Goal: Task Accomplishment & Management: Manage account settings

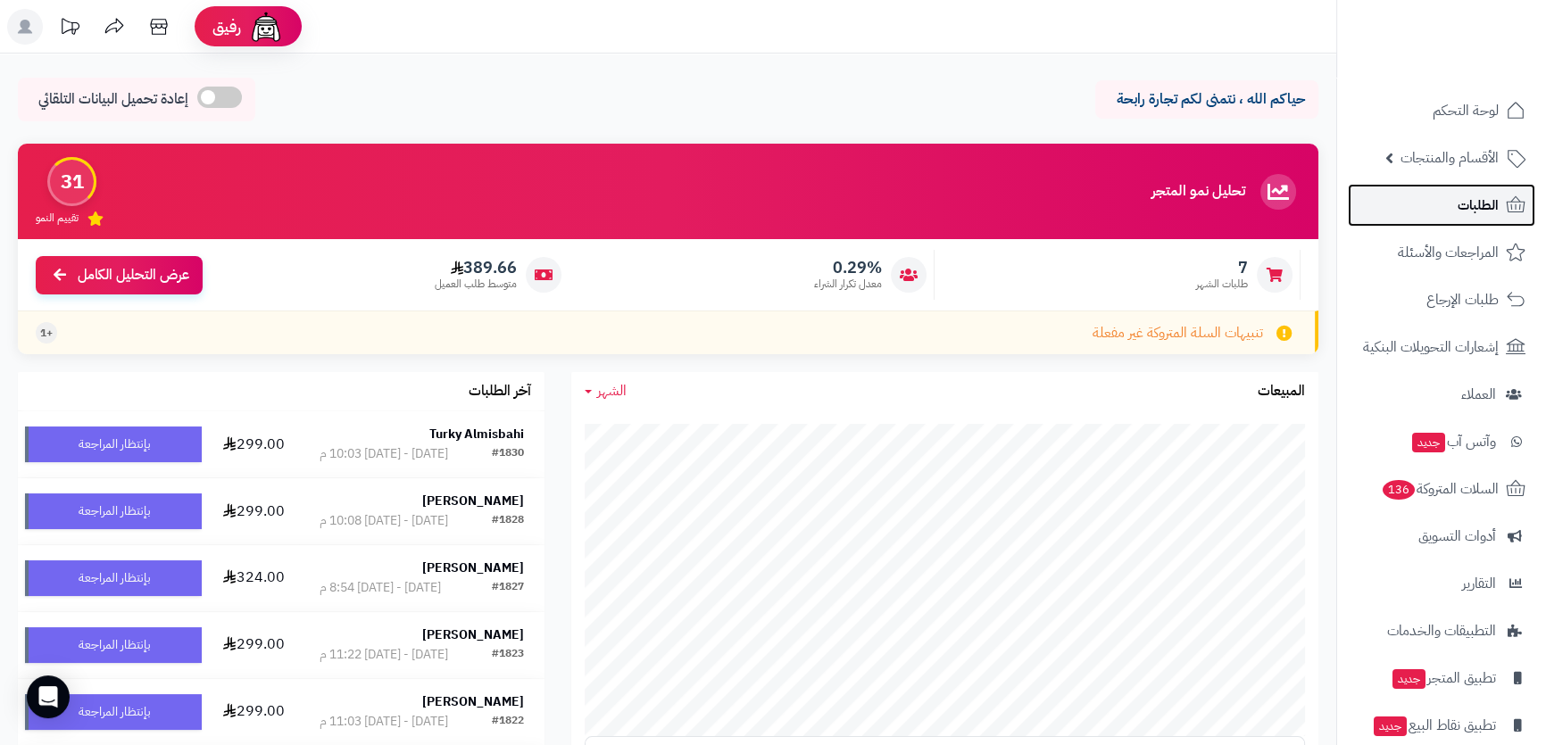
click at [1466, 197] on span "الطلبات" at bounding box center [1477, 205] width 41 height 25
click at [1449, 195] on link "الطلبات" at bounding box center [1441, 205] width 187 height 43
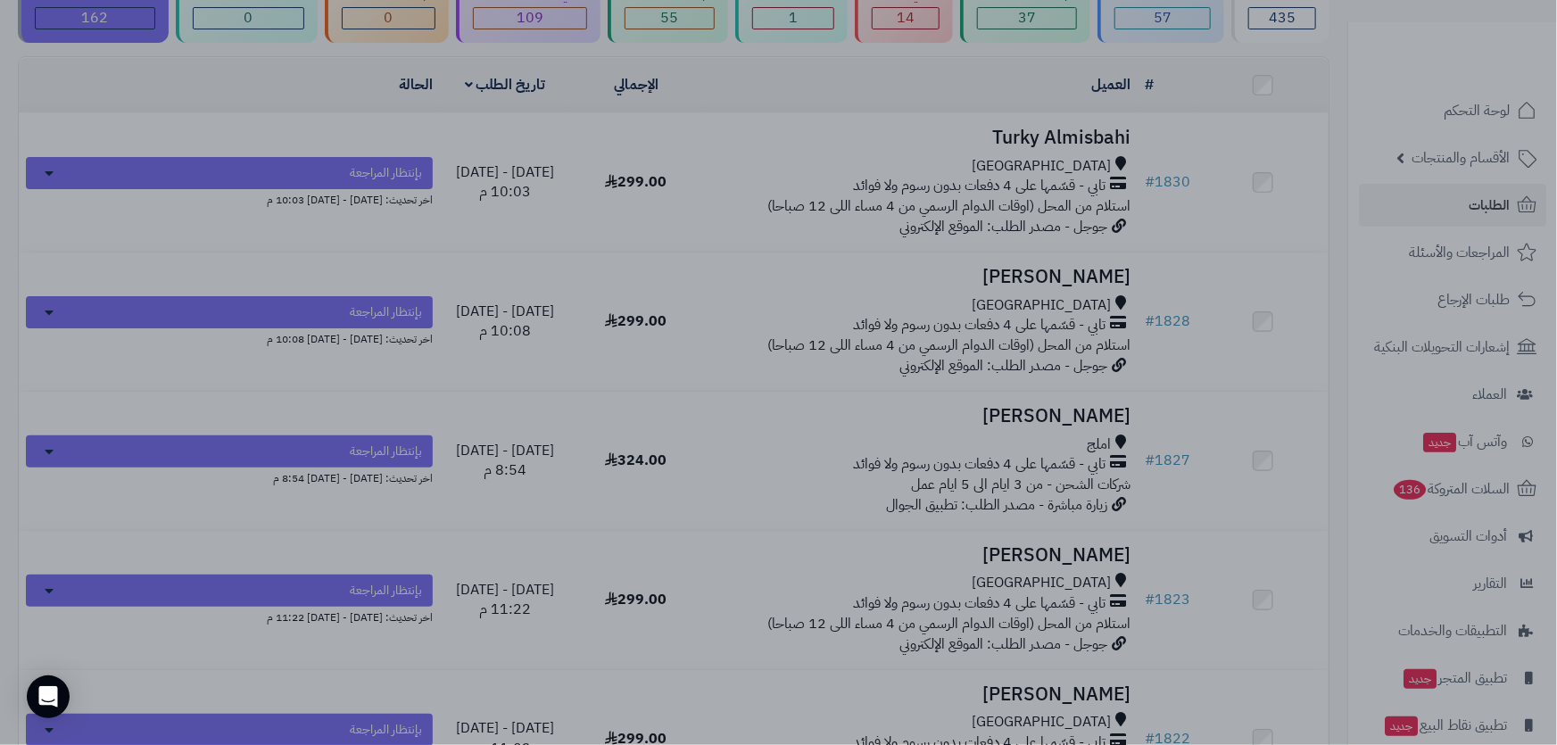
click at [784, 97] on div at bounding box center [778, 372] width 1557 height 745
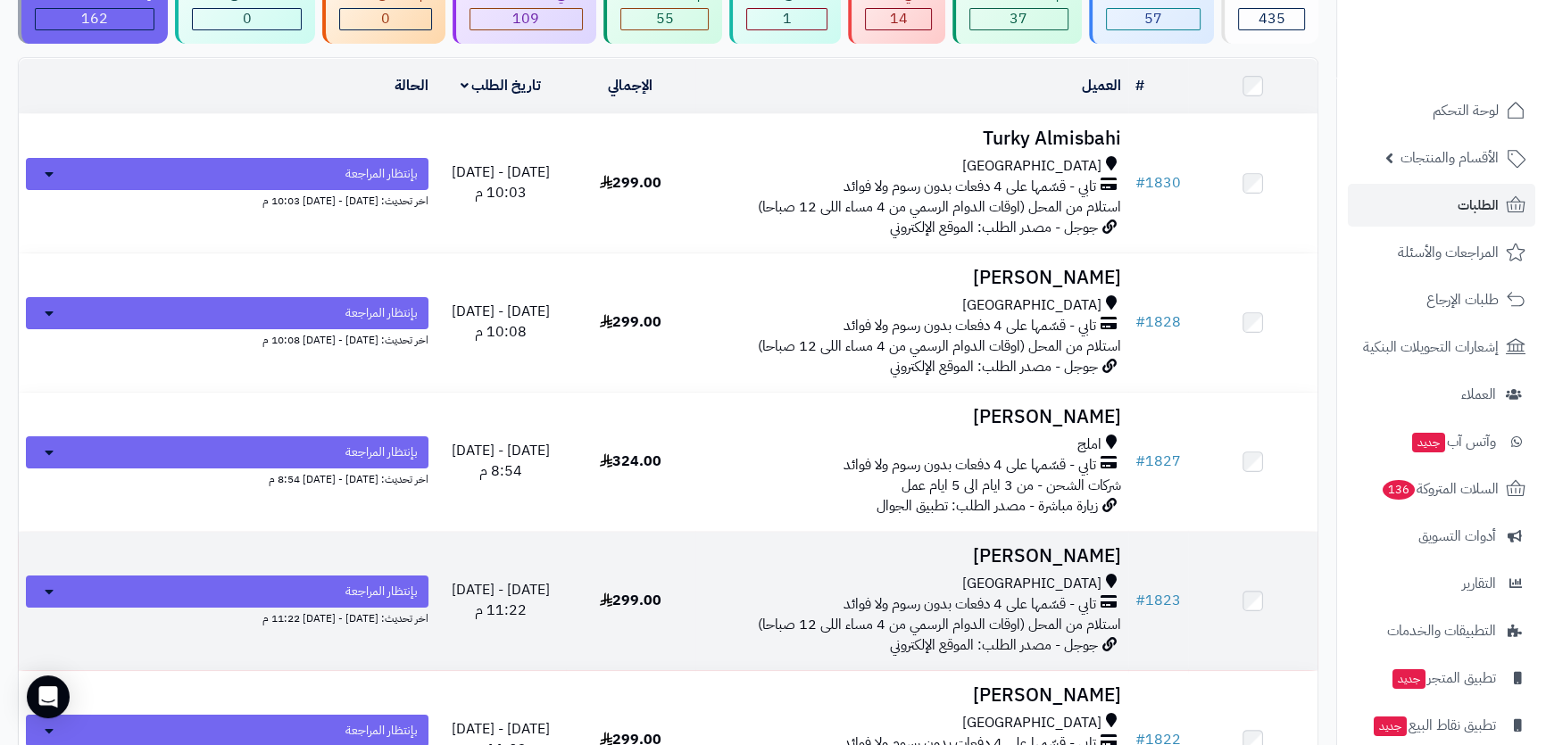
scroll to position [243, 0]
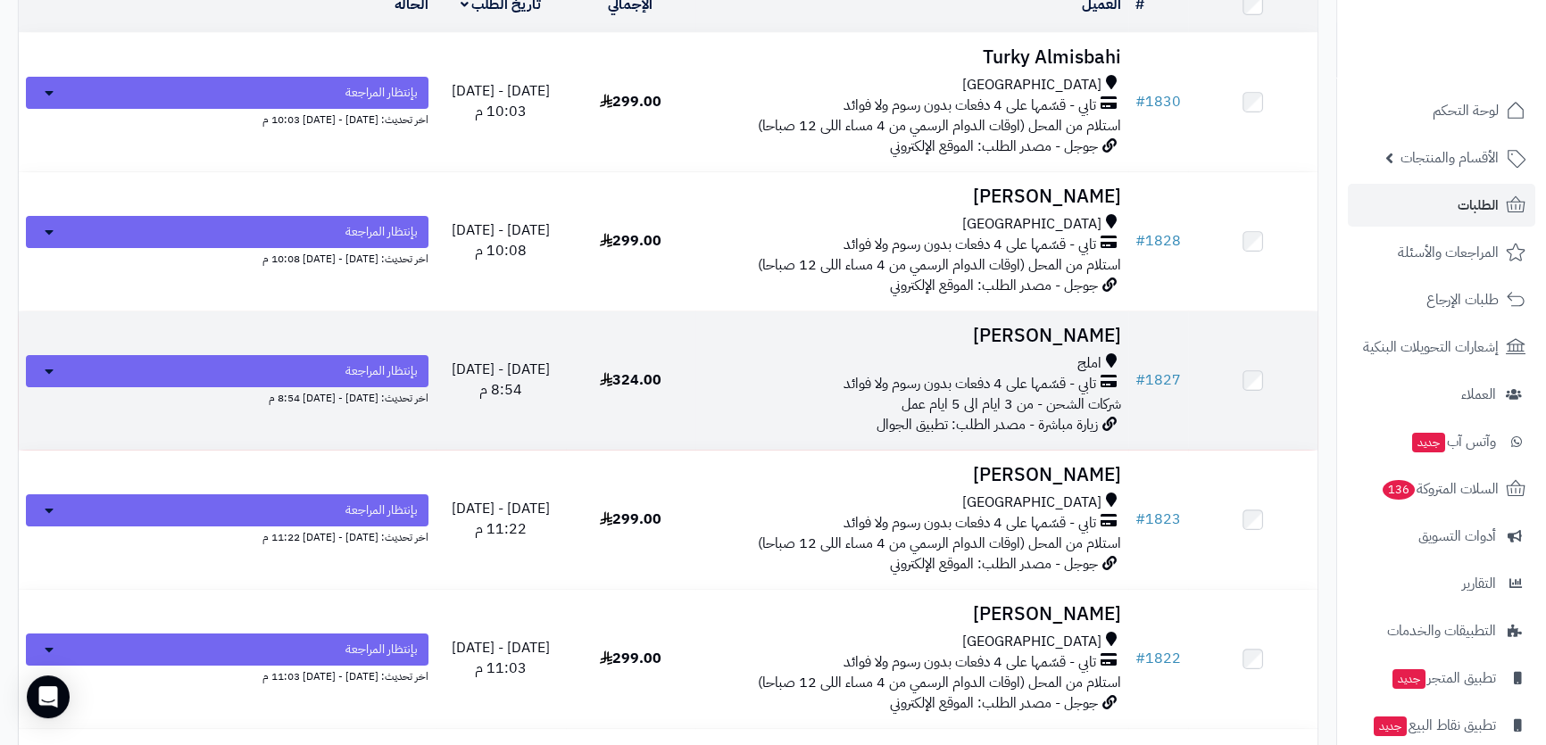
click at [942, 341] on h3 "[PERSON_NAME]" at bounding box center [911, 336] width 419 height 21
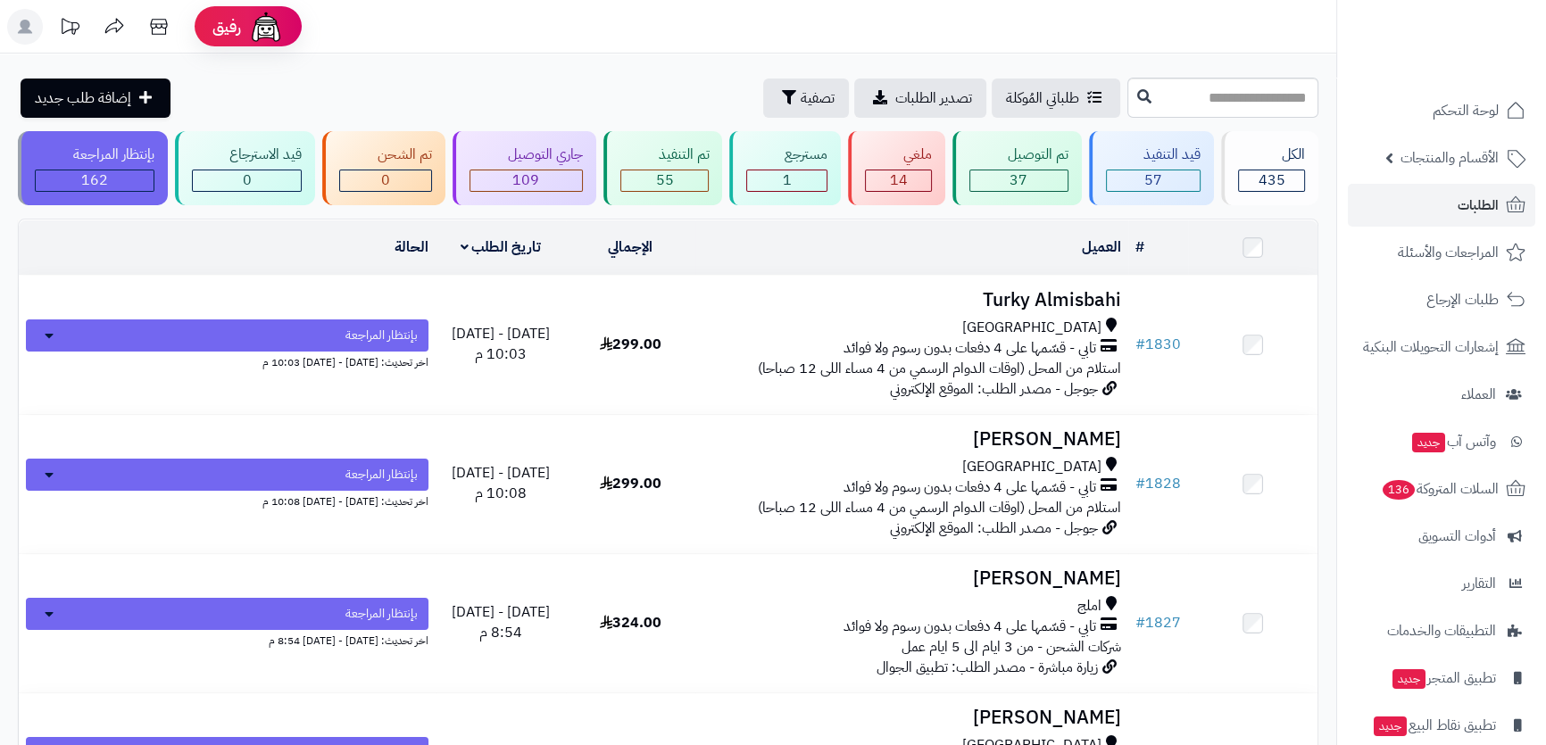
click at [1454, 168] on span "الأقسام والمنتجات" at bounding box center [1449, 157] width 98 height 25
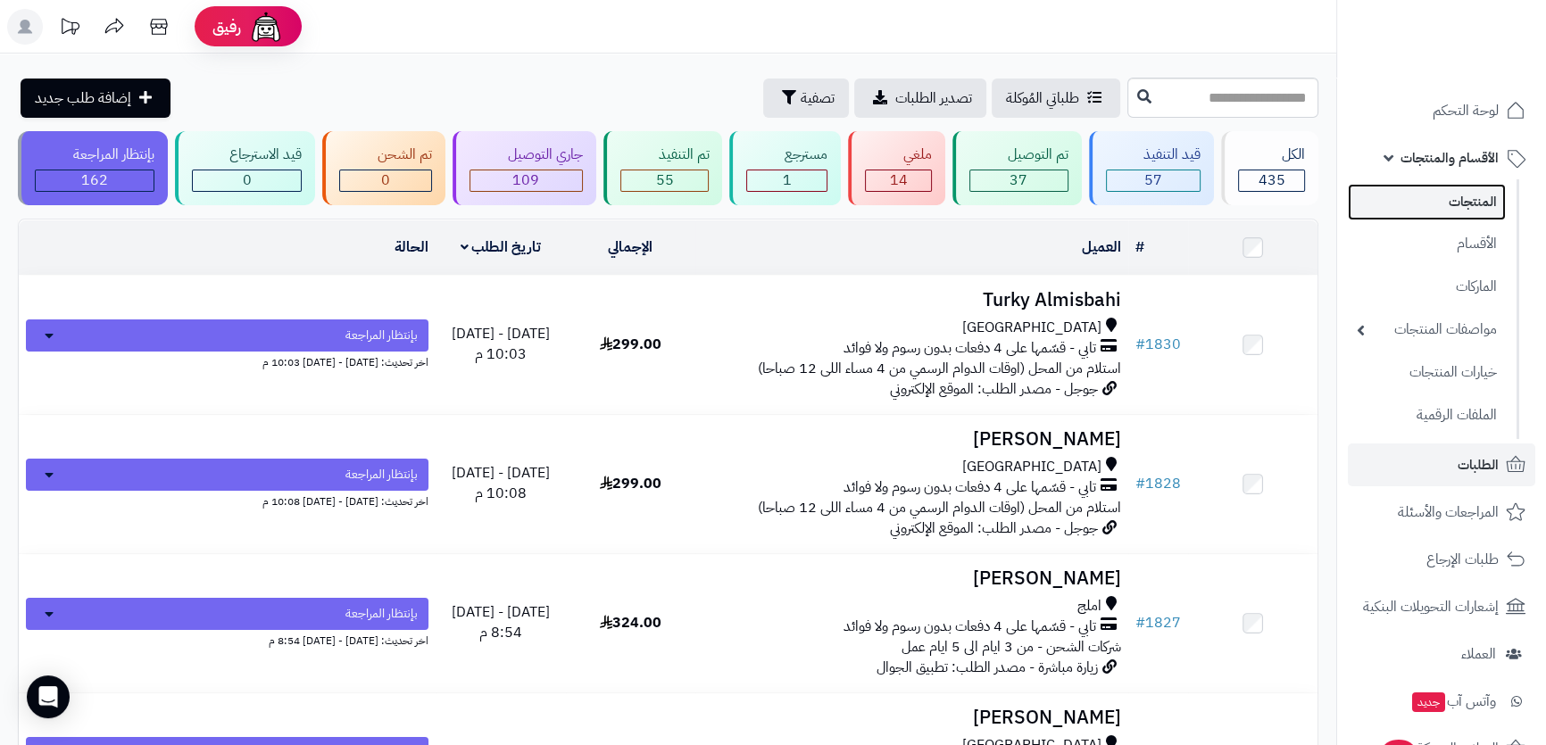
click at [1454, 206] on link "المنتجات" at bounding box center [1427, 202] width 158 height 37
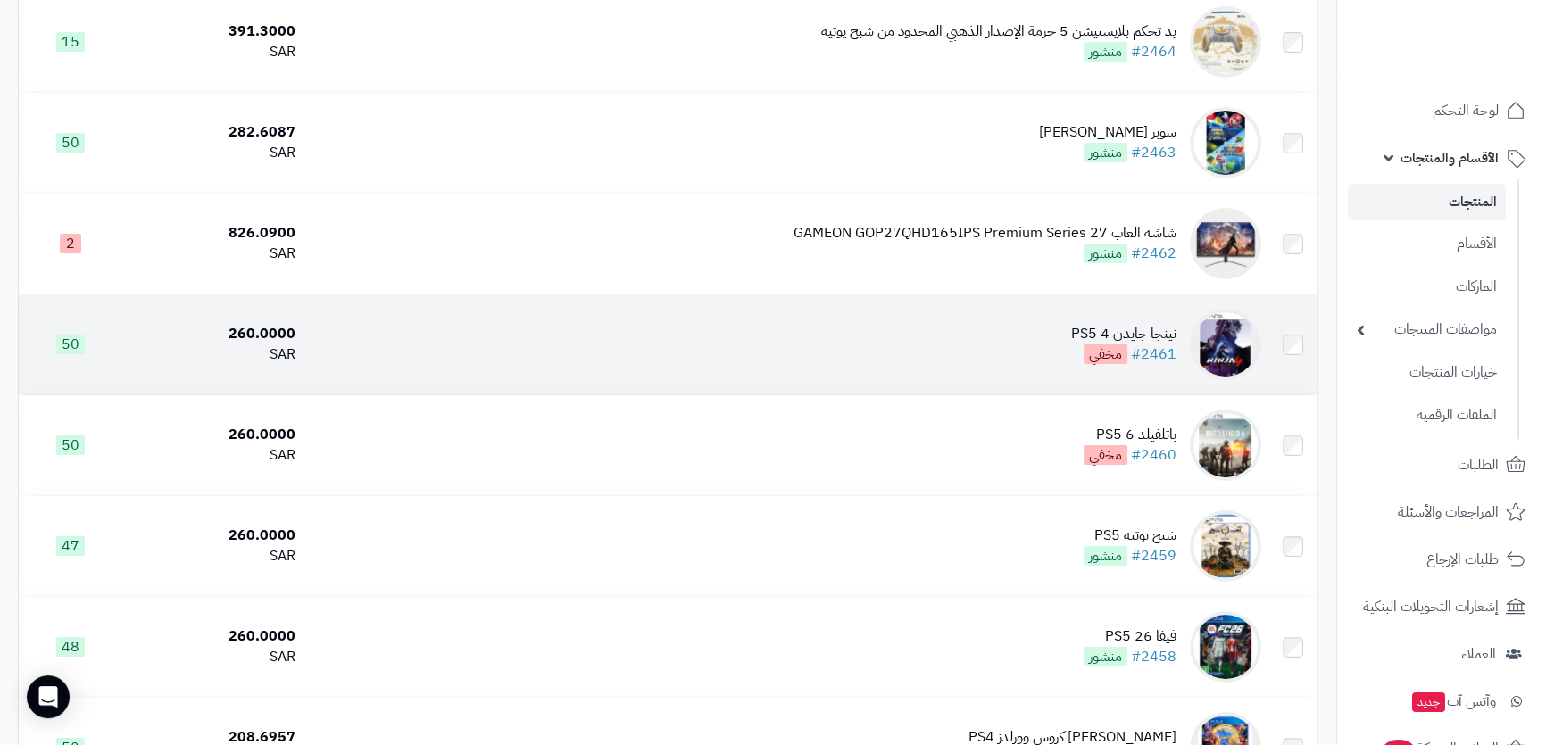
scroll to position [324, 0]
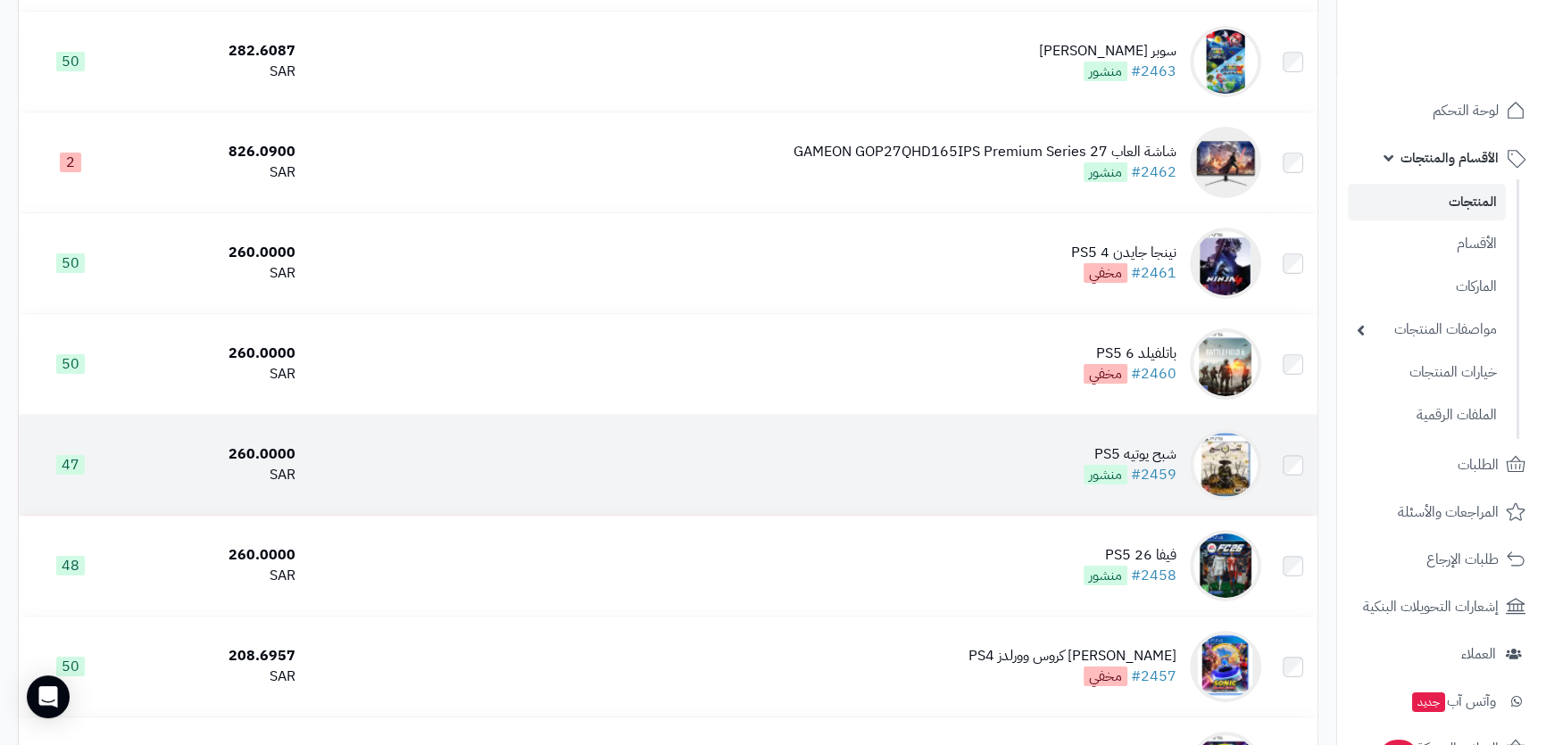
click at [1042, 462] on td "شبح يوتيه PS5 #2459 منشور" at bounding box center [785, 465] width 965 height 100
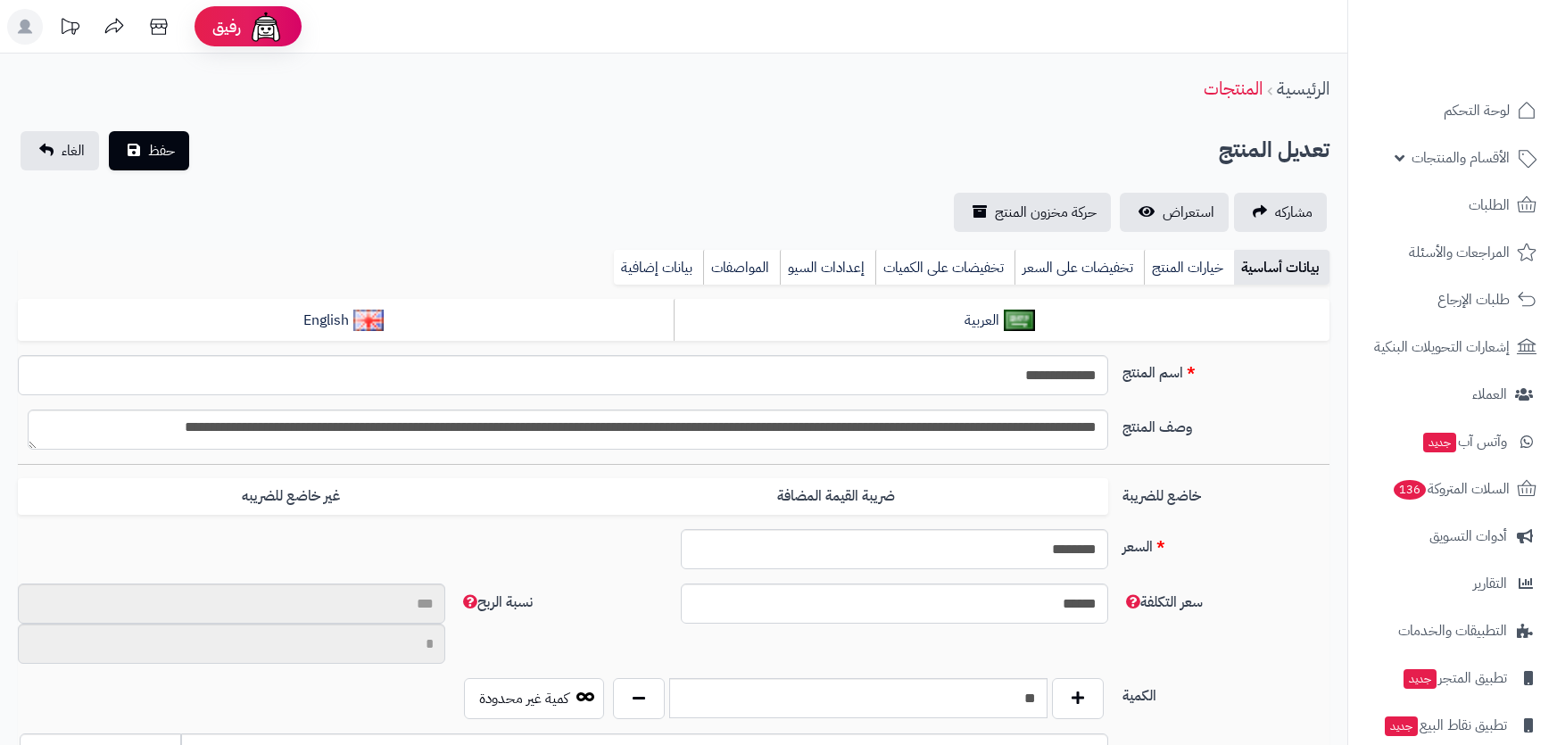
type input "**"
type input "**********"
type input "******"
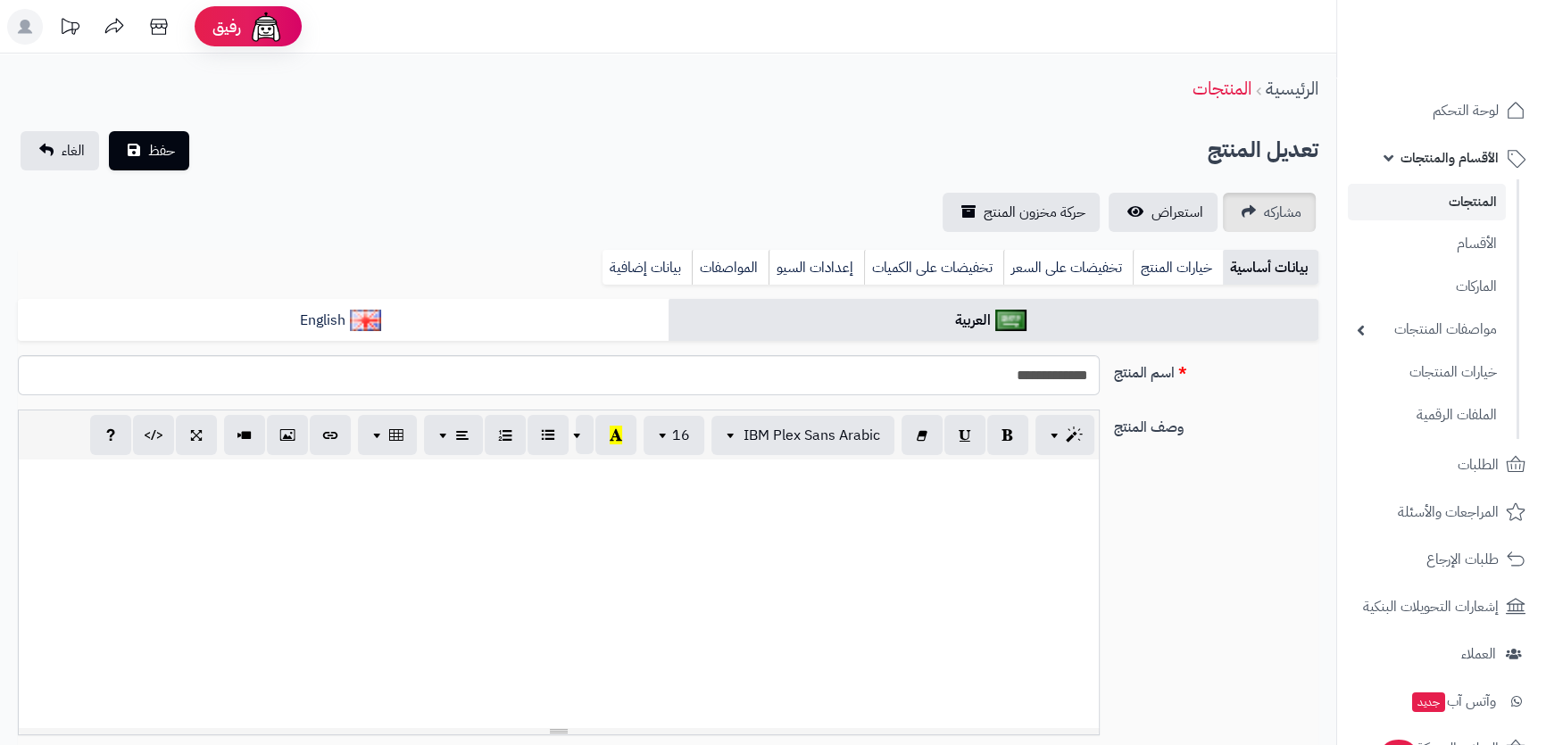
scroll to position [627, 0]
click at [1158, 226] on link "استعراض" at bounding box center [1162, 212] width 109 height 39
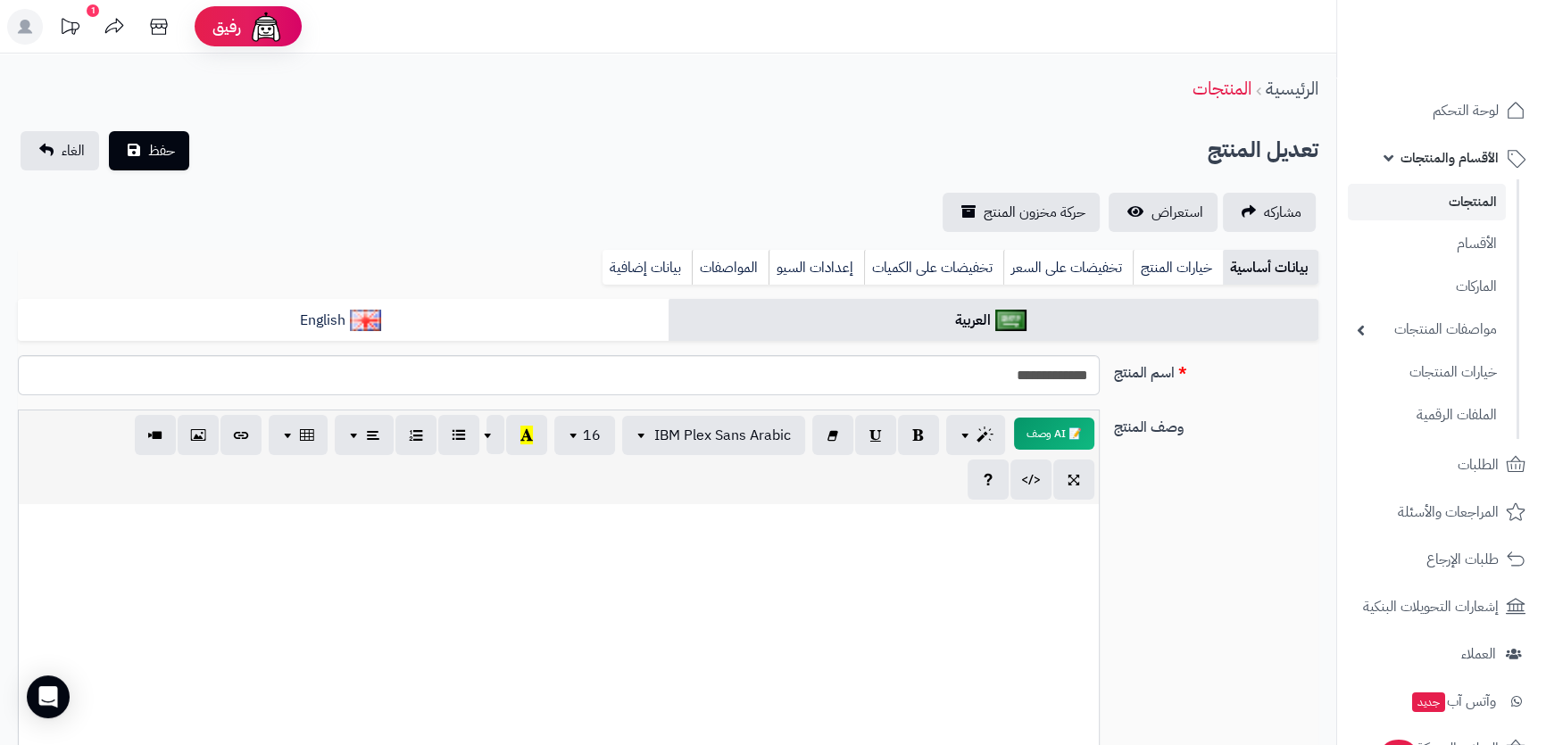
click at [1458, 157] on span "الأقسام والمنتجات" at bounding box center [1449, 157] width 98 height 25
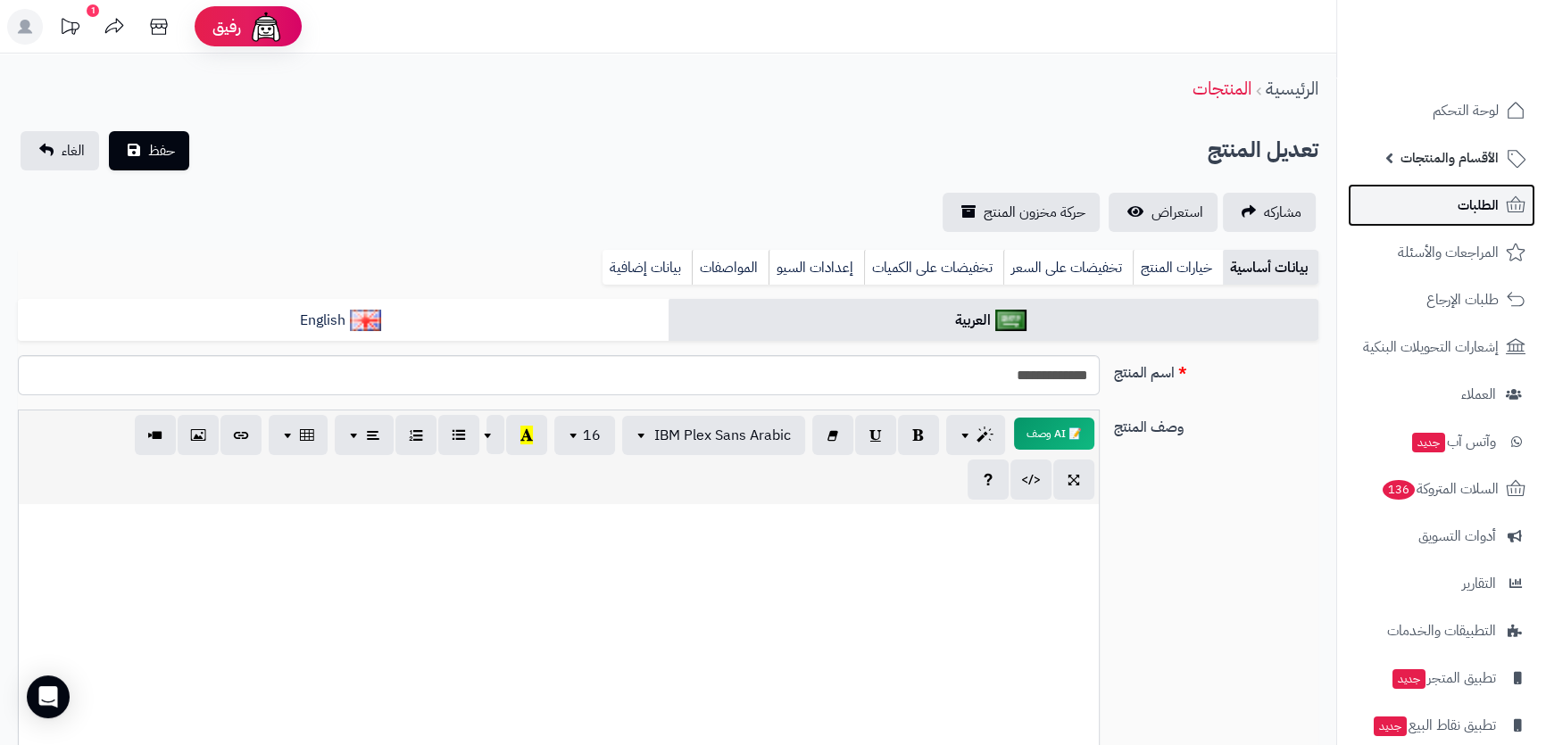
click at [1455, 201] on link "الطلبات" at bounding box center [1441, 205] width 187 height 43
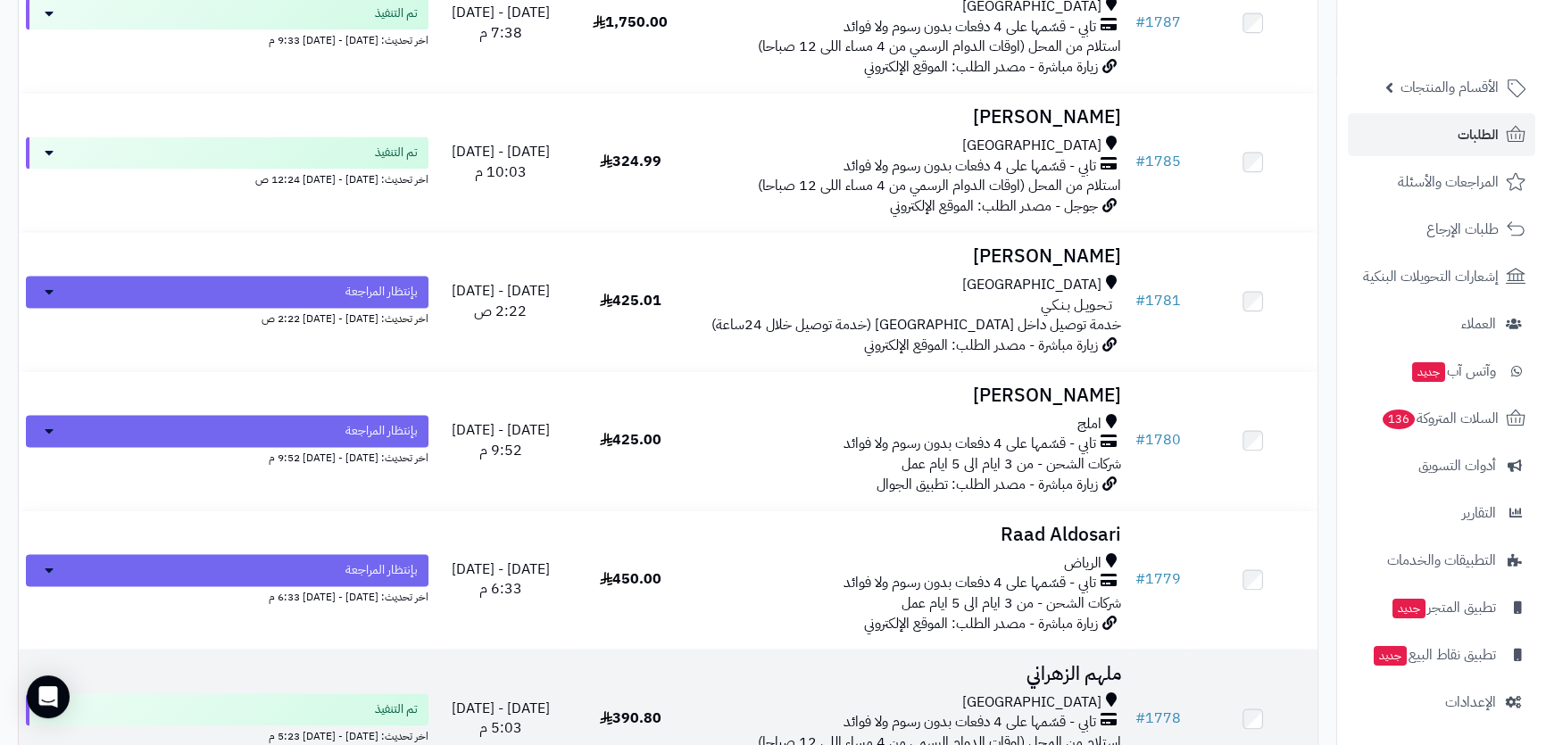
scroll to position [3326, 0]
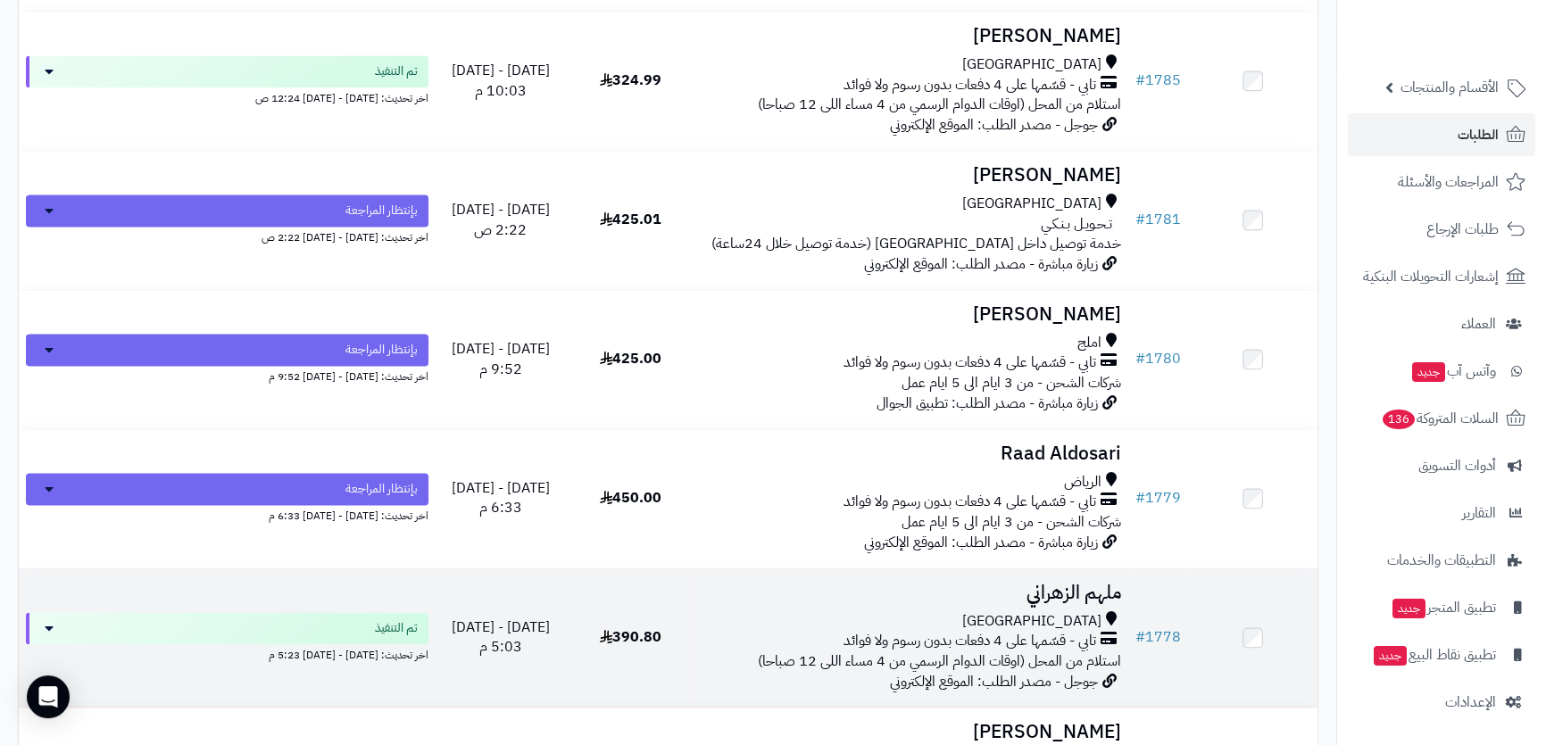
click at [980, 588] on h3 "ملهم الزهراني" at bounding box center [911, 593] width 419 height 21
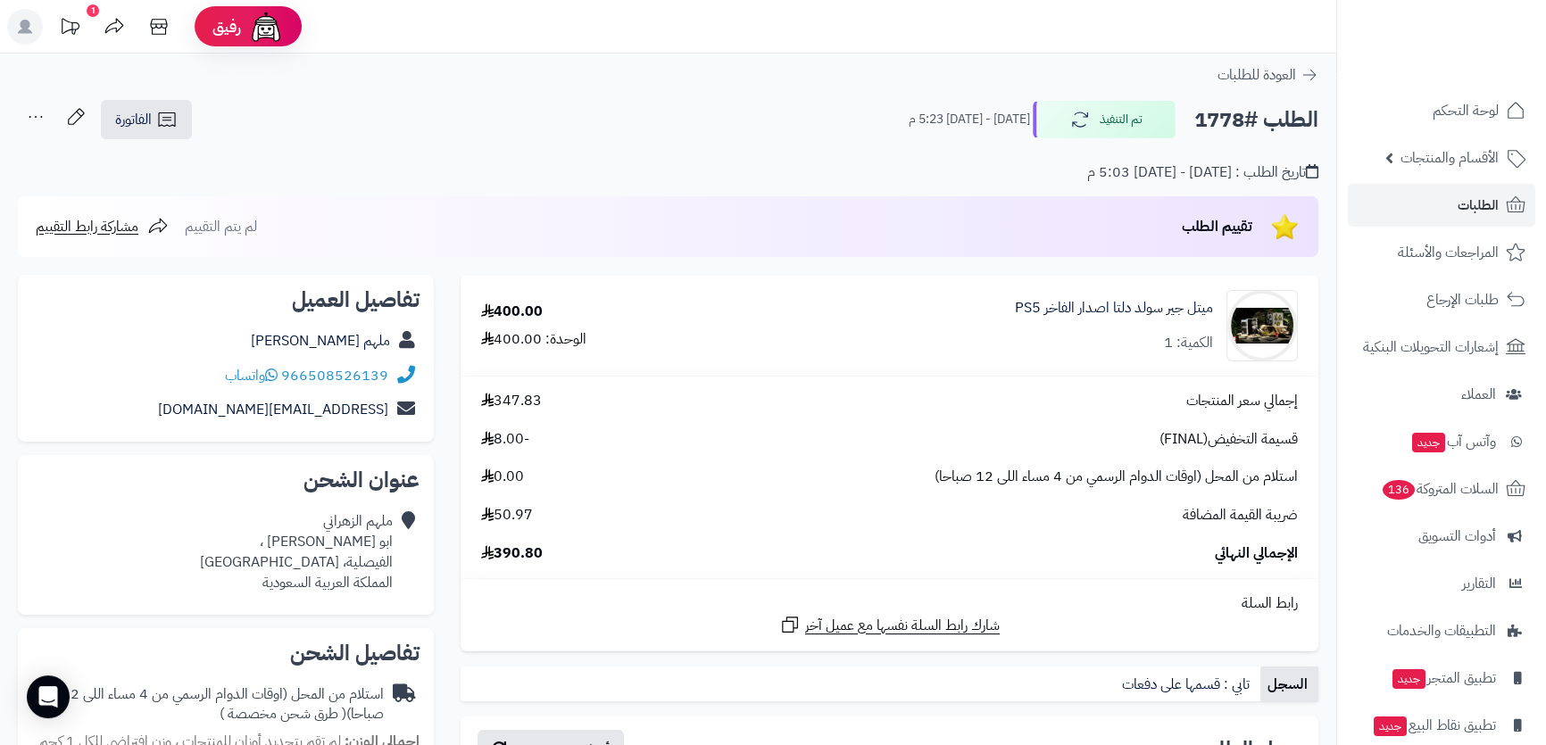
click at [1230, 113] on h2 "الطلب #1778" at bounding box center [1256, 120] width 124 height 37
copy div "الطلب #1778 تم التنفيذ"
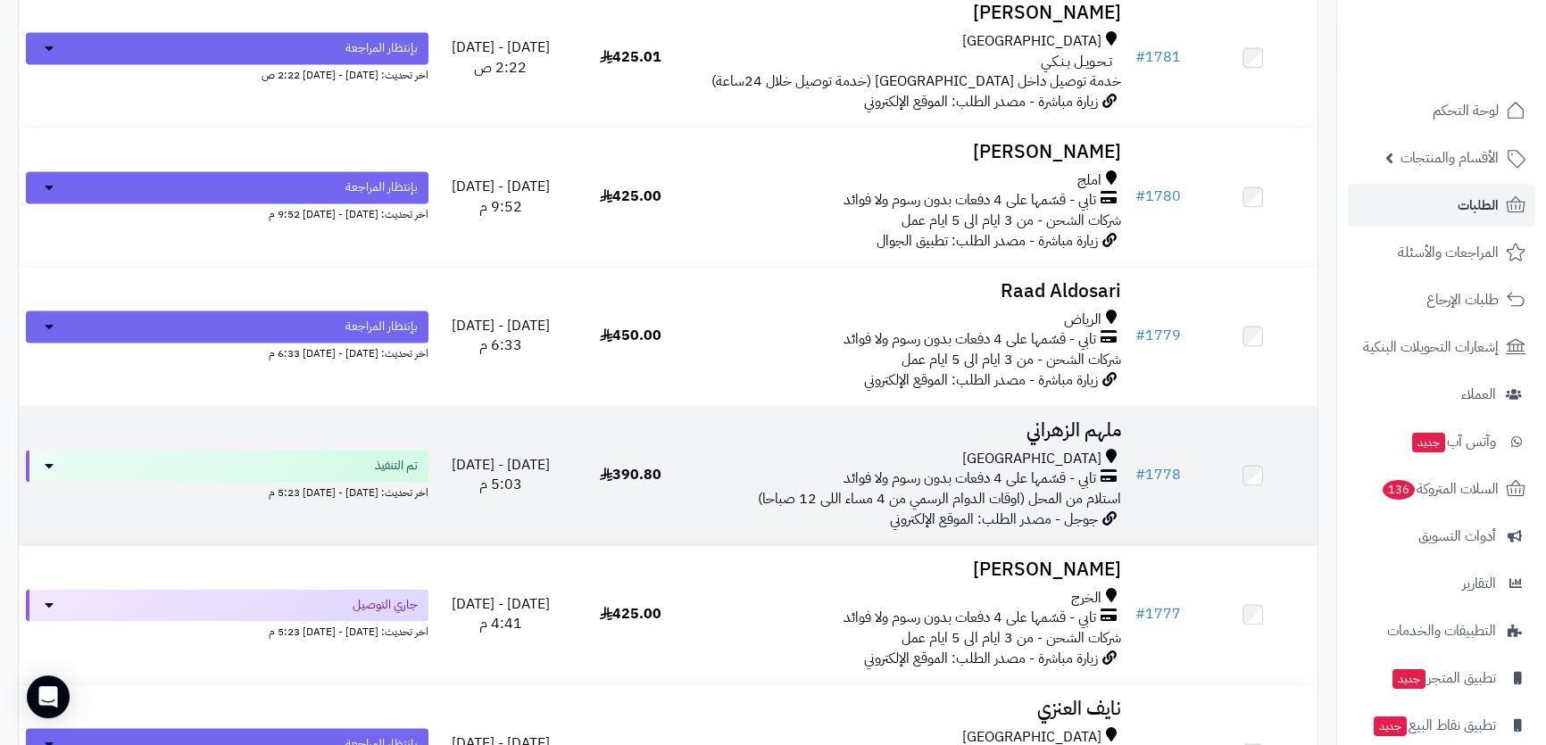
scroll to position [3570, 0]
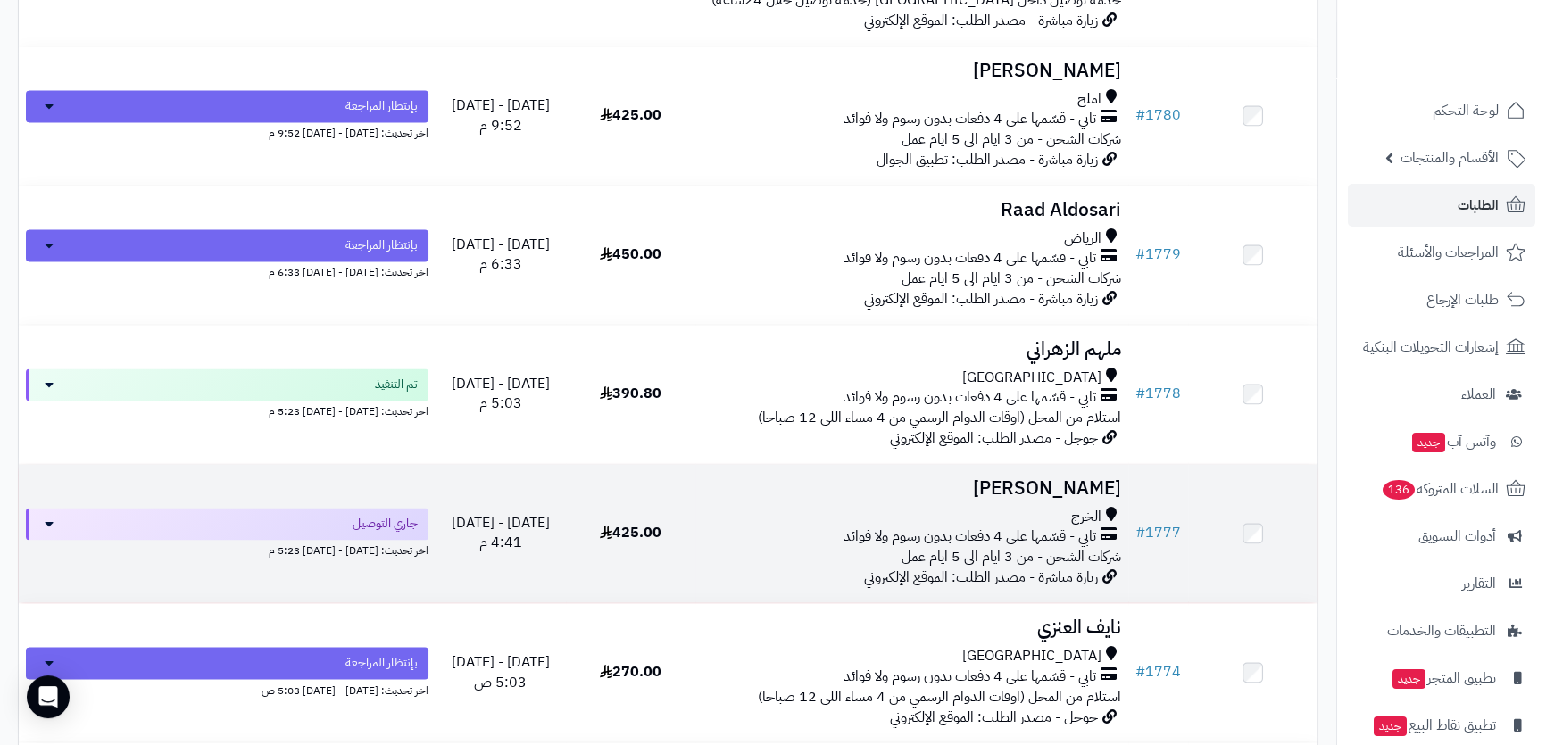
click at [938, 496] on td "Abdullah Alsaeed الخرج تابي - قسّمها على 4 دفعات بدون رسوم ولا فوائد شركات الشح…" at bounding box center [911, 533] width 433 height 138
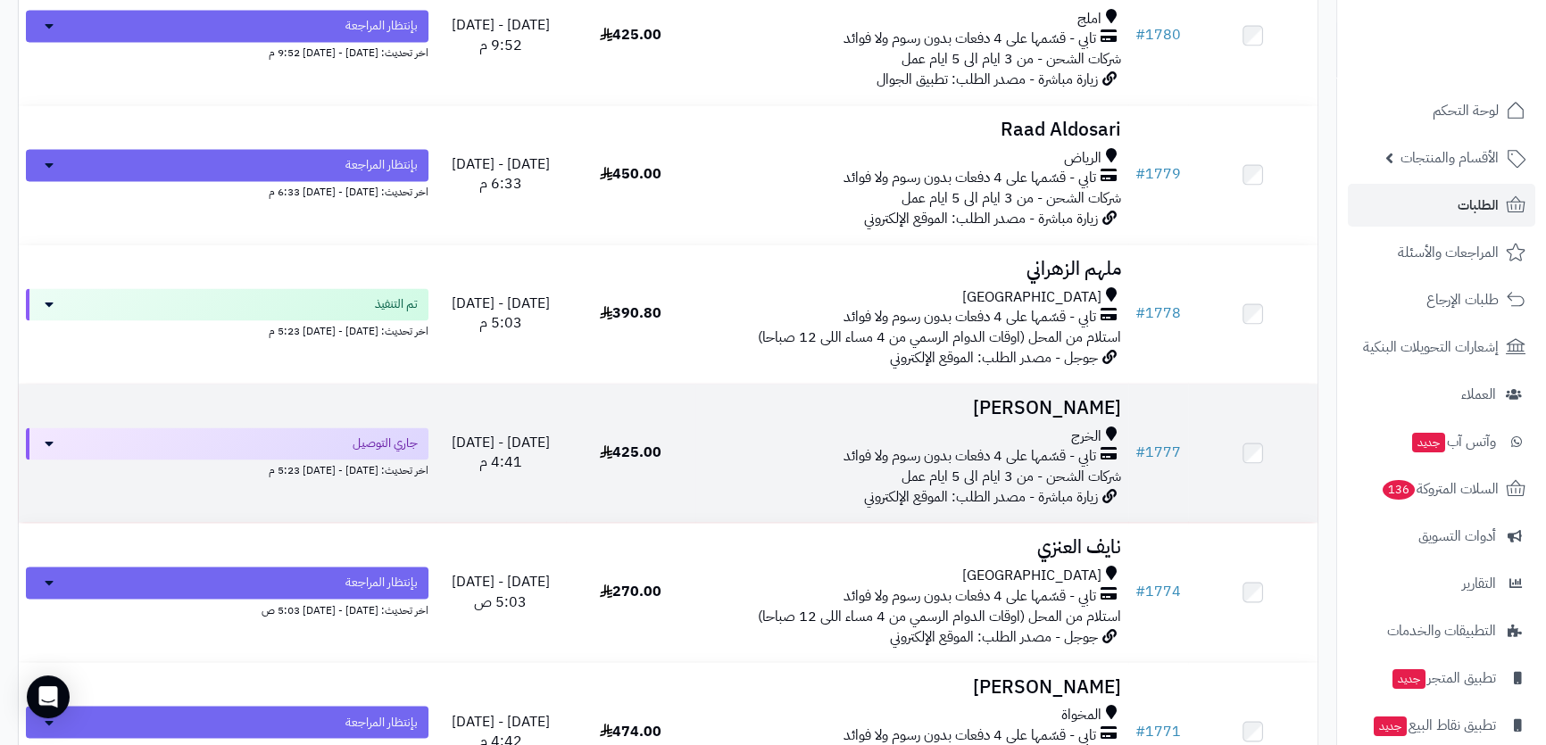
click at [926, 410] on h3 "Abdullah Alsaeed" at bounding box center [911, 408] width 419 height 21
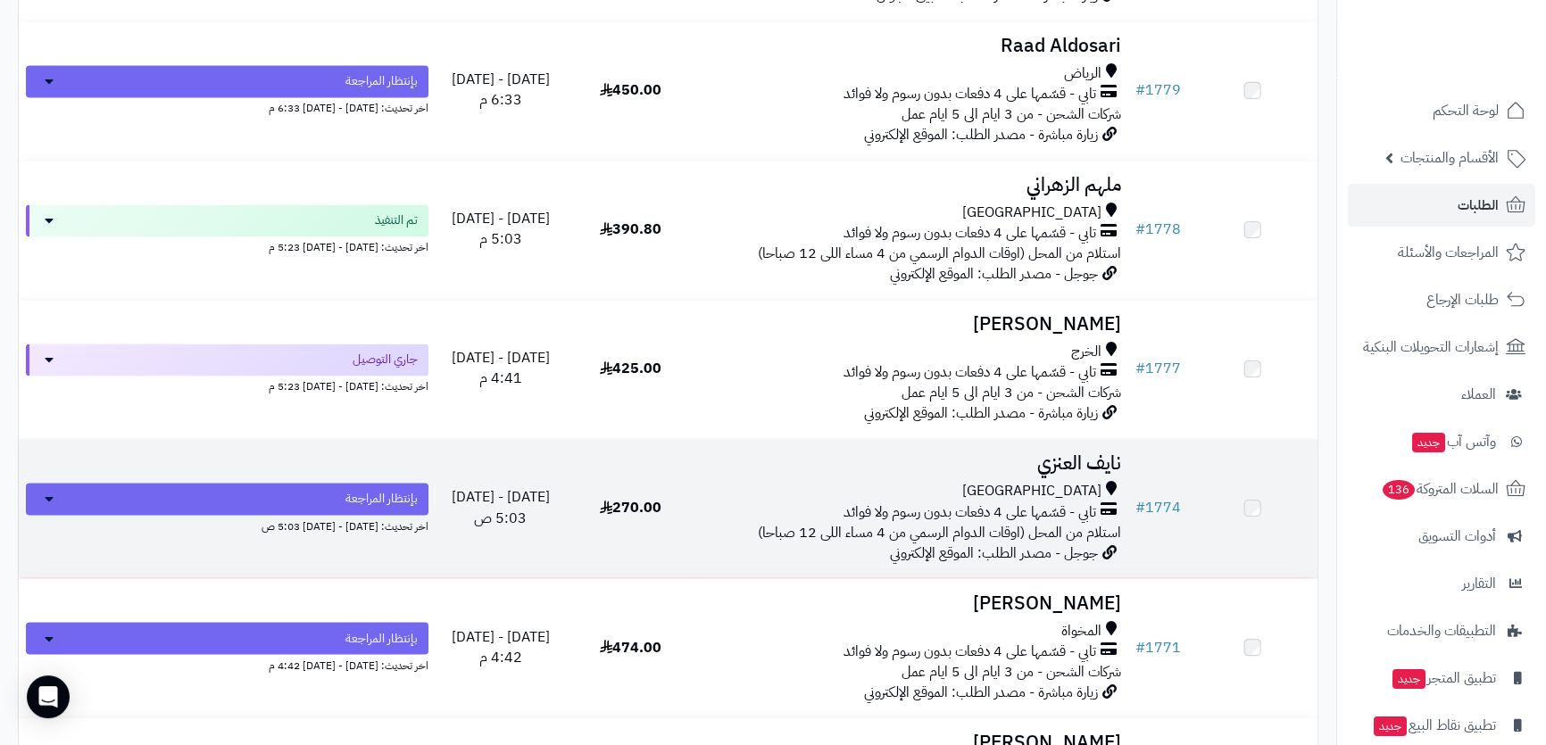
scroll to position [3731, 0]
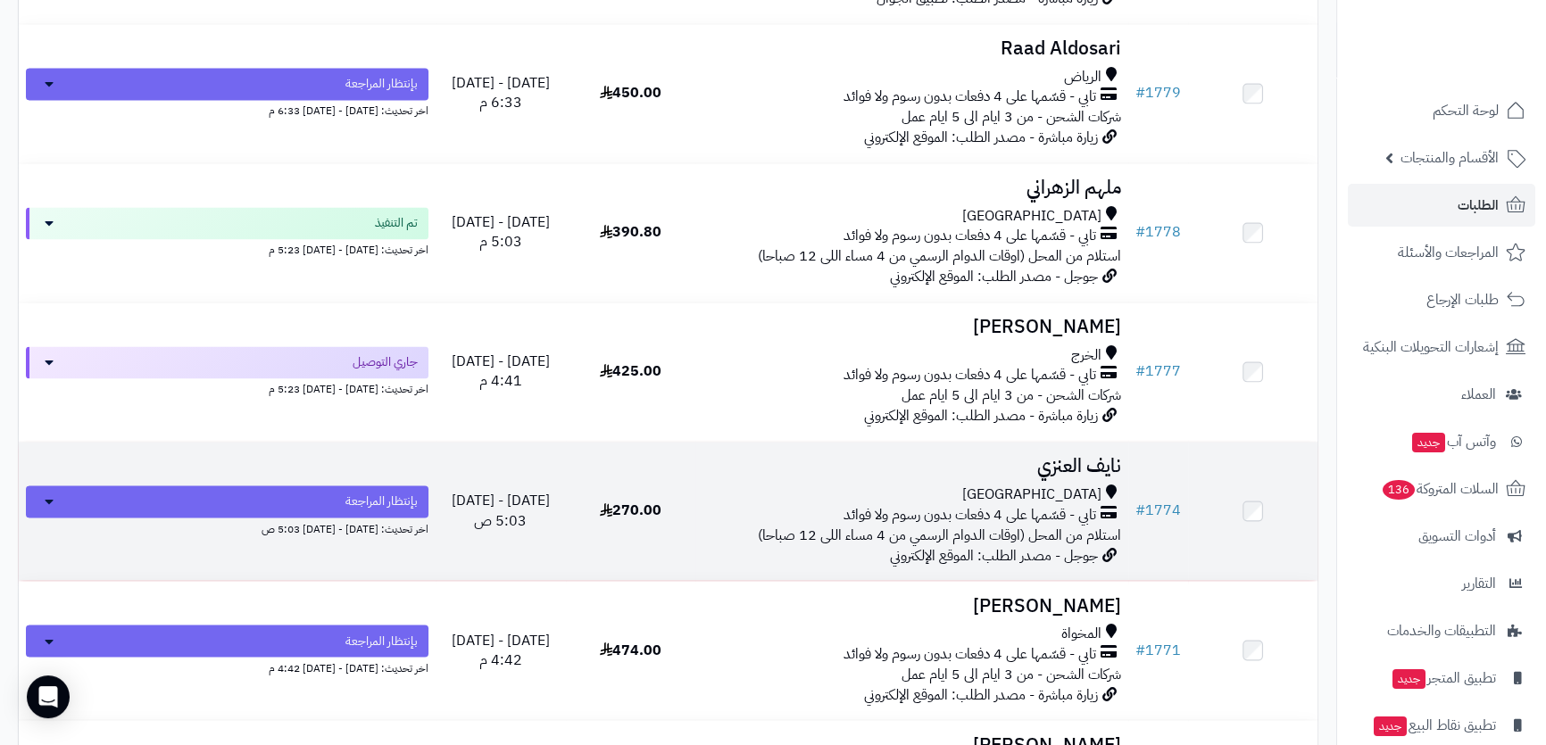
click at [989, 470] on td "نايف العنزي جدة تابي - قسّمها على 4 دفعات بدون رسوم ولا فوائد استلام من المحل (…" at bounding box center [911, 511] width 433 height 138
click at [1050, 456] on h3 "نايف العنزي" at bounding box center [911, 466] width 419 height 21
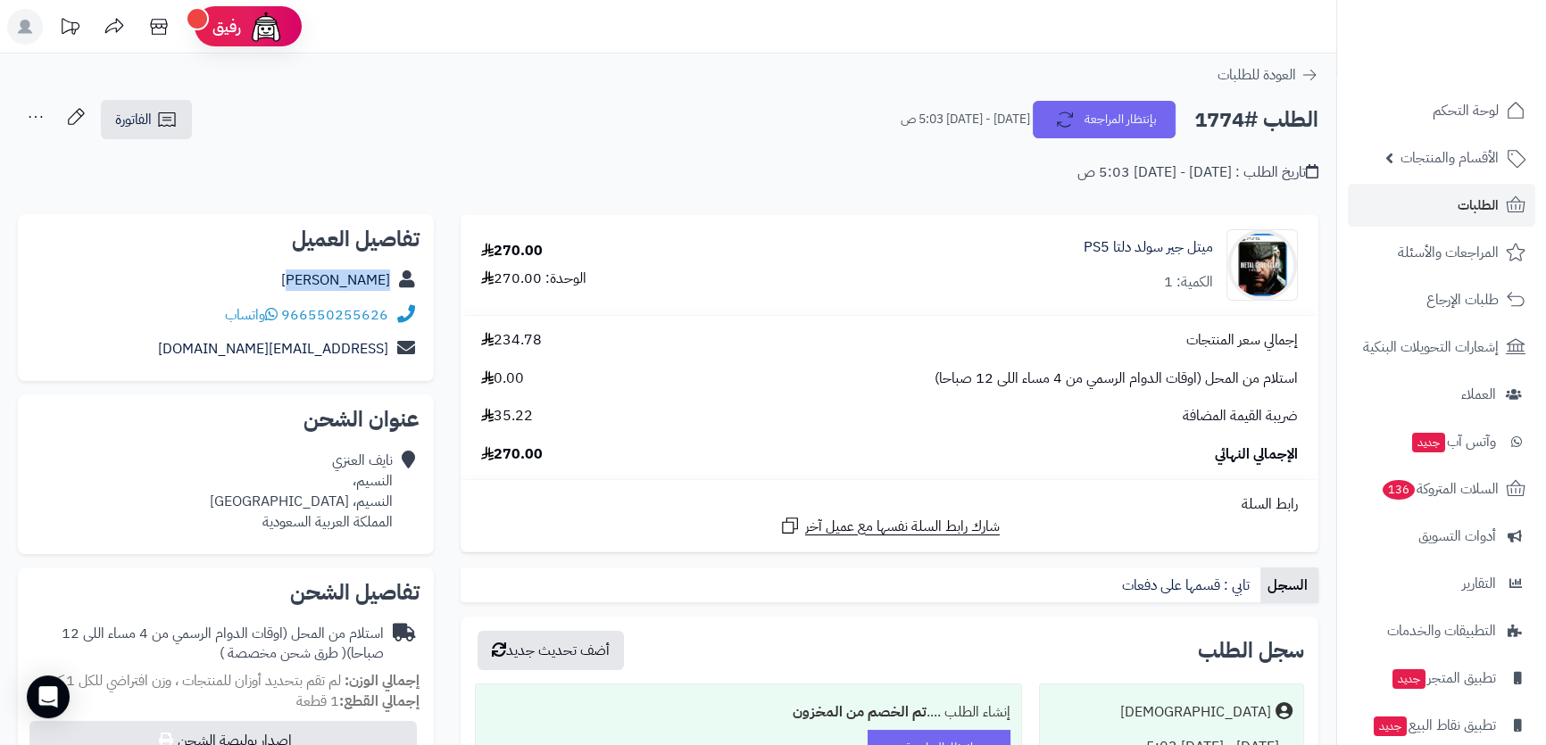
drag, startPoint x: 328, startPoint y: 278, endPoint x: 400, endPoint y: 280, distance: 71.4
click at [400, 280] on div "نايف العنزي" at bounding box center [225, 280] width 387 height 35
copy div "نايف العنزي"
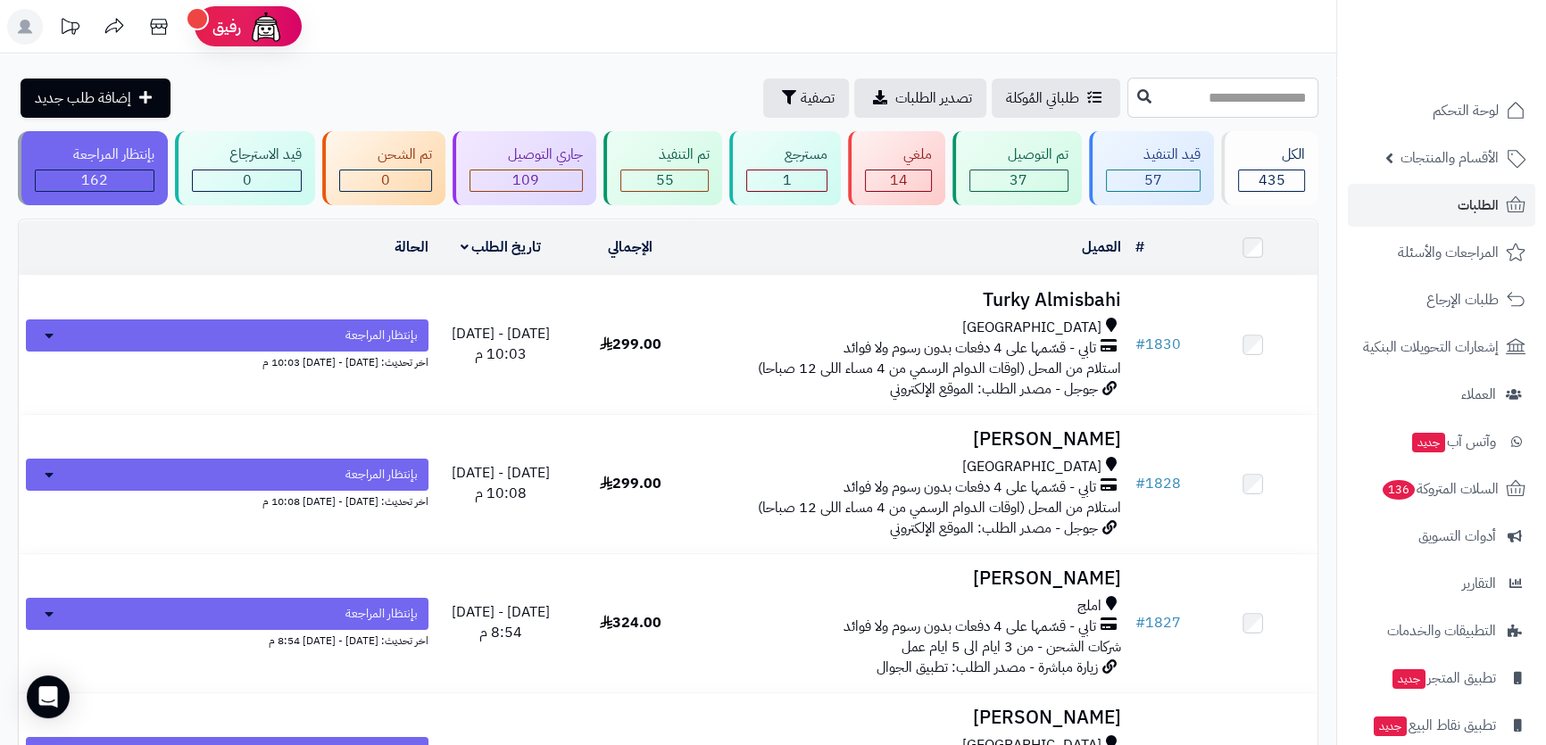
click at [1164, 93] on input "text" at bounding box center [1222, 98] width 191 height 40
type input "****"
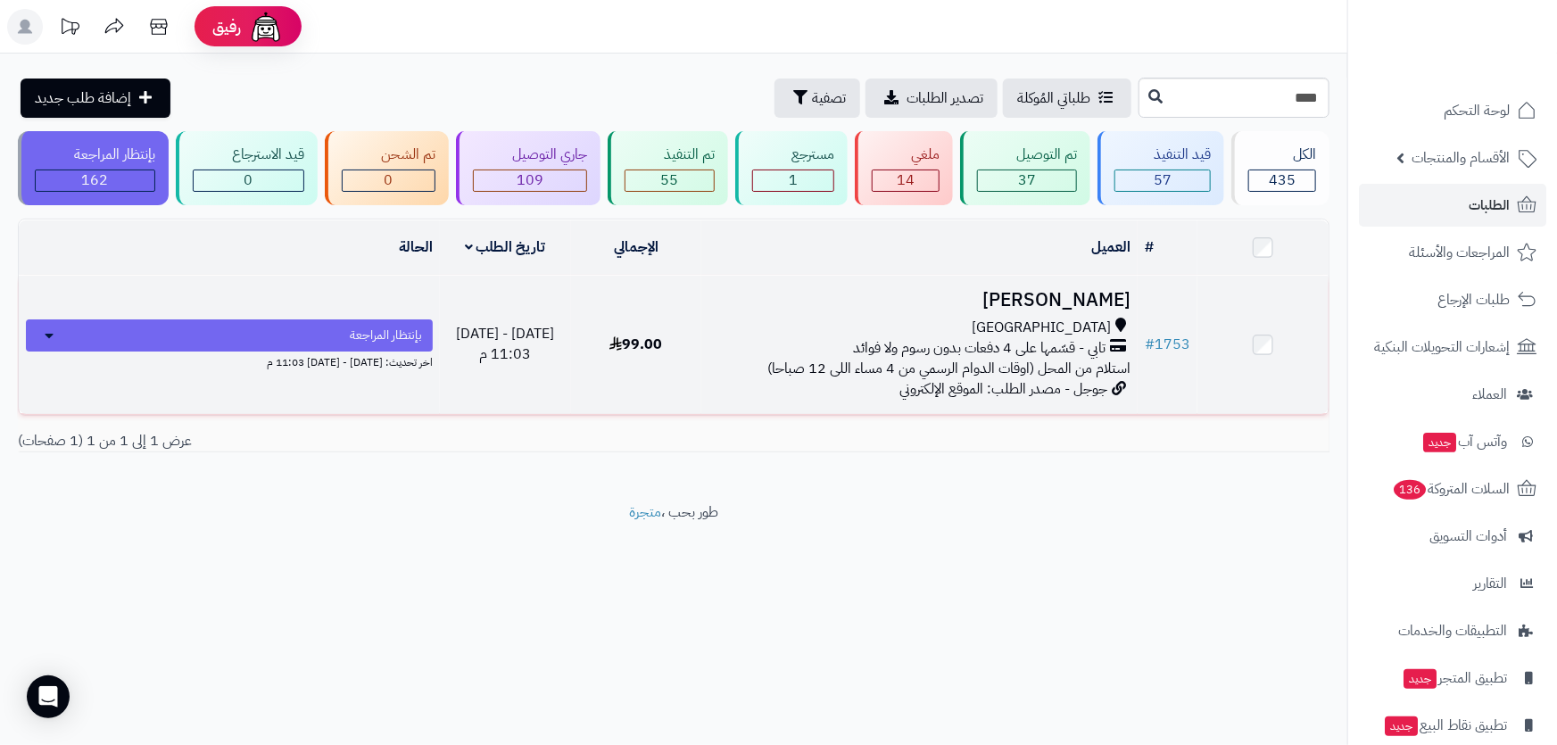
click at [968, 321] on div "جدة" at bounding box center [920, 328] width 422 height 21
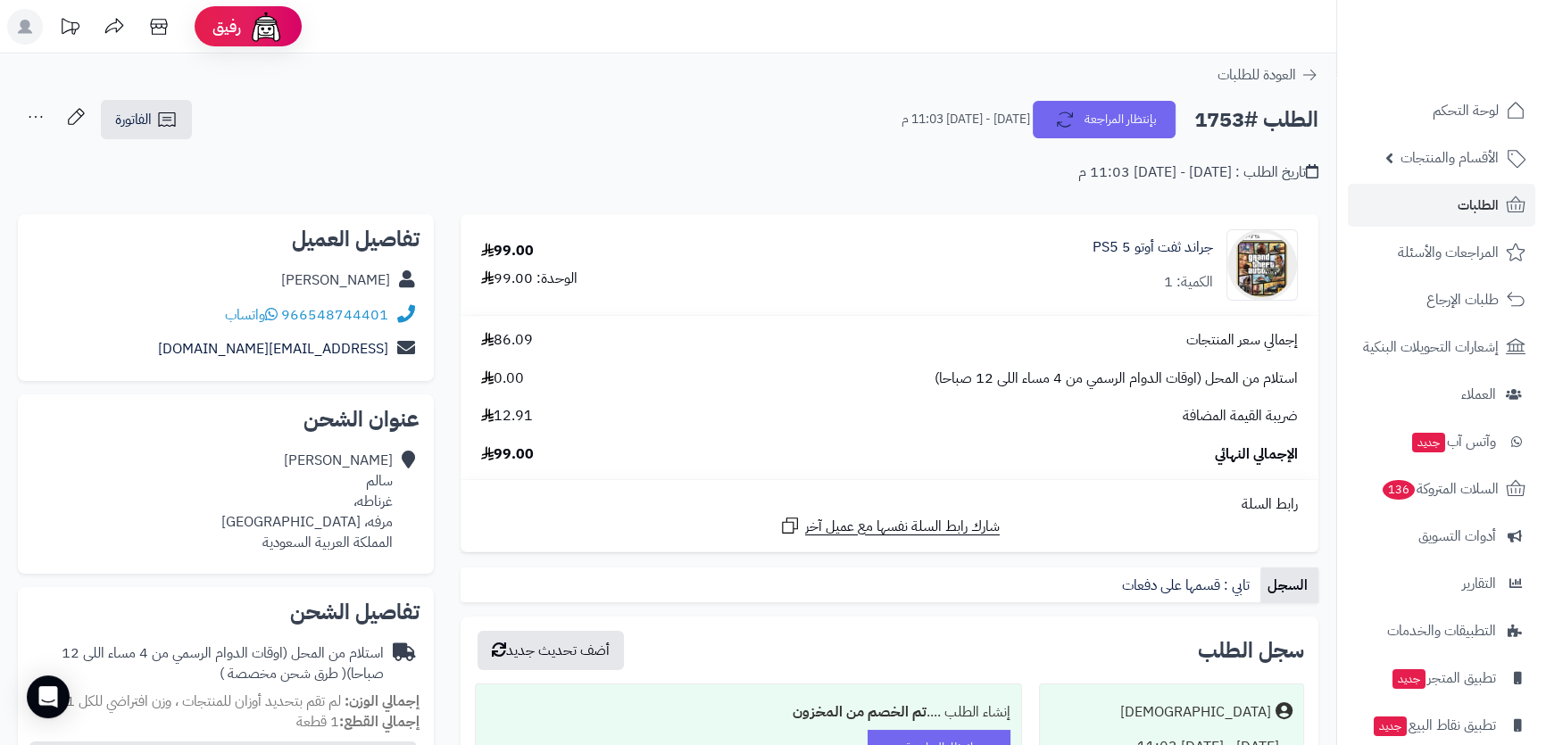
drag, startPoint x: 286, startPoint y: 278, endPoint x: 388, endPoint y: 280, distance: 102.7
click at [388, 280] on div "عبدالله سالم" at bounding box center [225, 280] width 387 height 35
copy link "عبدالله سالم"
drag, startPoint x: 294, startPoint y: 350, endPoint x: 395, endPoint y: 346, distance: 101.8
click at [395, 346] on div "abood4040ksa@gmail.com" at bounding box center [225, 349] width 387 height 35
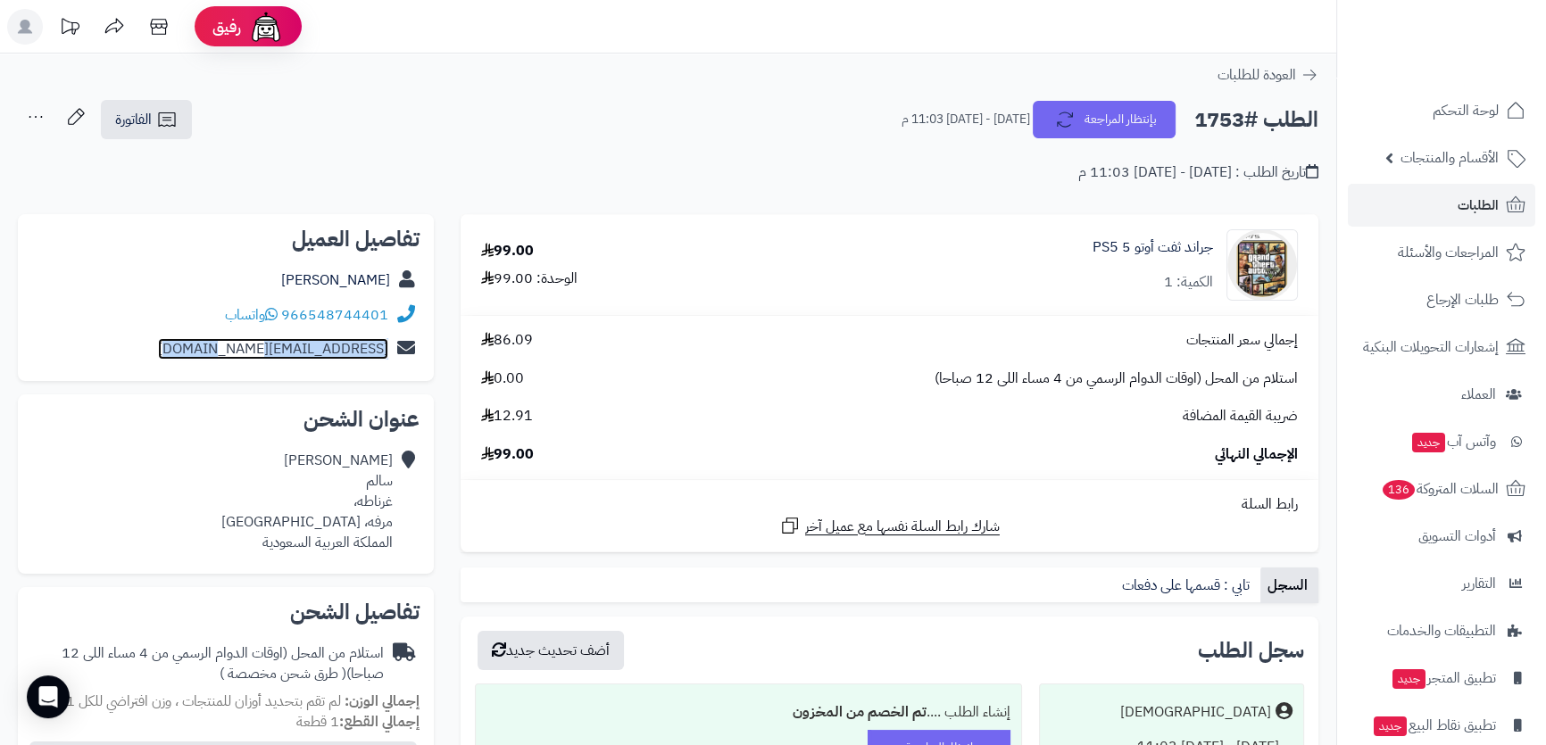
copy div "abood4040ksa@gmail.com"
click at [374, 465] on div "عبدالله سالم غرناطه، مرفه، جدة المملكة العربية السعودية" at bounding box center [306, 502] width 171 height 102
click at [374, 461] on div "عبدالله سالم غرناطه، مرفه، جدة المملكة العربية السعودية" at bounding box center [306, 502] width 171 height 102
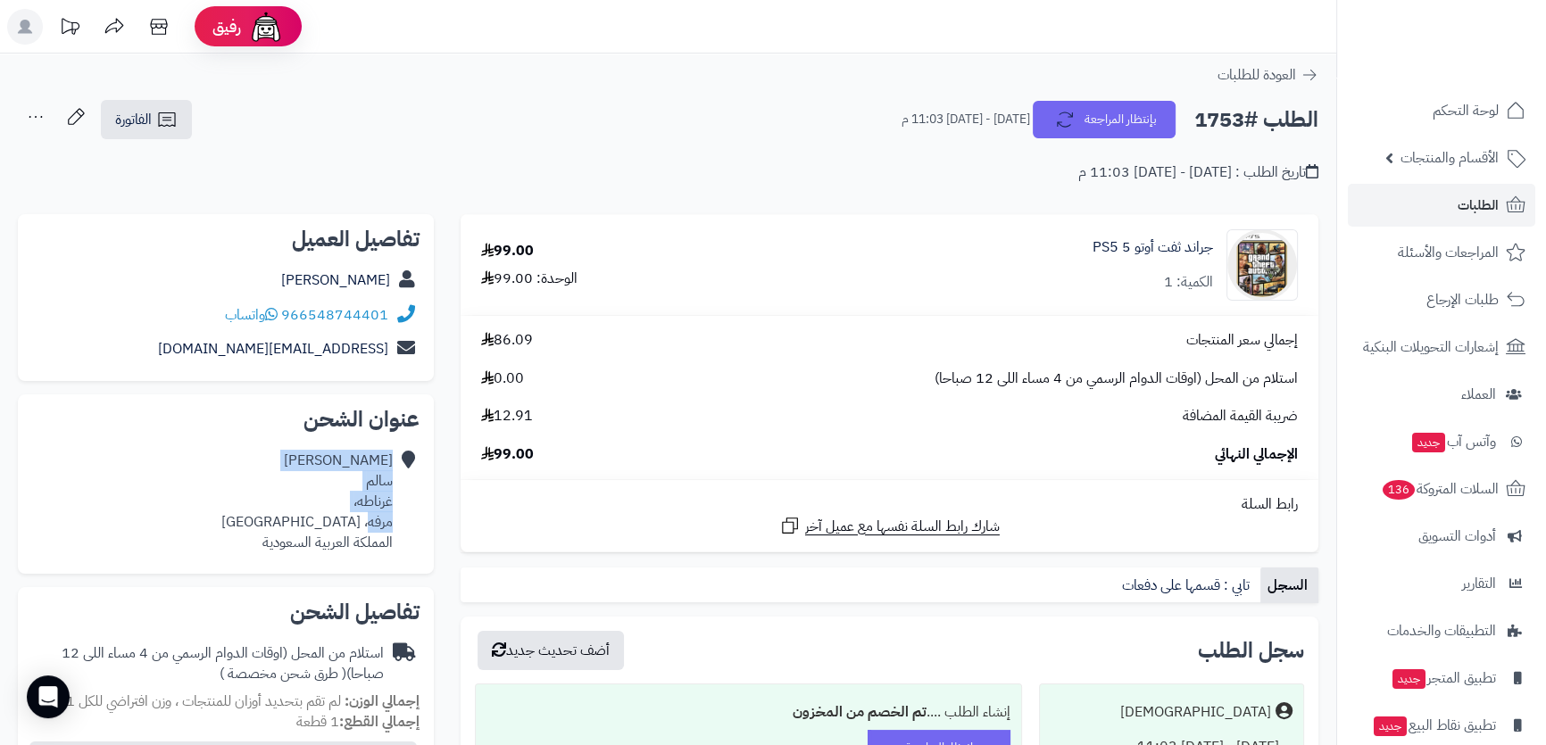
drag, startPoint x: 374, startPoint y: 461, endPoint x: 372, endPoint y: 511, distance: 49.1
click at [372, 511] on div "عبدالله سالم غرناطه، مرفه، جدة المملكة العربية السعودية" at bounding box center [306, 502] width 171 height 102
copy div "عبدالله سالم غرناطه، مرفه"
click at [1233, 120] on h2 "الطلب #1753" at bounding box center [1256, 120] width 124 height 37
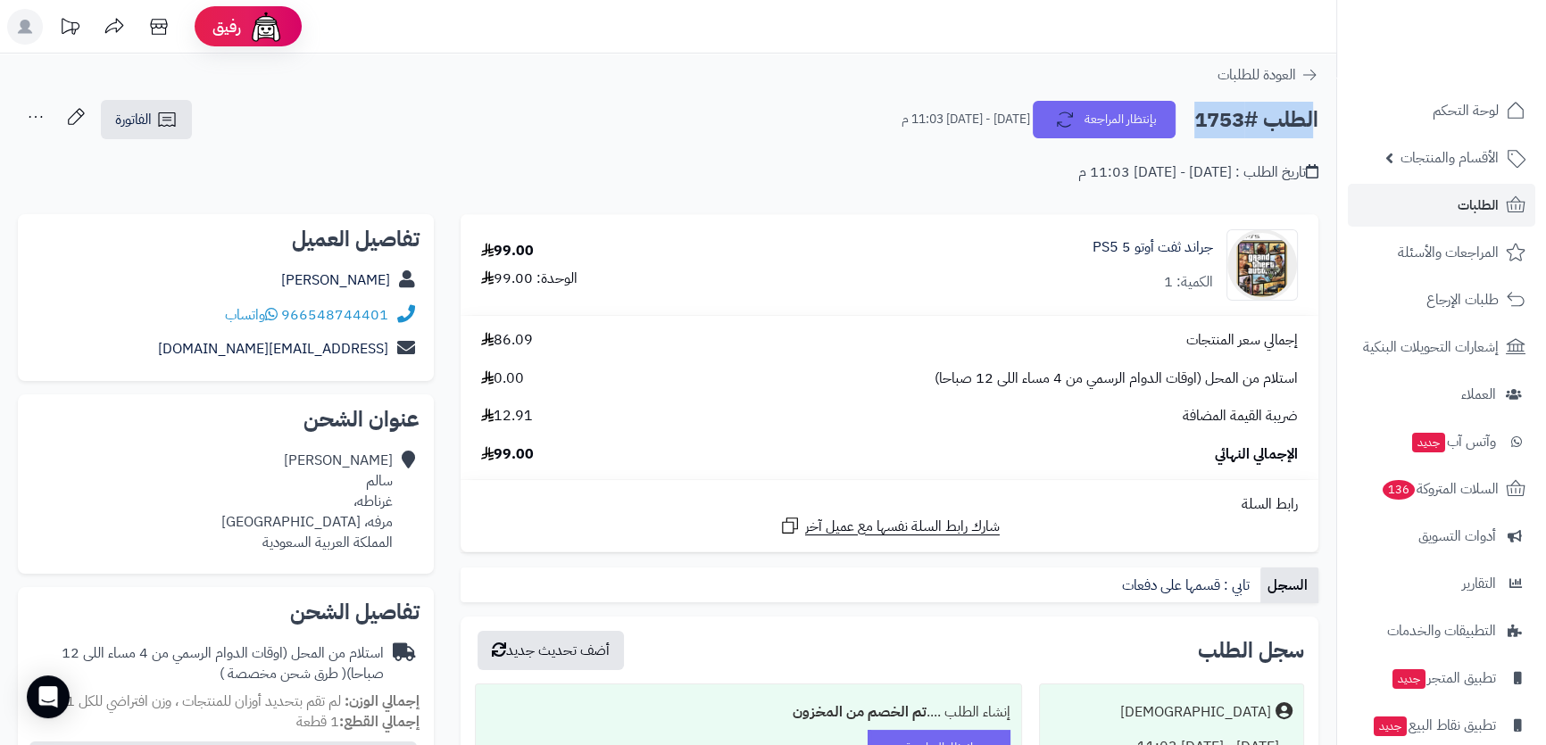
click at [1233, 120] on h2 "الطلب #1753" at bounding box center [1256, 120] width 124 height 37
copy div "الطلب #1753 بإنتظار المراجعة"
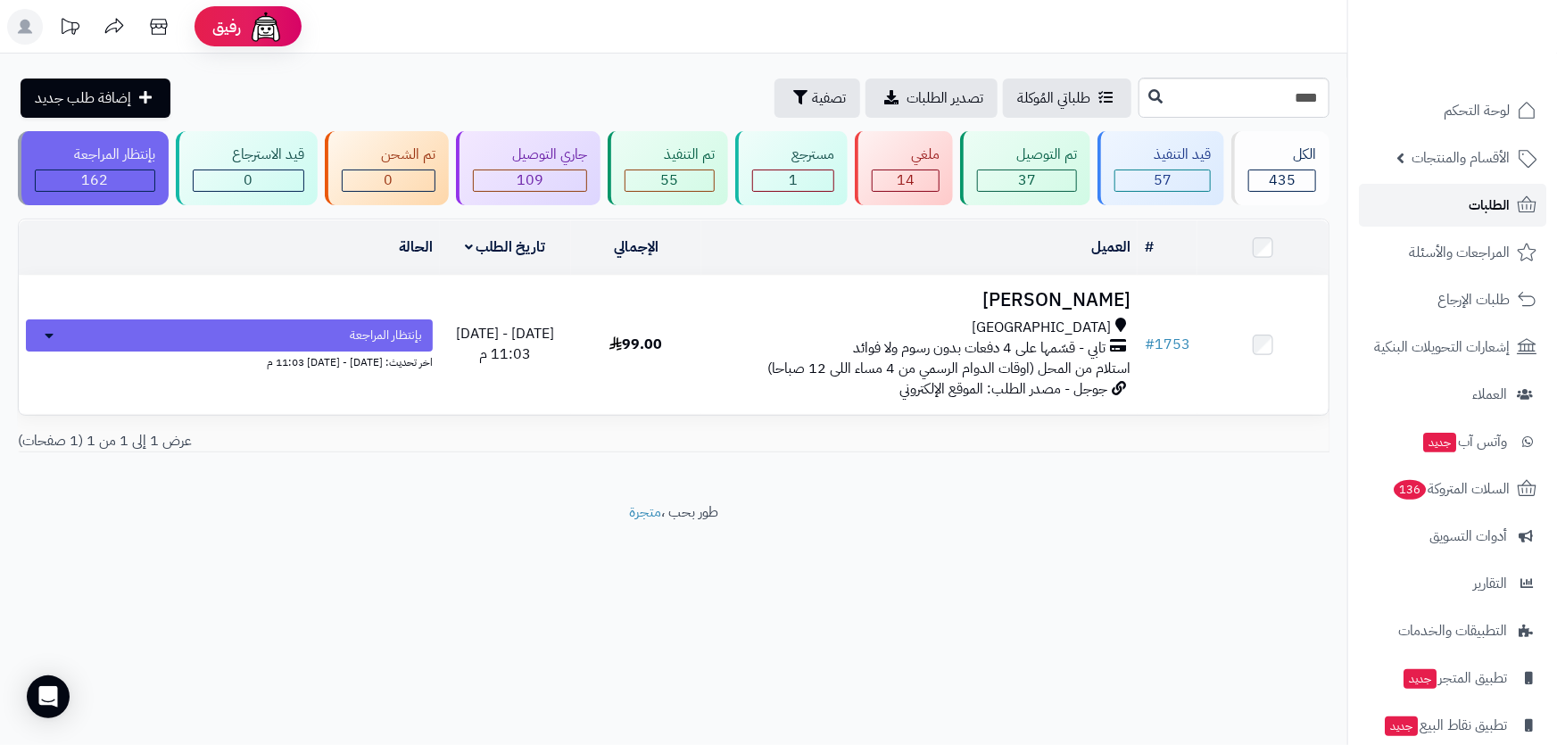
click at [1499, 195] on span "الطلبات" at bounding box center [1489, 205] width 41 height 25
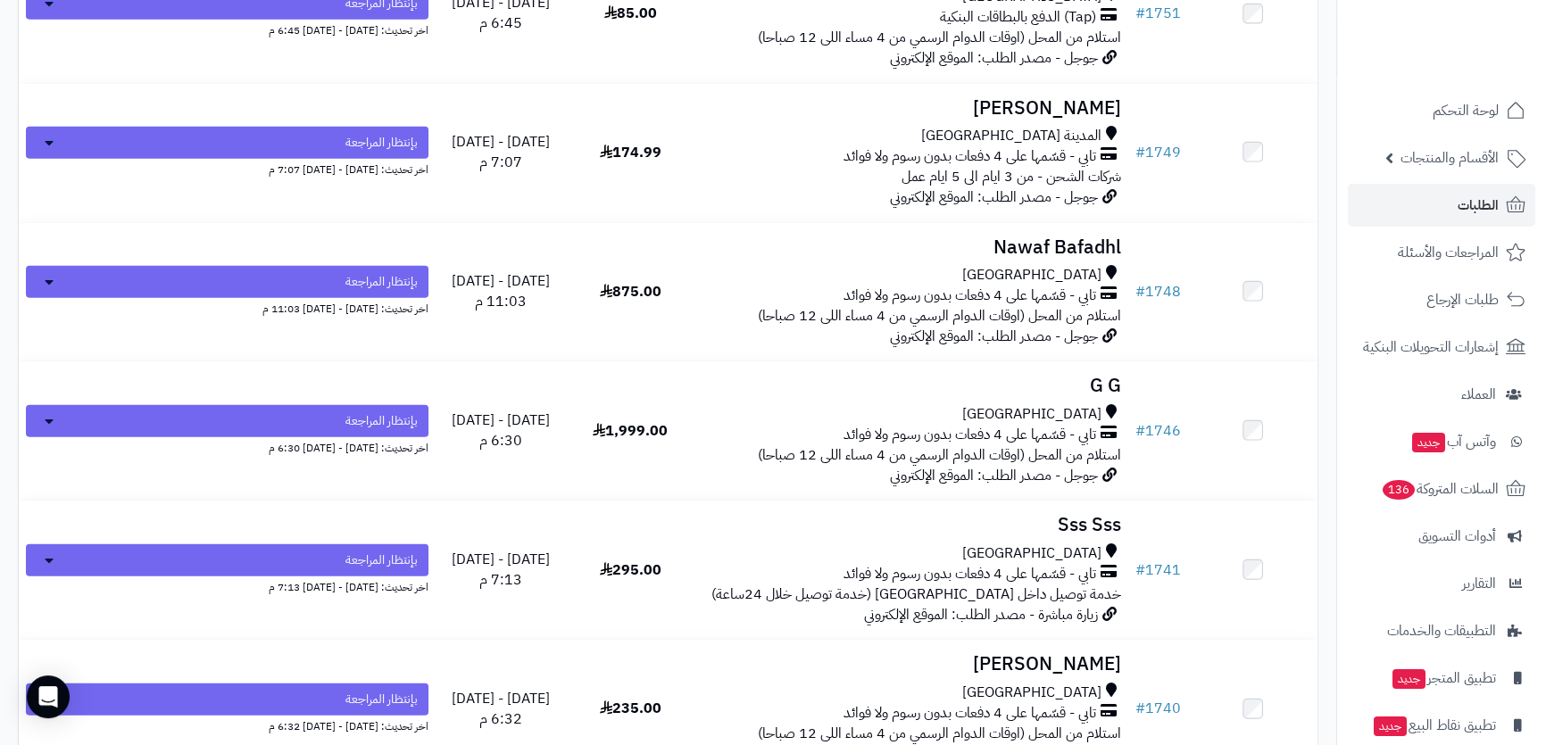
scroll to position [5923, 0]
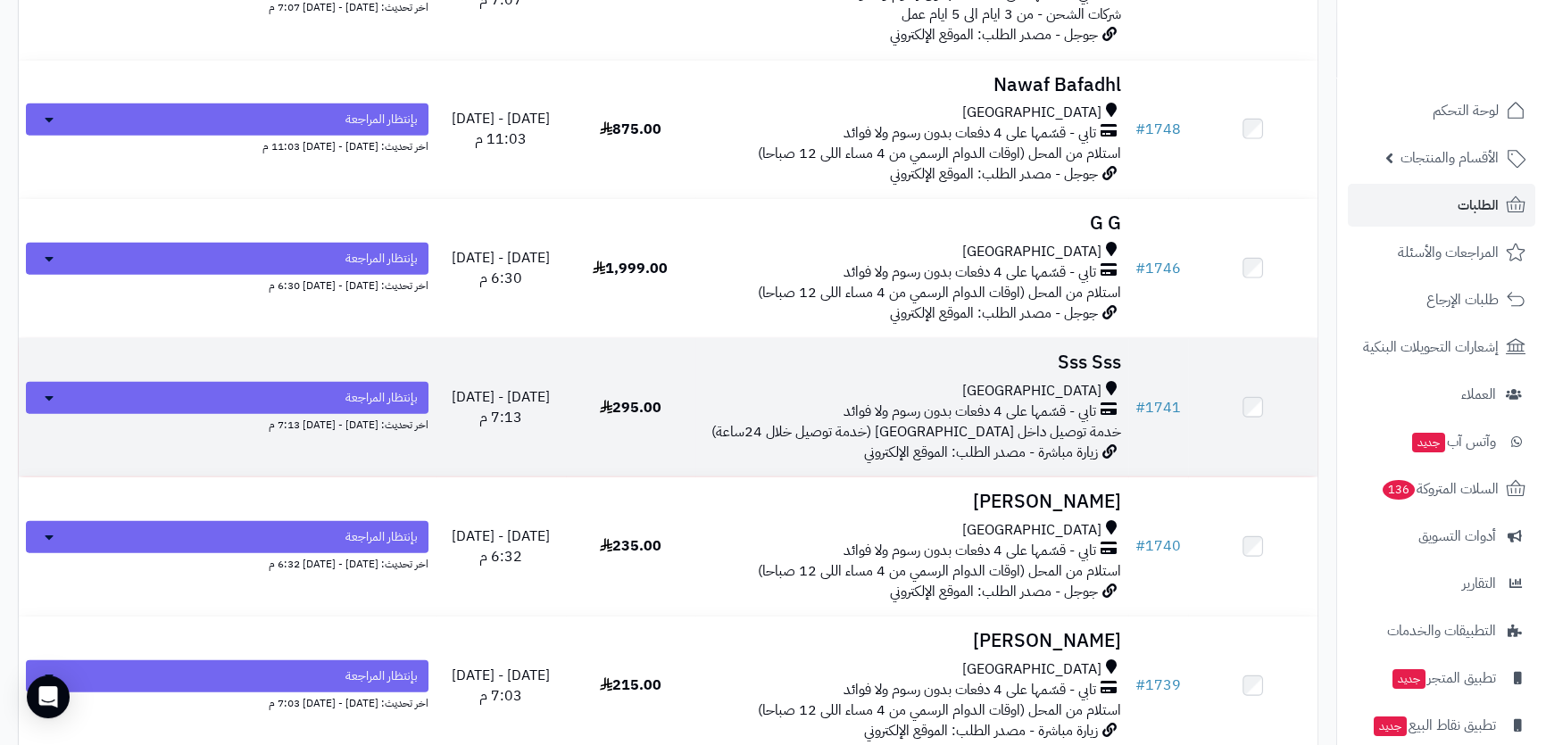
click at [1017, 368] on td "Sss Sss جدة تابي - قسّمها على 4 دفعات بدون رسوم ولا فوائد خدمة توصيل داخل جدة (…" at bounding box center [911, 407] width 433 height 138
click at [894, 367] on td "Sss Sss جدة تابي - قسّمها على 4 دفعات بدون رسوم ولا فوائد خدمة توصيل داخل جدة (…" at bounding box center [911, 407] width 433 height 138
click at [1050, 353] on h3 "Sss Sss" at bounding box center [911, 363] width 419 height 21
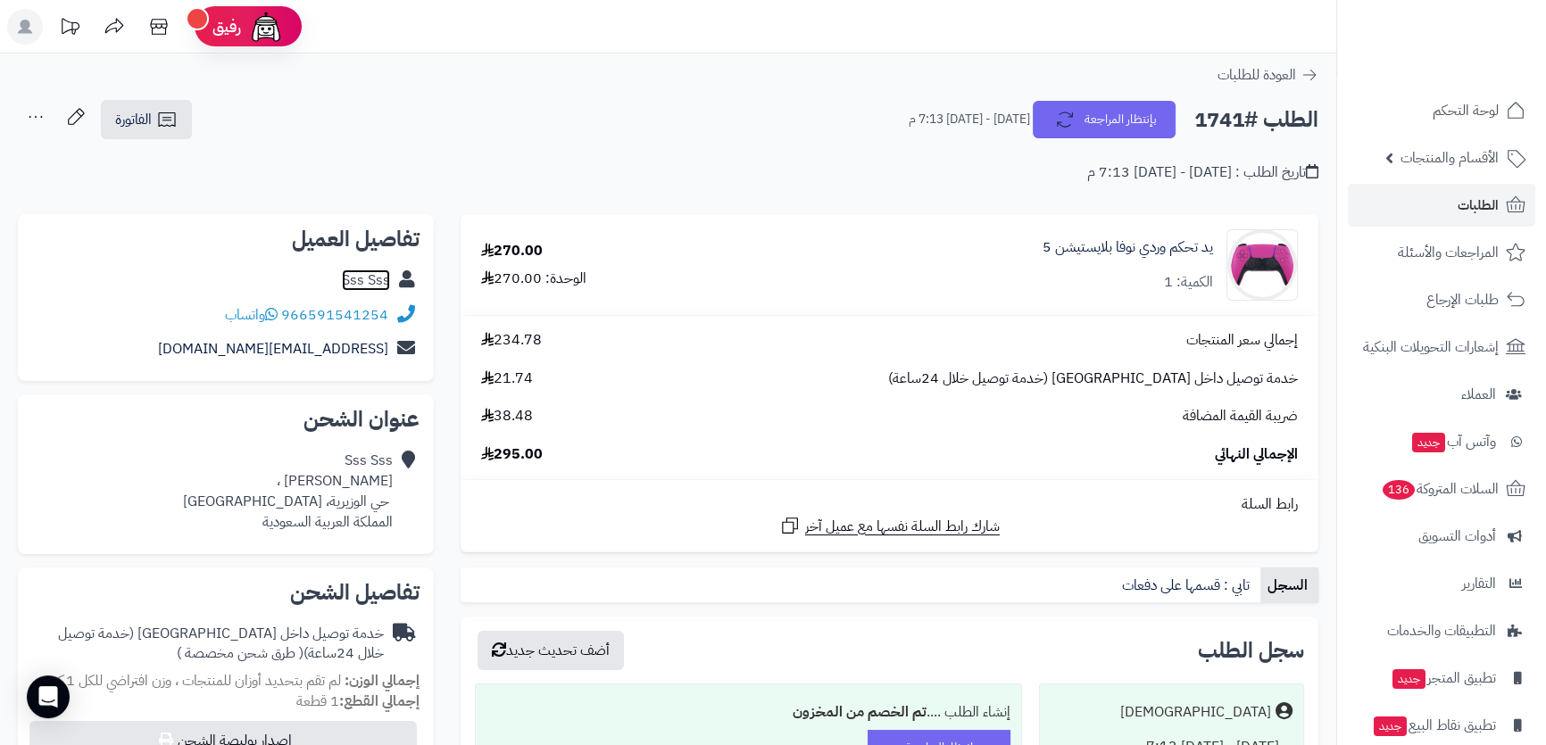
click at [360, 274] on link "Sss Sss" at bounding box center [366, 280] width 48 height 21
click at [351, 479] on div "Sss Sss [PERSON_NAME] ، ‎ حي الوزيرية، [GEOGRAPHIC_DATA] المملكة العربية السعود…" at bounding box center [288, 491] width 210 height 81
drag, startPoint x: 351, startPoint y: 479, endPoint x: 348, endPoint y: 505, distance: 26.0
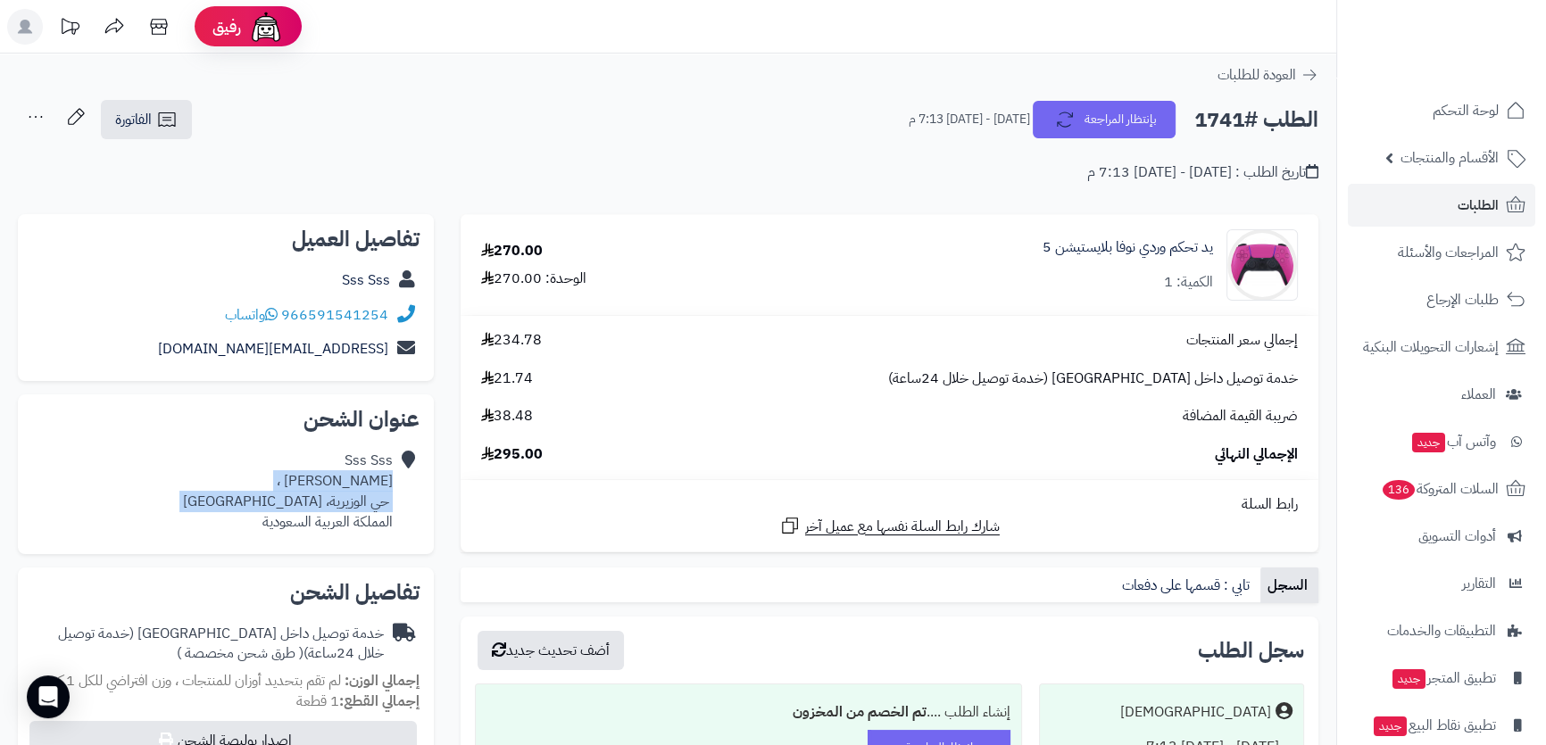
click at [348, 505] on div "Sss Sss [PERSON_NAME] ، ‎ حي الوزيرية، [GEOGRAPHIC_DATA] المملكة العربية السعود…" at bounding box center [288, 491] width 210 height 81
copy div "[PERSON_NAME] ، ‎ حي الوزيرية، [GEOGRAPHIC_DATA]"
click at [276, 341] on link "someone15ss15@gmail.com" at bounding box center [273, 348] width 230 height 21
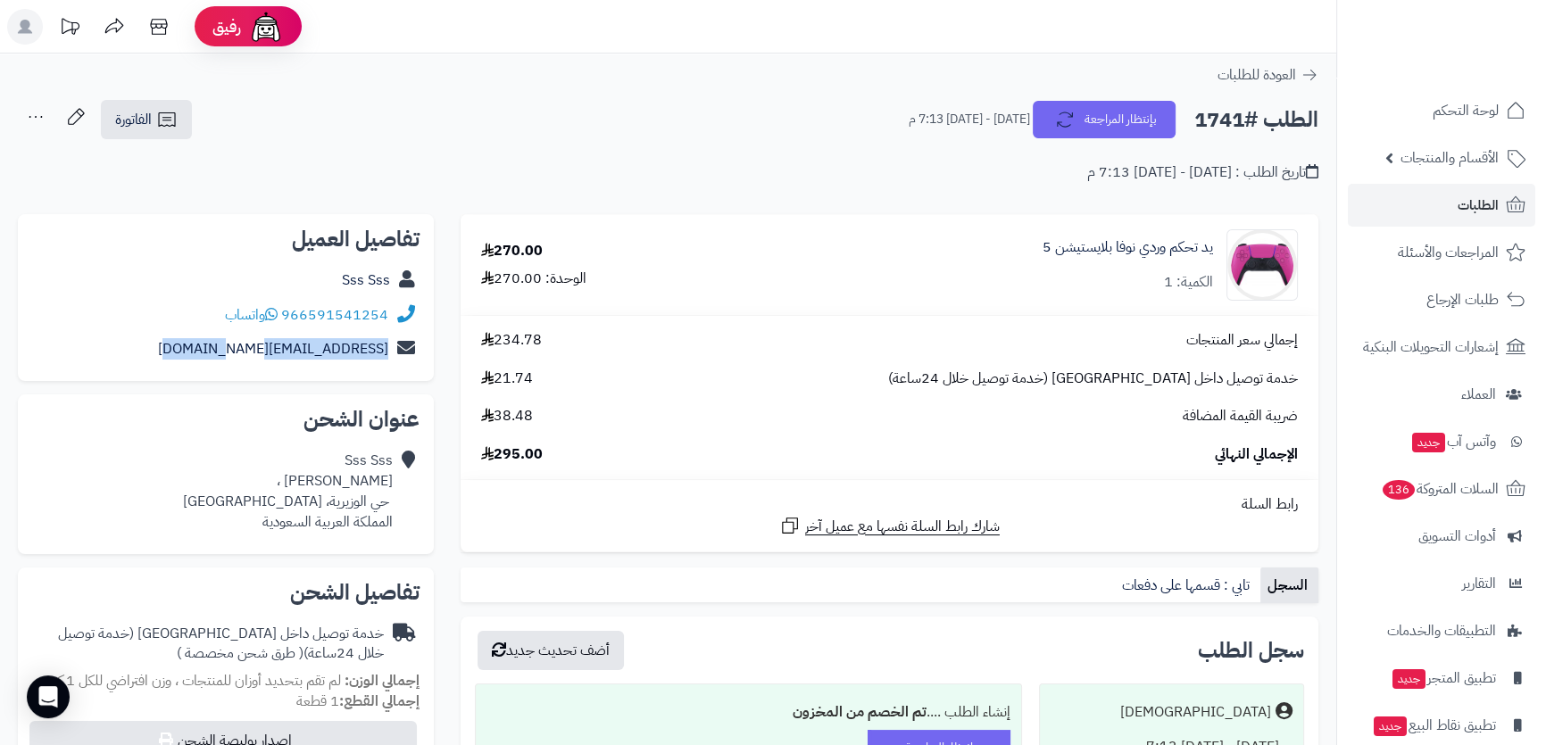
drag, startPoint x: 164, startPoint y: 355, endPoint x: 391, endPoint y: 362, distance: 226.8
click at [391, 362] on div "someone15ss15@gmail.com" at bounding box center [225, 349] width 387 height 35
copy div "someone15ss15@gmail.com"
click at [1249, 107] on h2 "الطلب #1741" at bounding box center [1256, 120] width 124 height 37
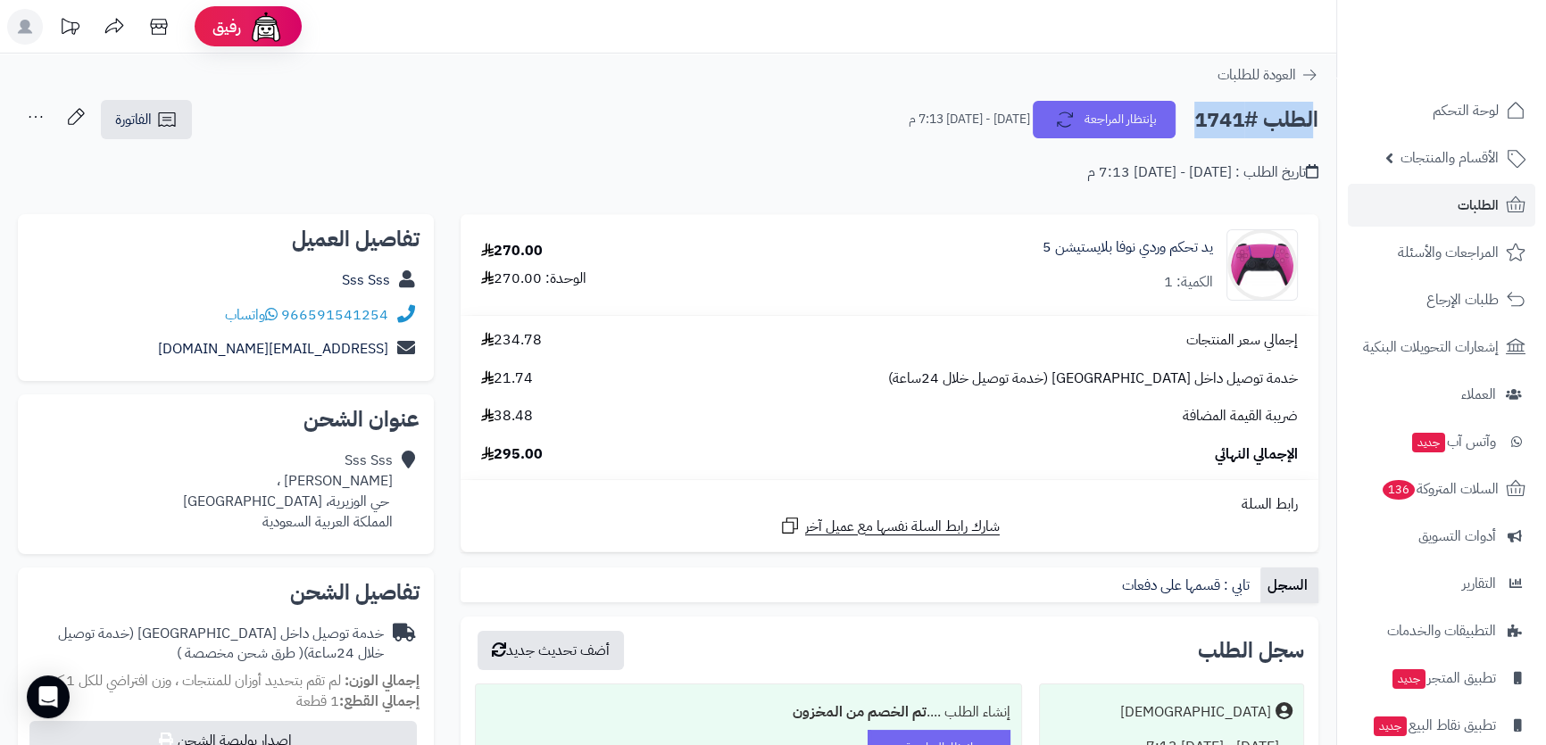
click at [1249, 107] on h2 "الطلب #1741" at bounding box center [1256, 120] width 124 height 37
copy div "الطلب #1741 بإنتظار المراجعة"
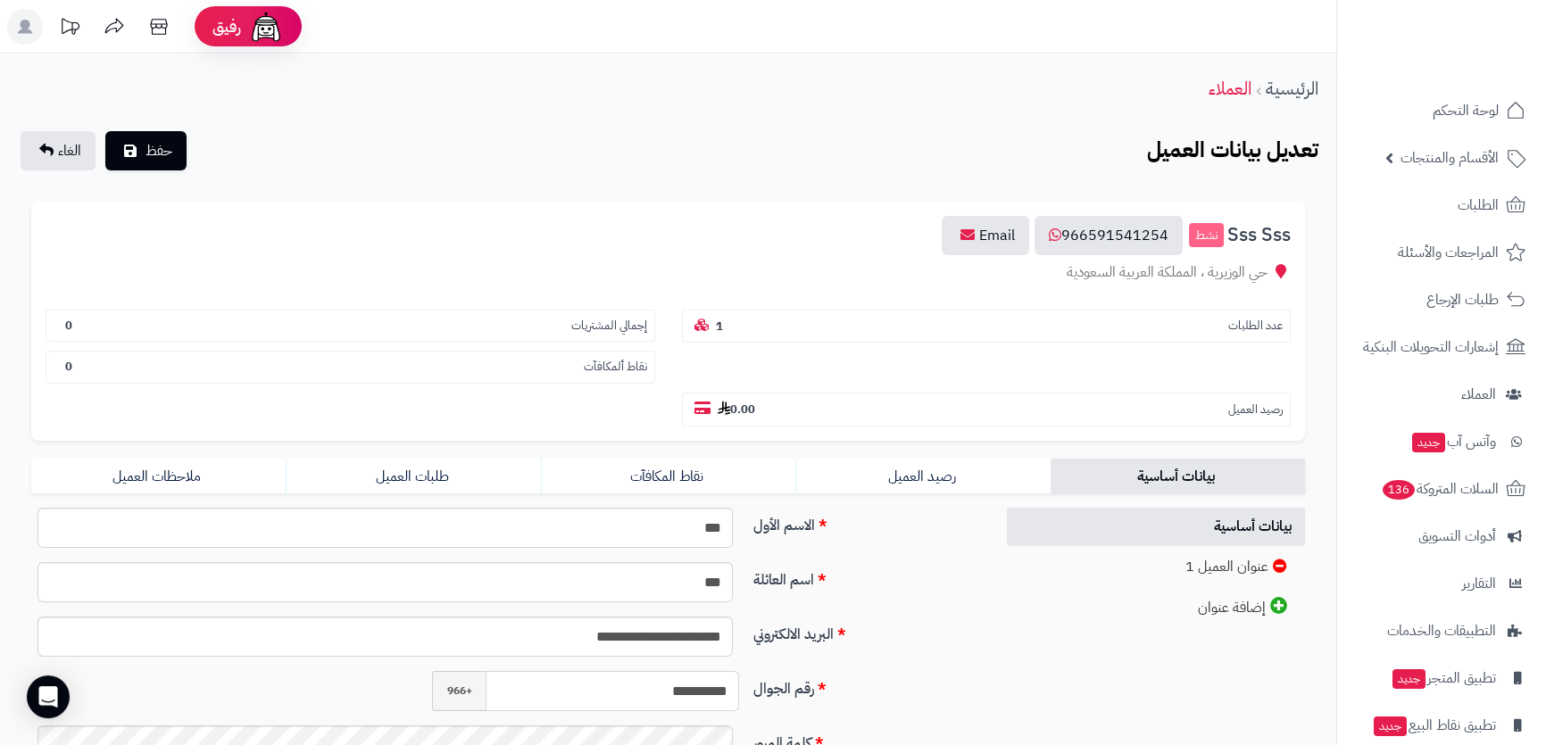
click at [653, 671] on input "**********" at bounding box center [612, 691] width 253 height 40
click at [710, 508] on input "***" at bounding box center [384, 528] width 695 height 40
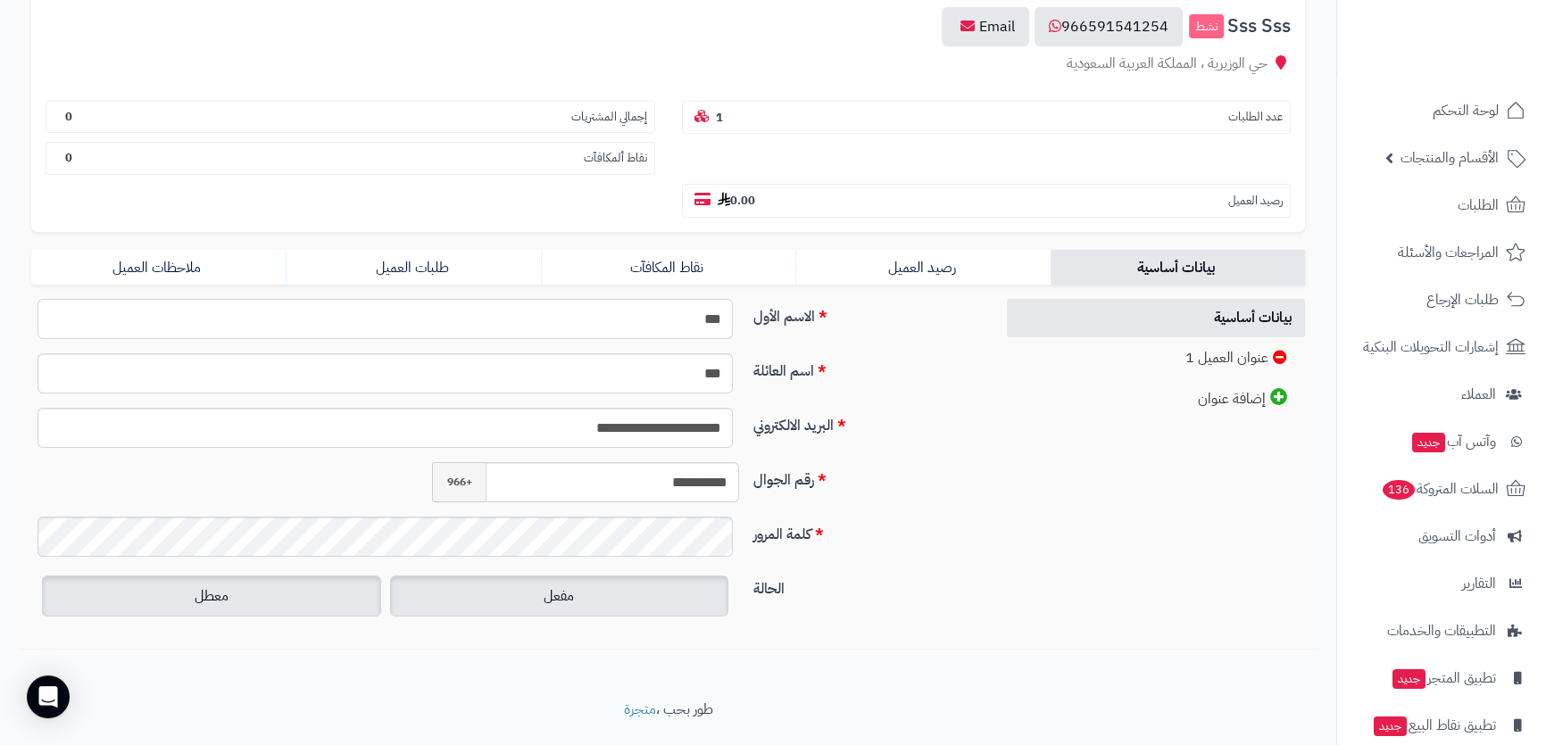
scroll to position [46, 0]
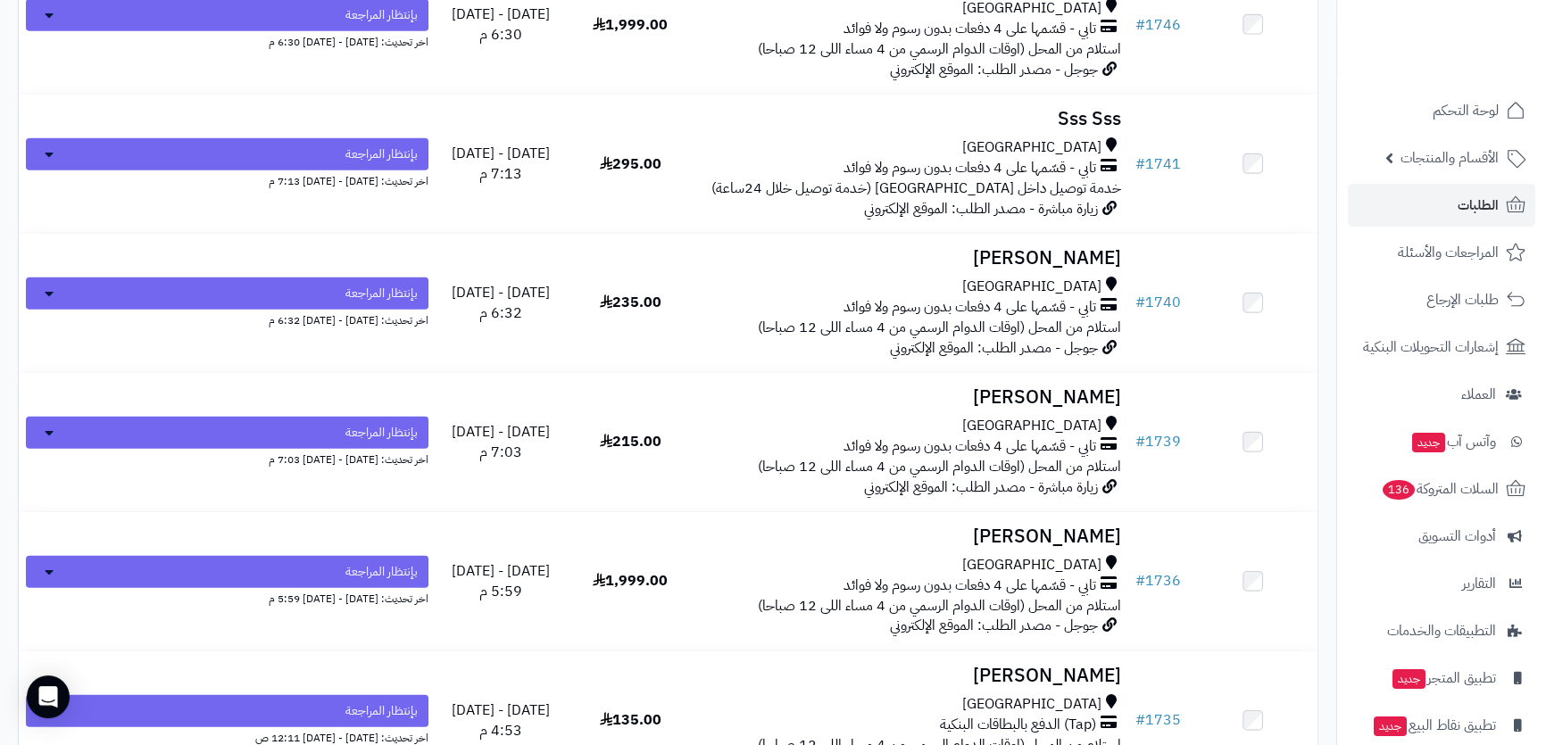
scroll to position [6085, 0]
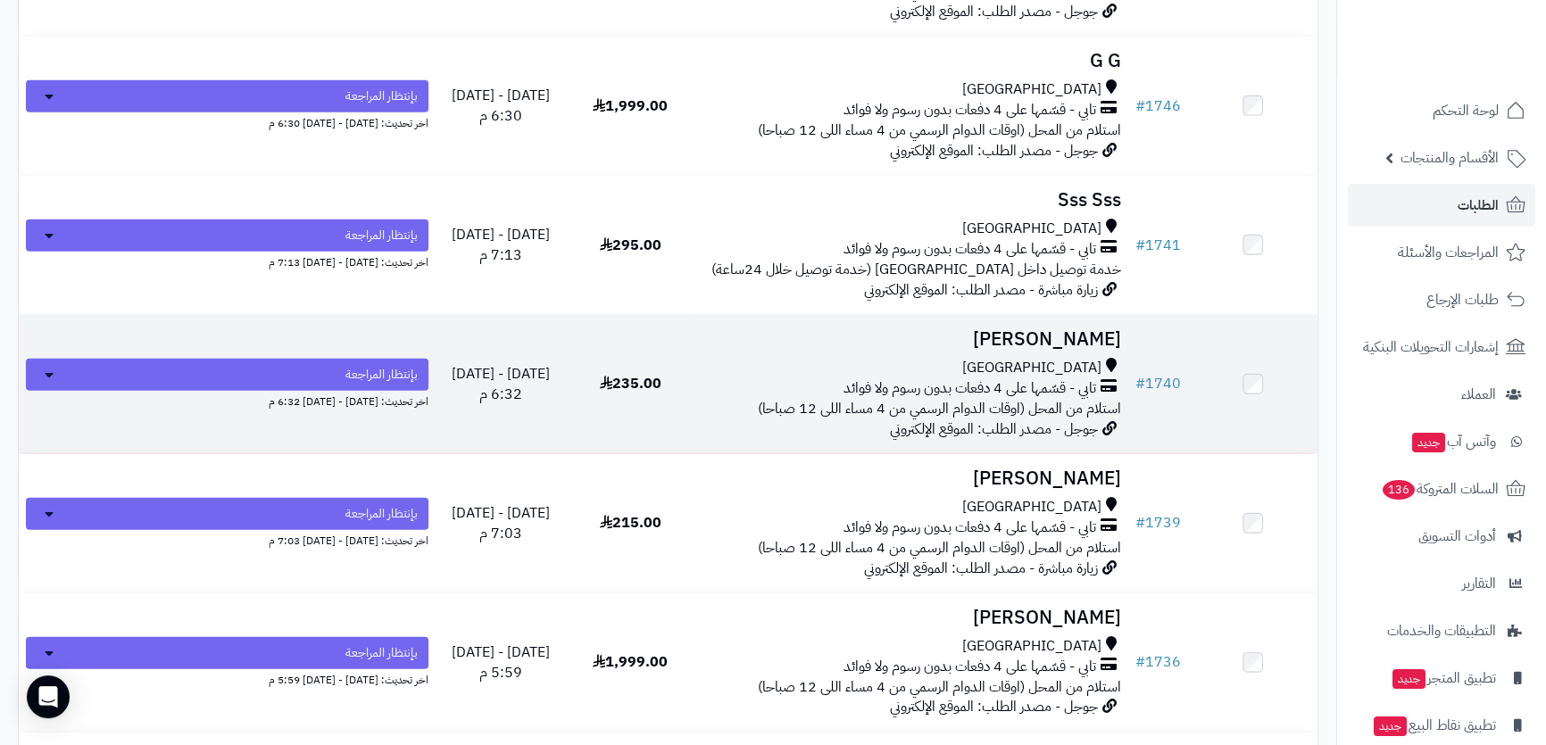
click at [968, 329] on h3 "[PERSON_NAME]" at bounding box center [911, 339] width 419 height 21
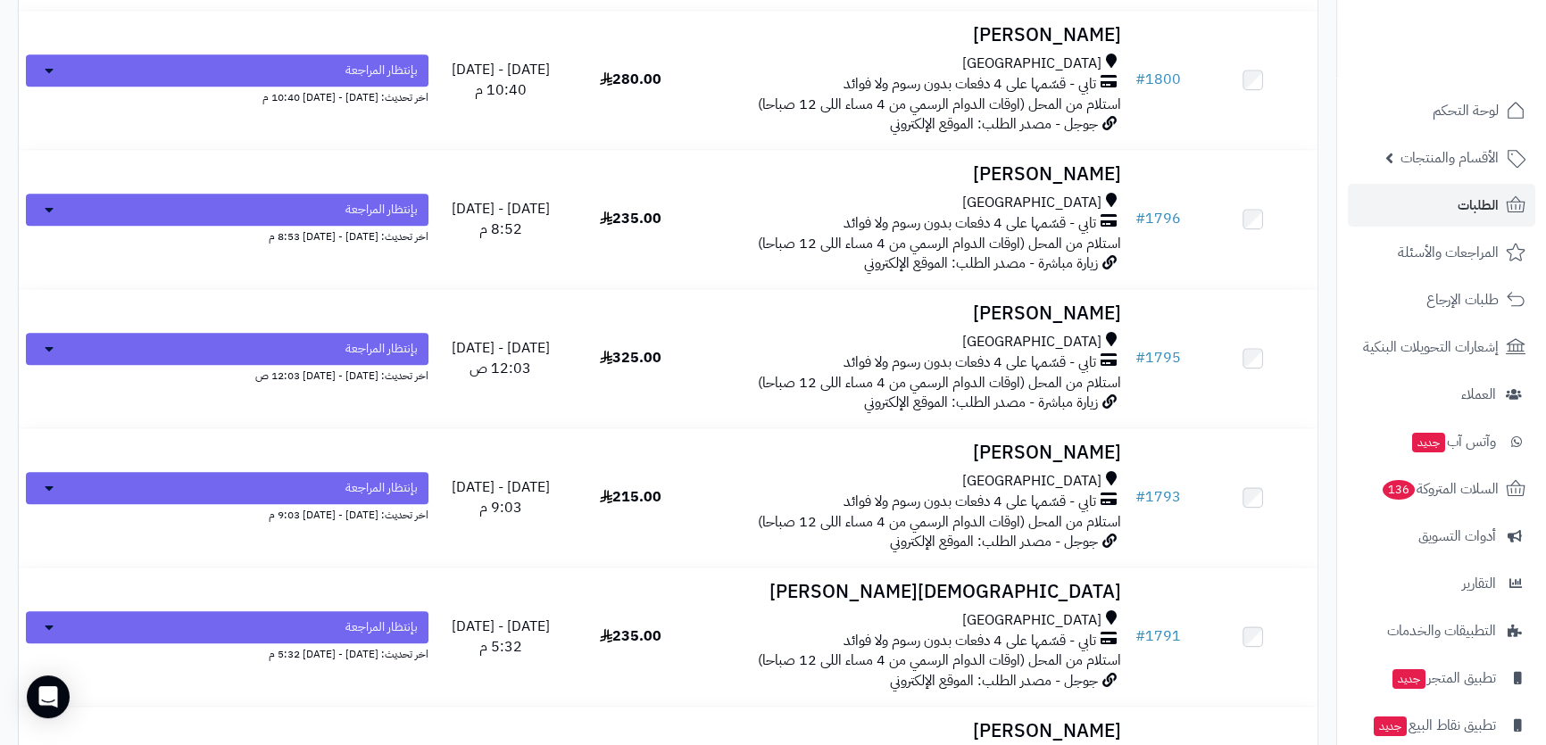
scroll to position [2434, 0]
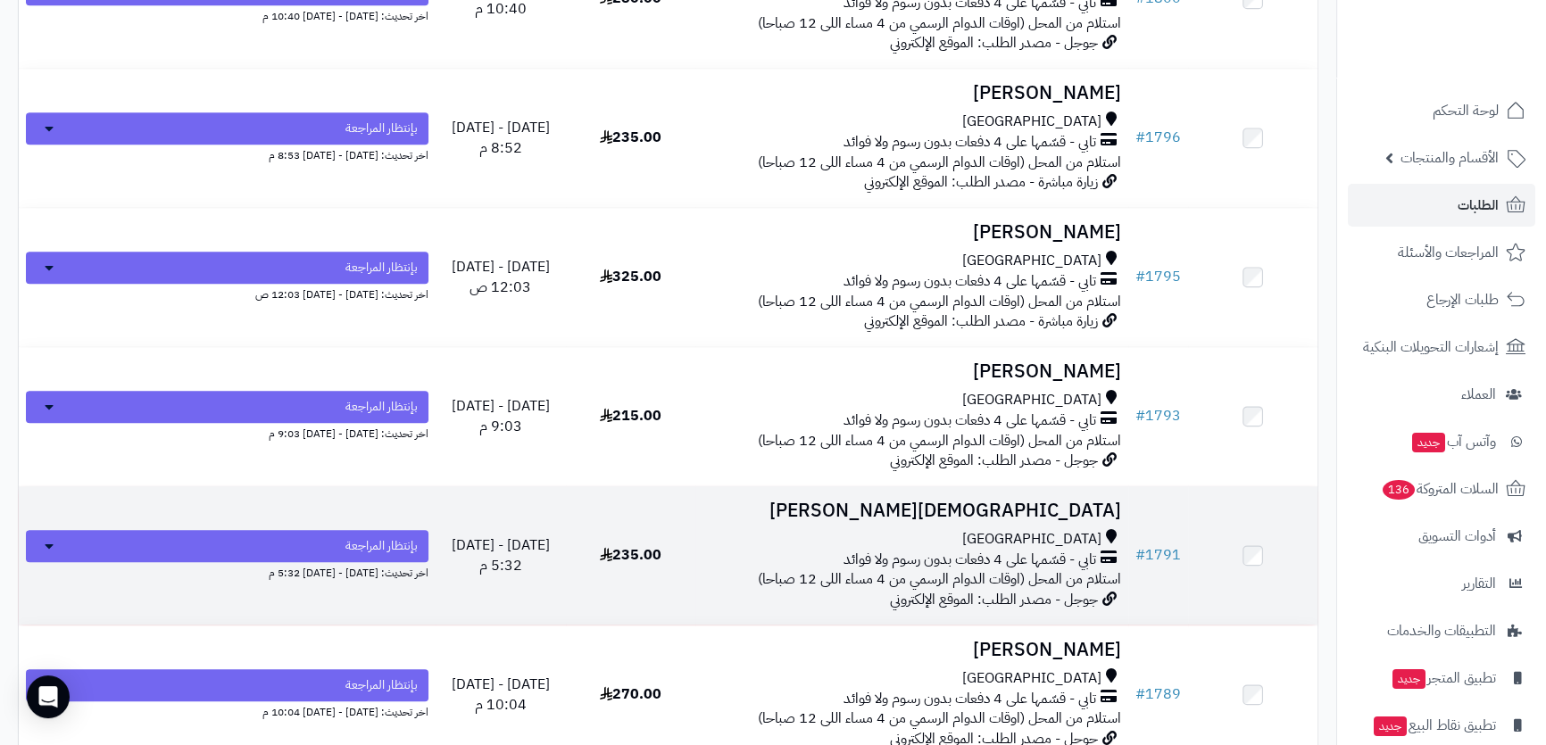
click at [1025, 506] on h3 "Mohammed Bogami" at bounding box center [911, 511] width 419 height 21
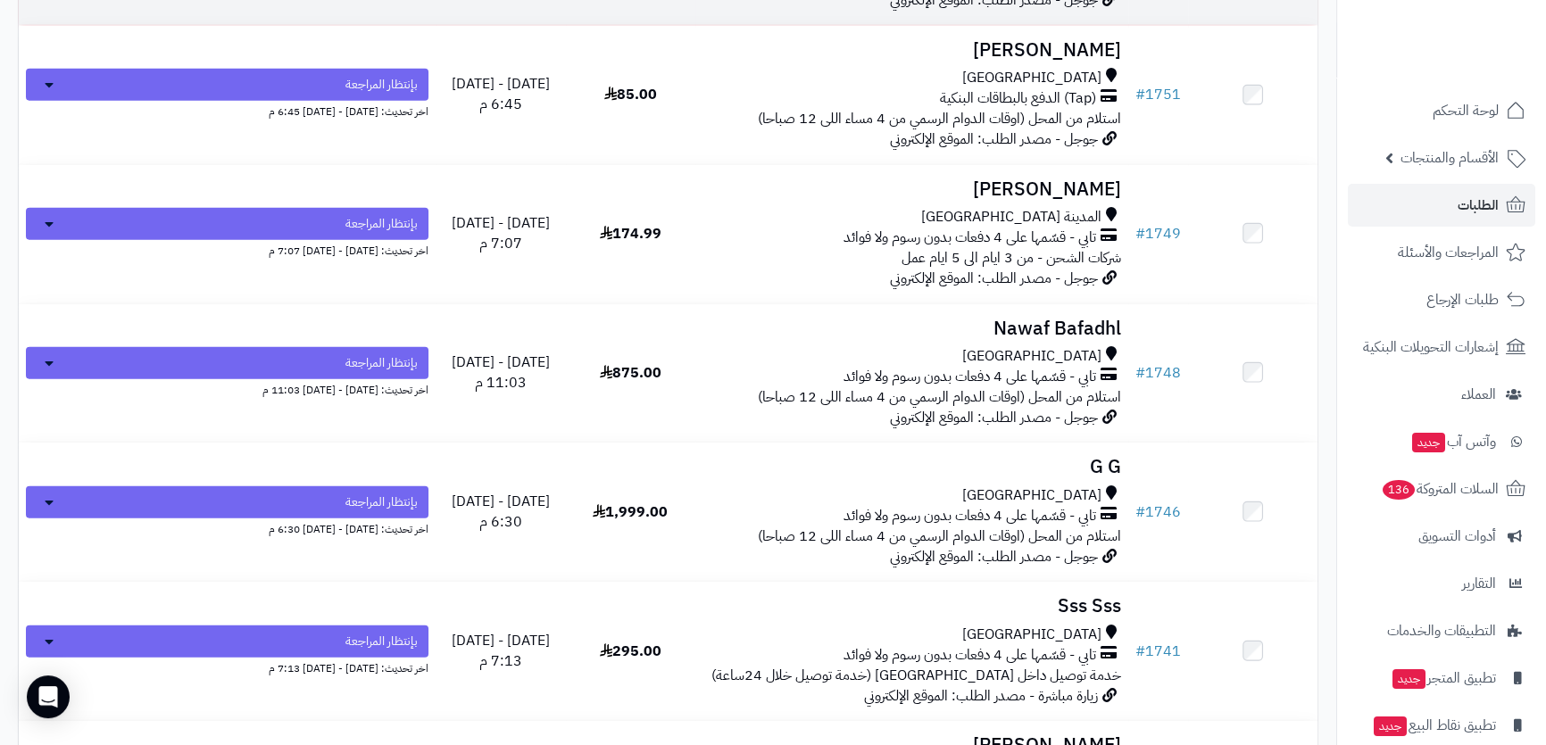
scroll to position [5923, 0]
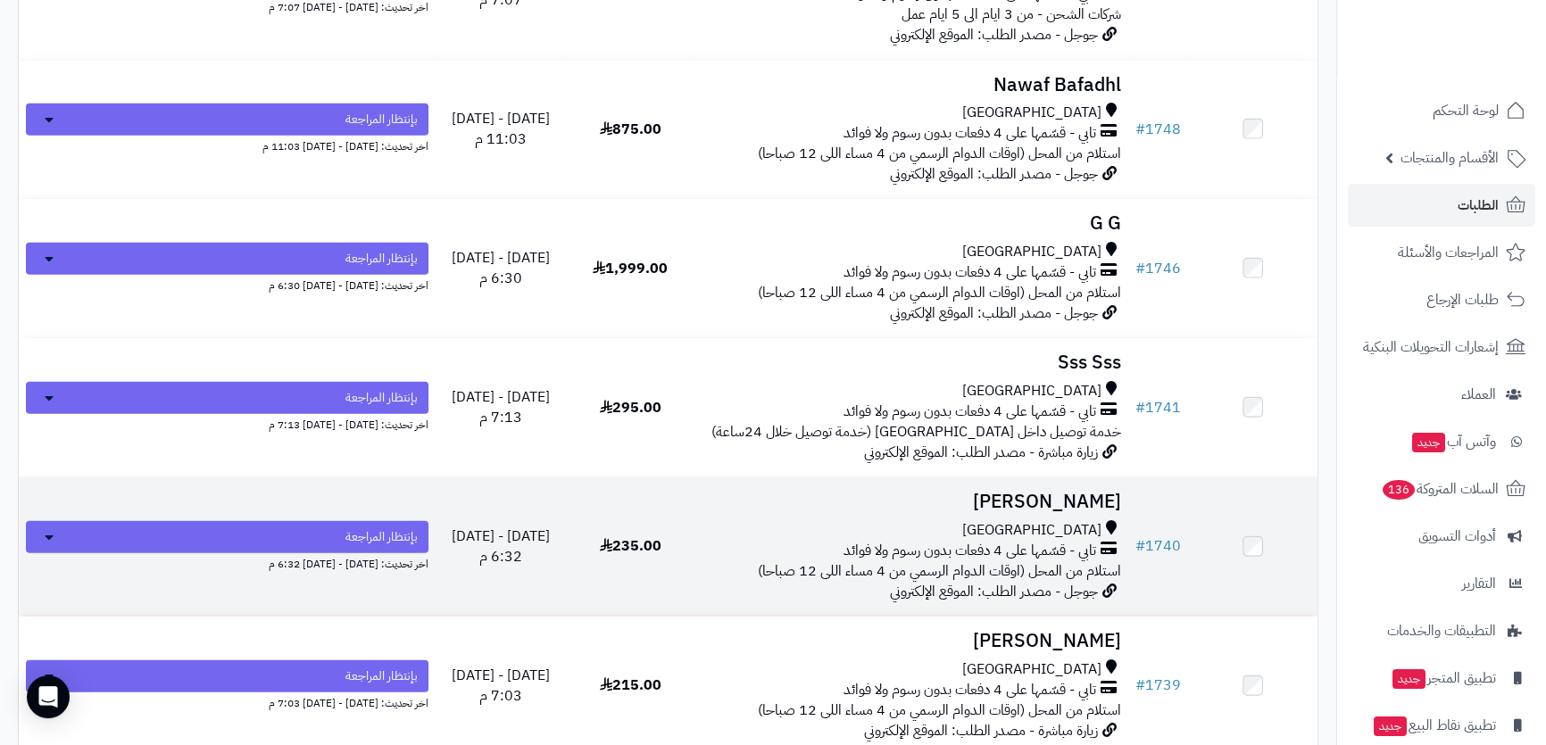
click at [883, 520] on div "[GEOGRAPHIC_DATA]" at bounding box center [911, 530] width 419 height 21
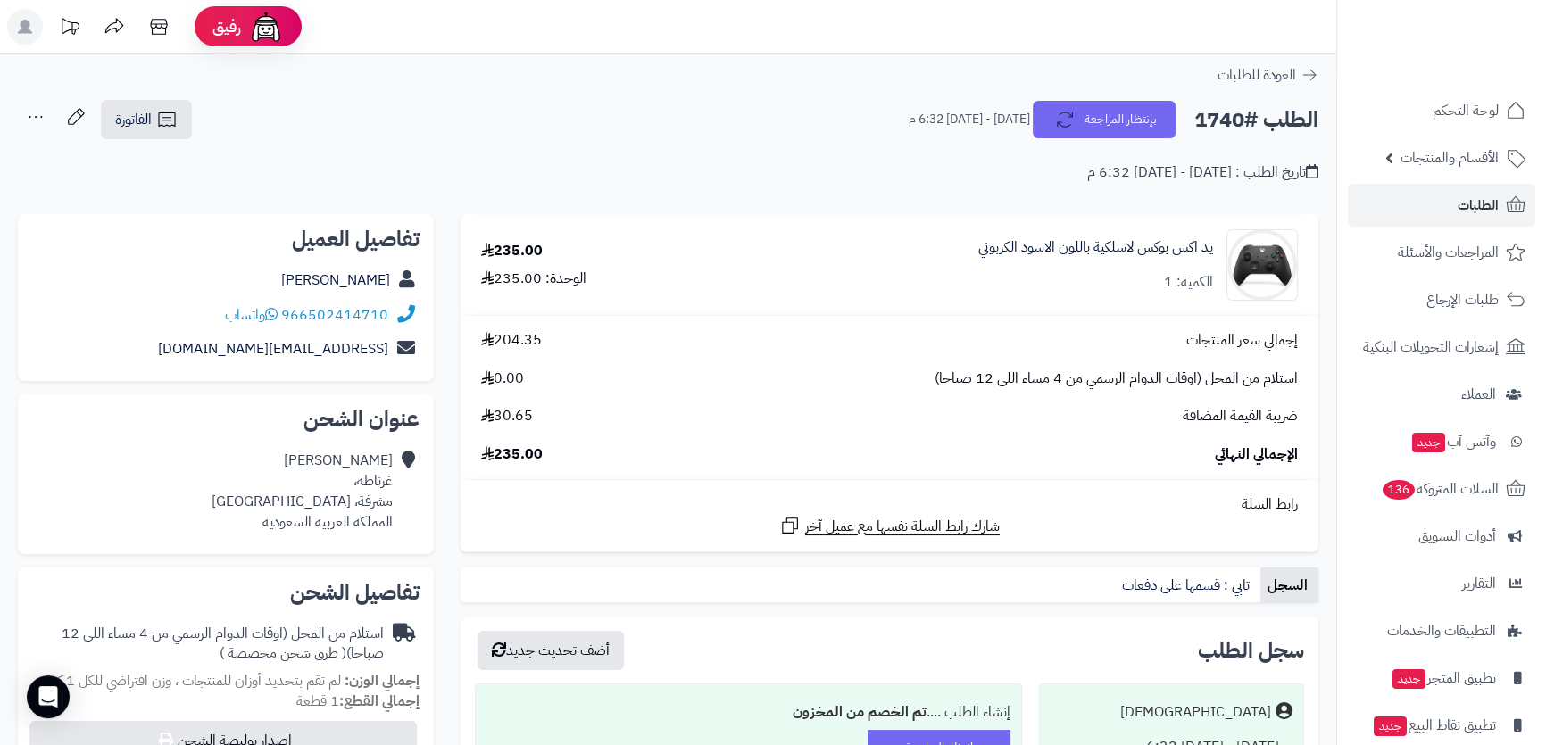
click at [1261, 119] on h2 "الطلب #1740" at bounding box center [1256, 120] width 124 height 37
copy div "الطلب #1740 بإنتظار المراجعة"
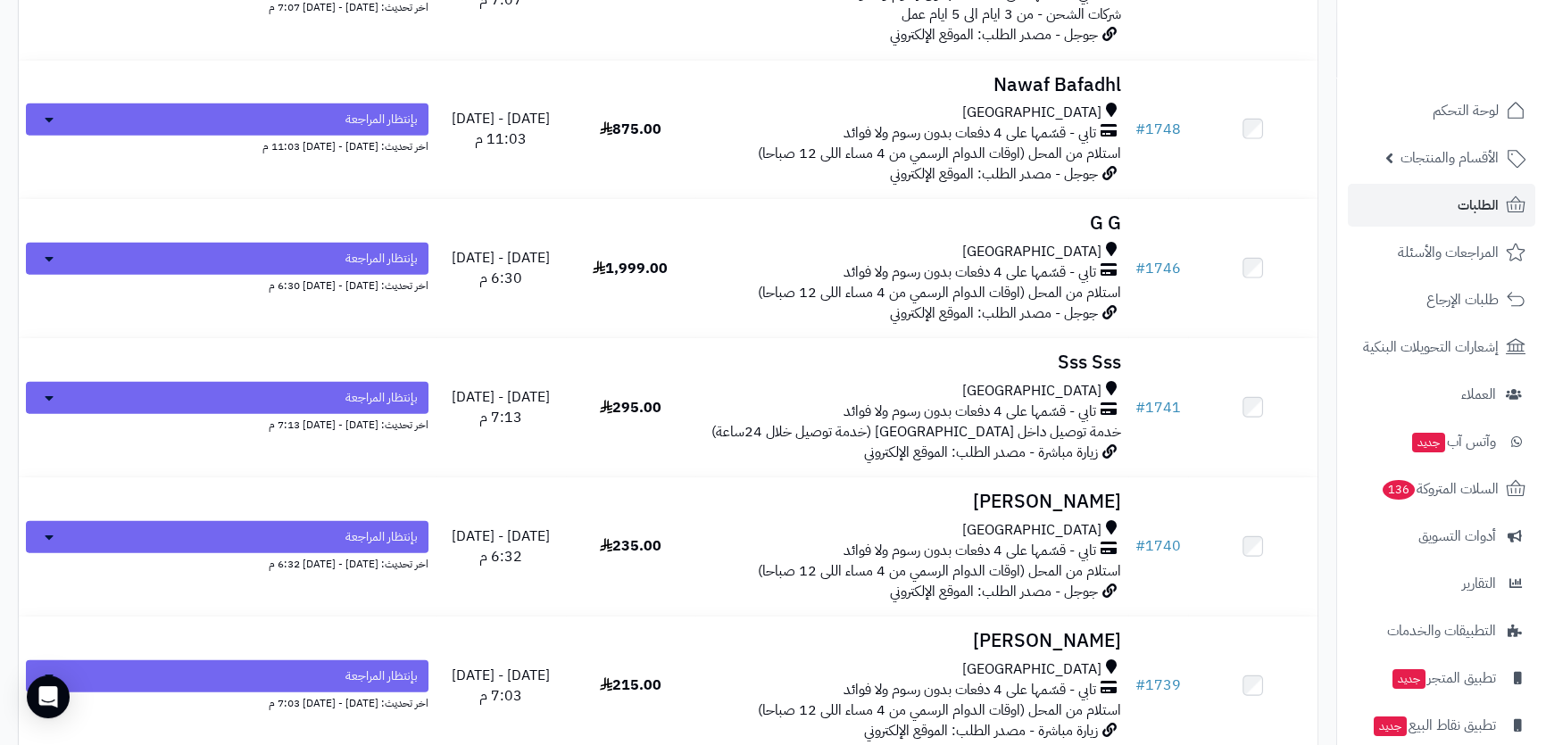
scroll to position [6004, 0]
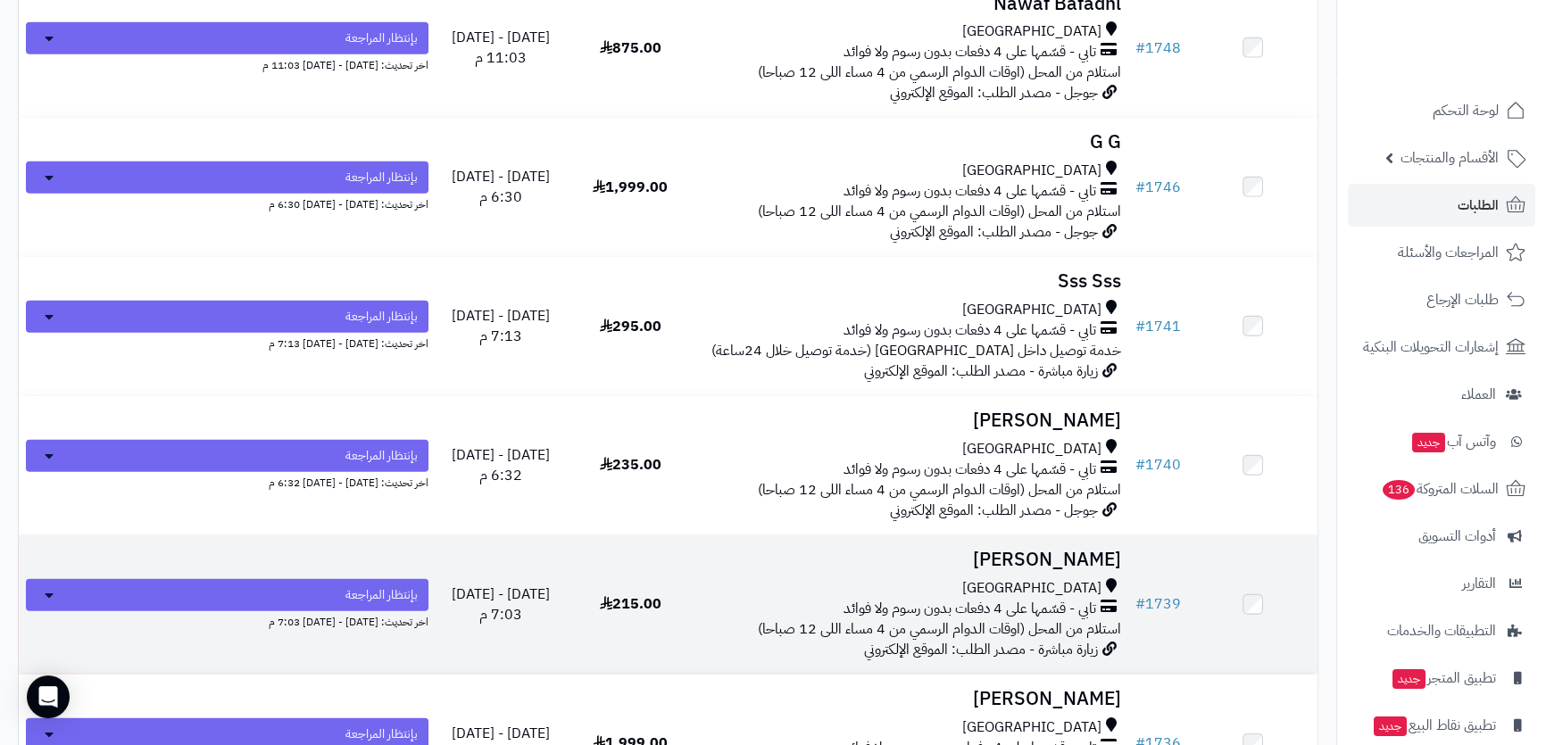
click at [964, 563] on td "منصور الغامدي جدة تابي - قسّمها على 4 دفعات بدون رسوم ولا فوائد استلام من المحل…" at bounding box center [911, 604] width 433 height 138
click at [934, 560] on h3 "منصور الغامدي" at bounding box center [911, 560] width 419 height 21
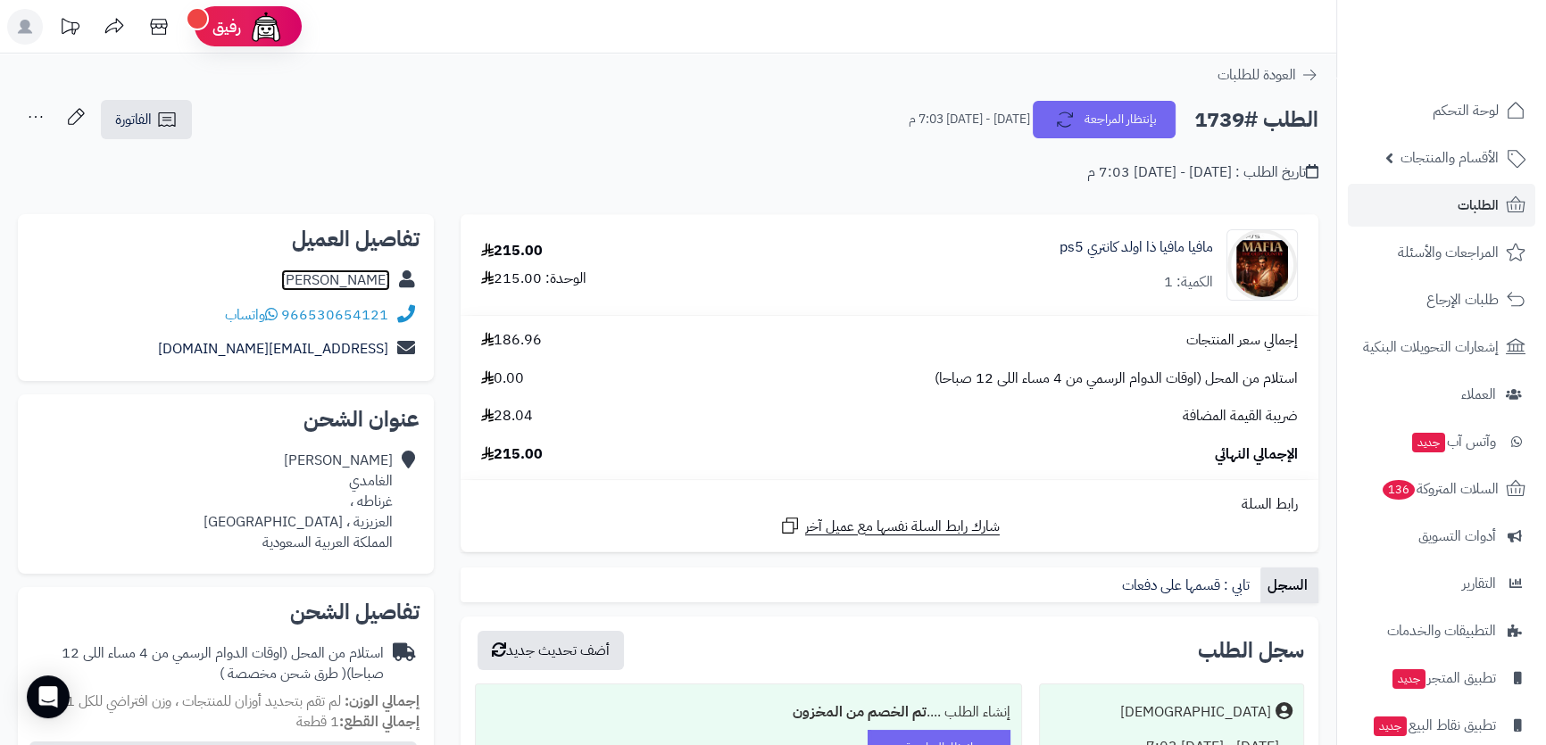
click at [320, 277] on link "منصور الغامدي" at bounding box center [335, 280] width 109 height 21
click at [364, 525] on div "منصور الغامدي غرناطه ، العزيزية ، جدة المملكة العربية السعودية" at bounding box center [297, 502] width 189 height 102
copy div "العزيزية"
click at [1226, 109] on h2 "الطلب #1739" at bounding box center [1256, 120] width 124 height 37
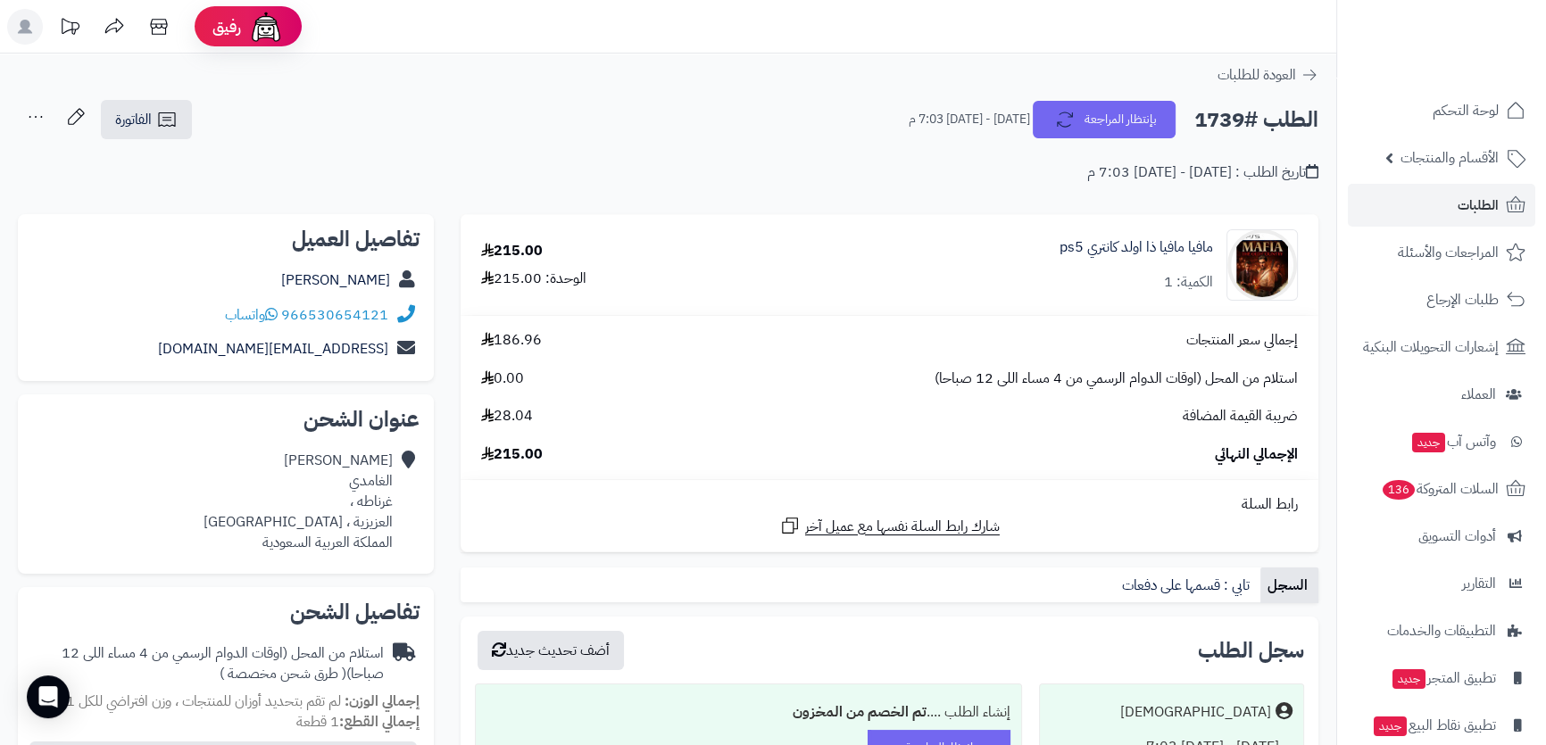
click at [1226, 109] on h2 "الطلب #1739" at bounding box center [1256, 120] width 124 height 37
copy div "الطلب #1739 بإنتظار المراجعة"
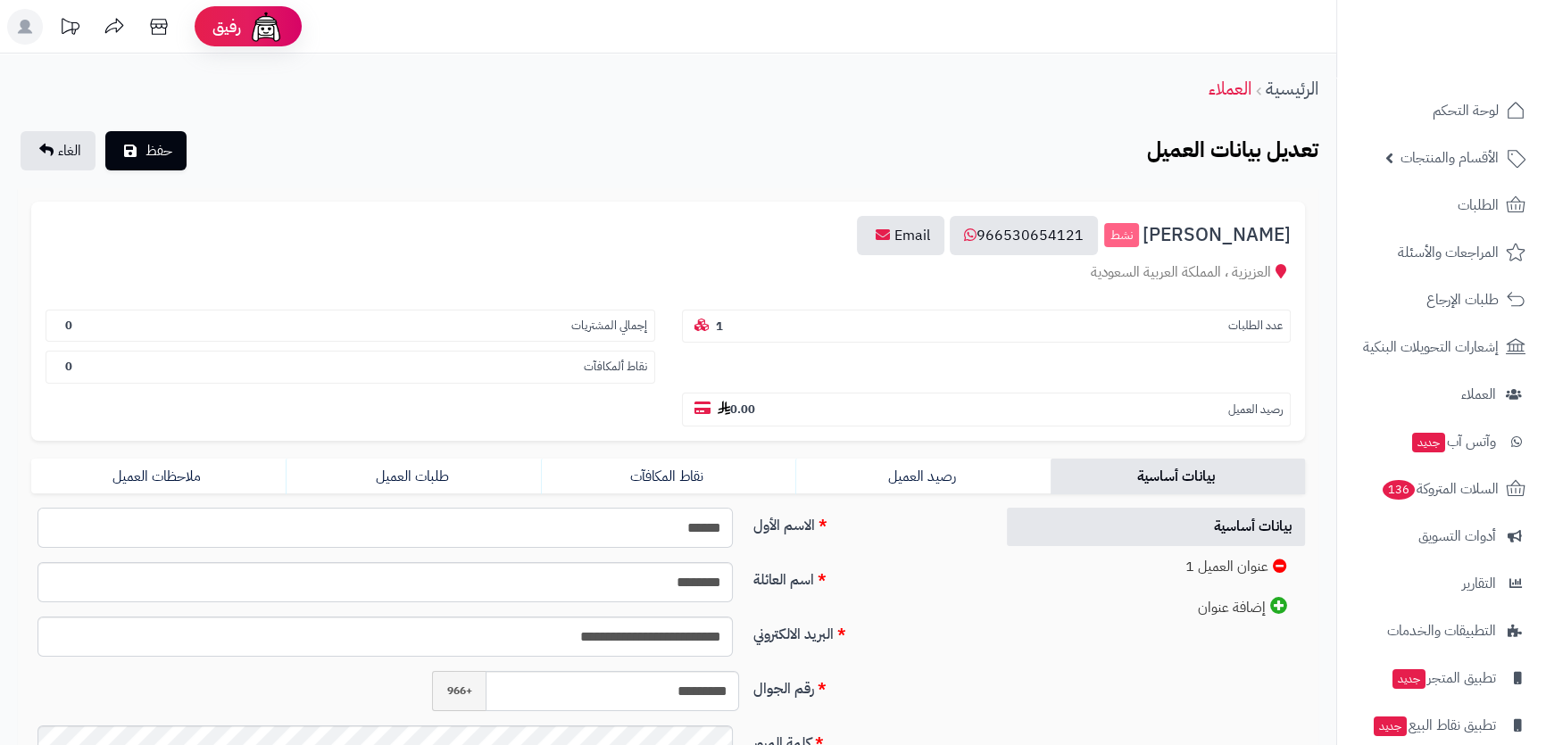
click at [678, 508] on input "*****" at bounding box center [384, 528] width 695 height 40
click at [687, 562] on input "*******" at bounding box center [384, 582] width 695 height 40
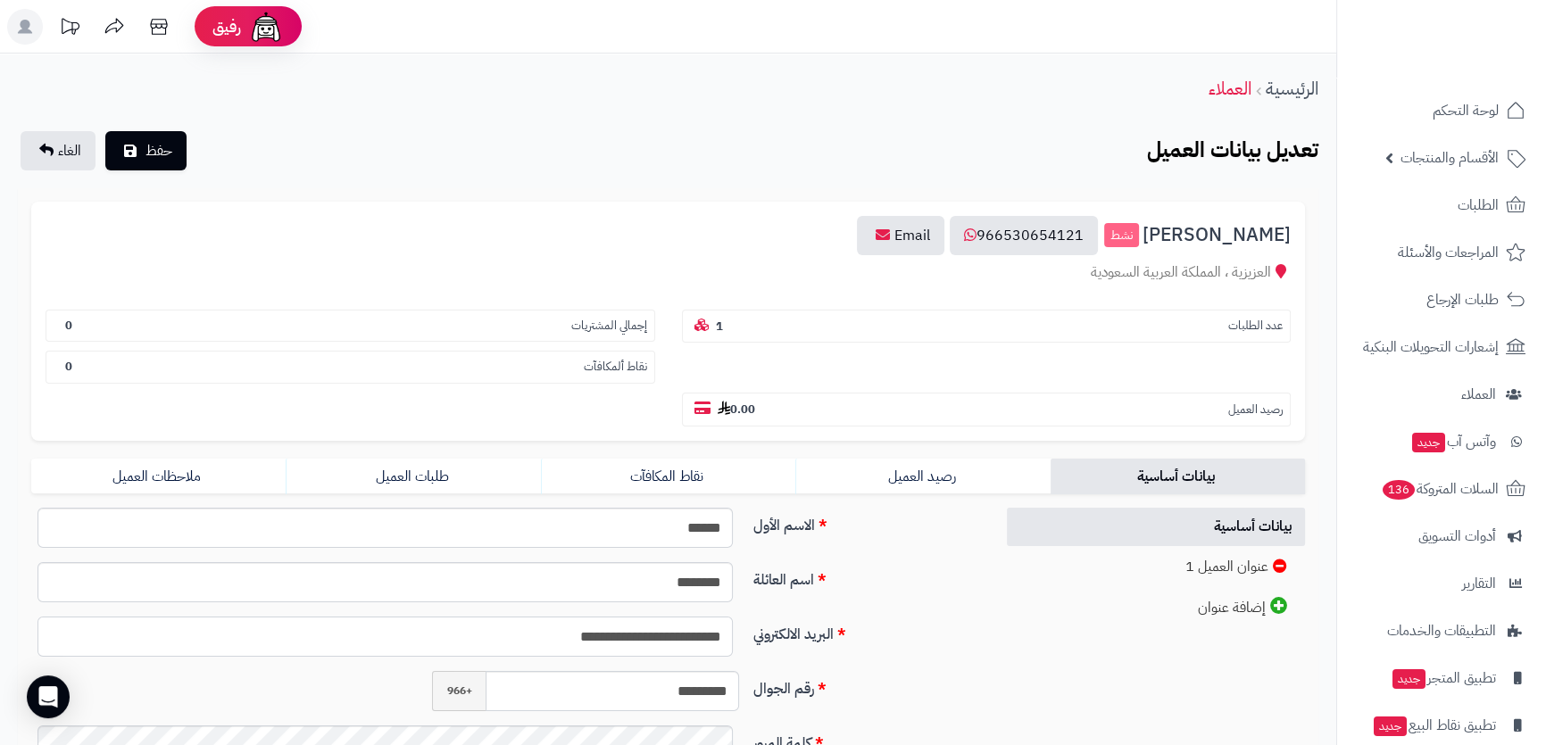
drag, startPoint x: 605, startPoint y: 605, endPoint x: 599, endPoint y: 596, distance: 10.9
click at [604, 617] on input "**********" at bounding box center [384, 637] width 695 height 40
click at [599, 617] on input "**********" at bounding box center [384, 637] width 695 height 40
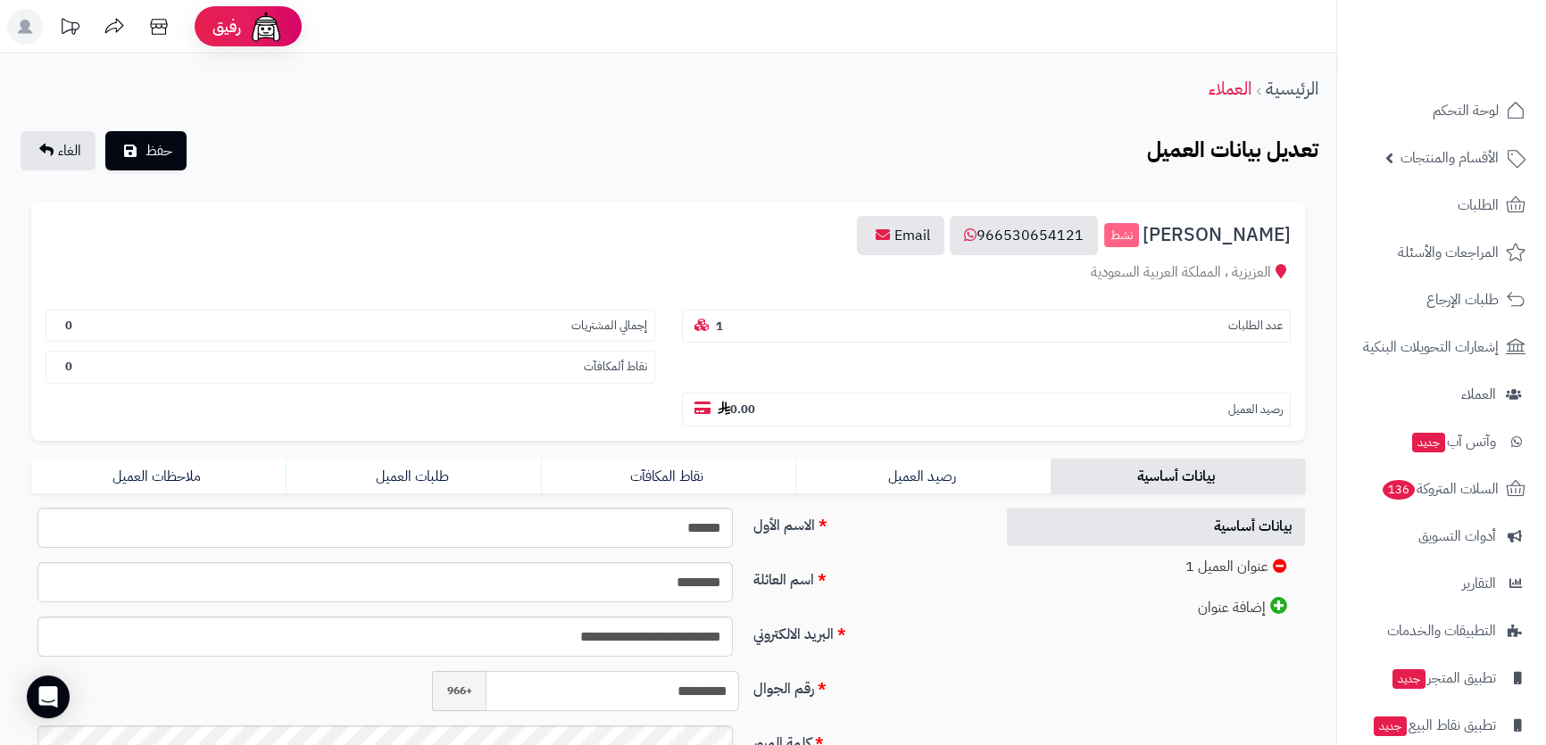
click at [624, 671] on input "*********" at bounding box center [612, 691] width 253 height 40
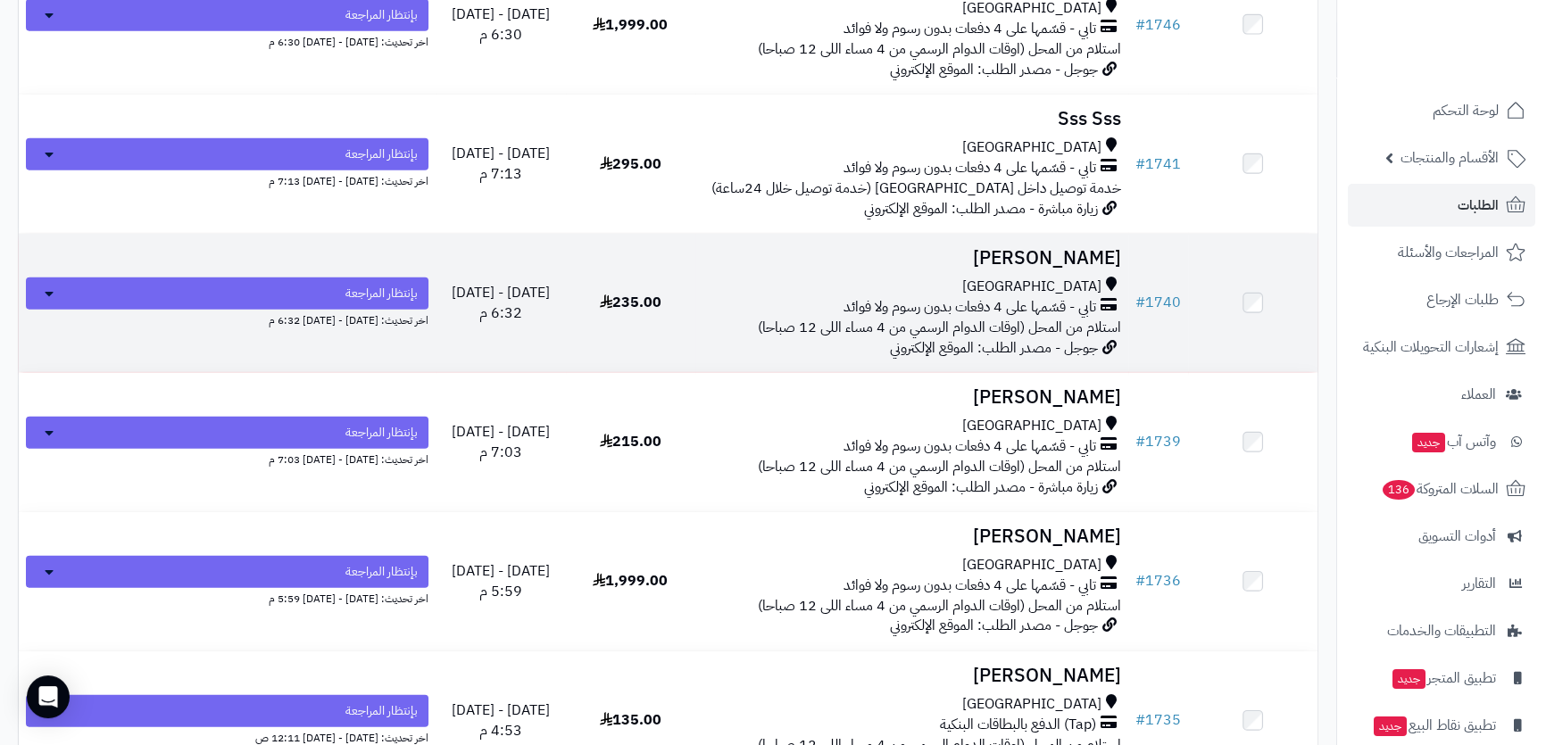
scroll to position [6247, 0]
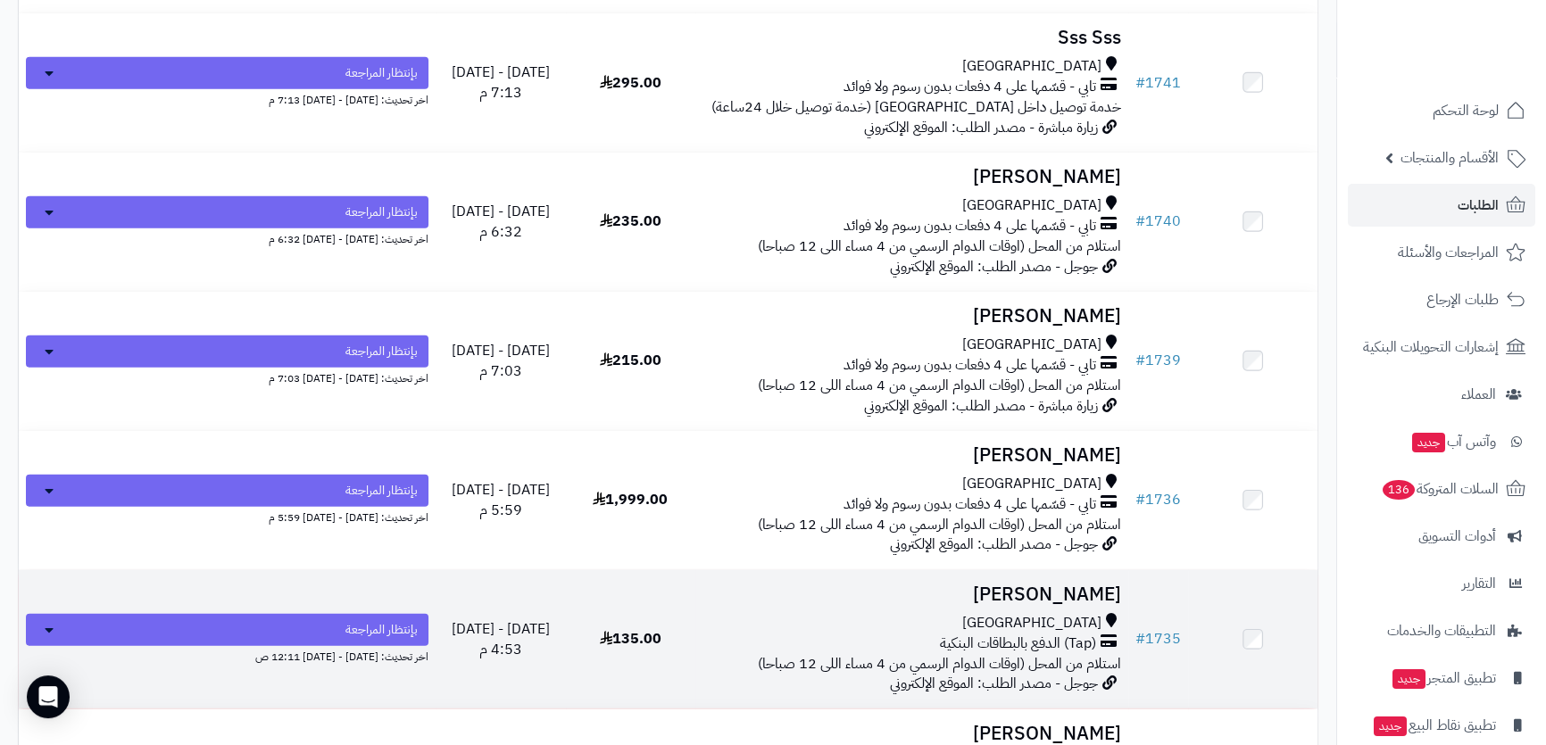
click at [928, 599] on td "عصام بخاري جدة (Tap) الدفع بالبطاقات البنكية استلام من المحل (اوقات الدوام الرس…" at bounding box center [911, 639] width 433 height 138
click at [934, 590] on h3 "[PERSON_NAME]" at bounding box center [911, 595] width 419 height 21
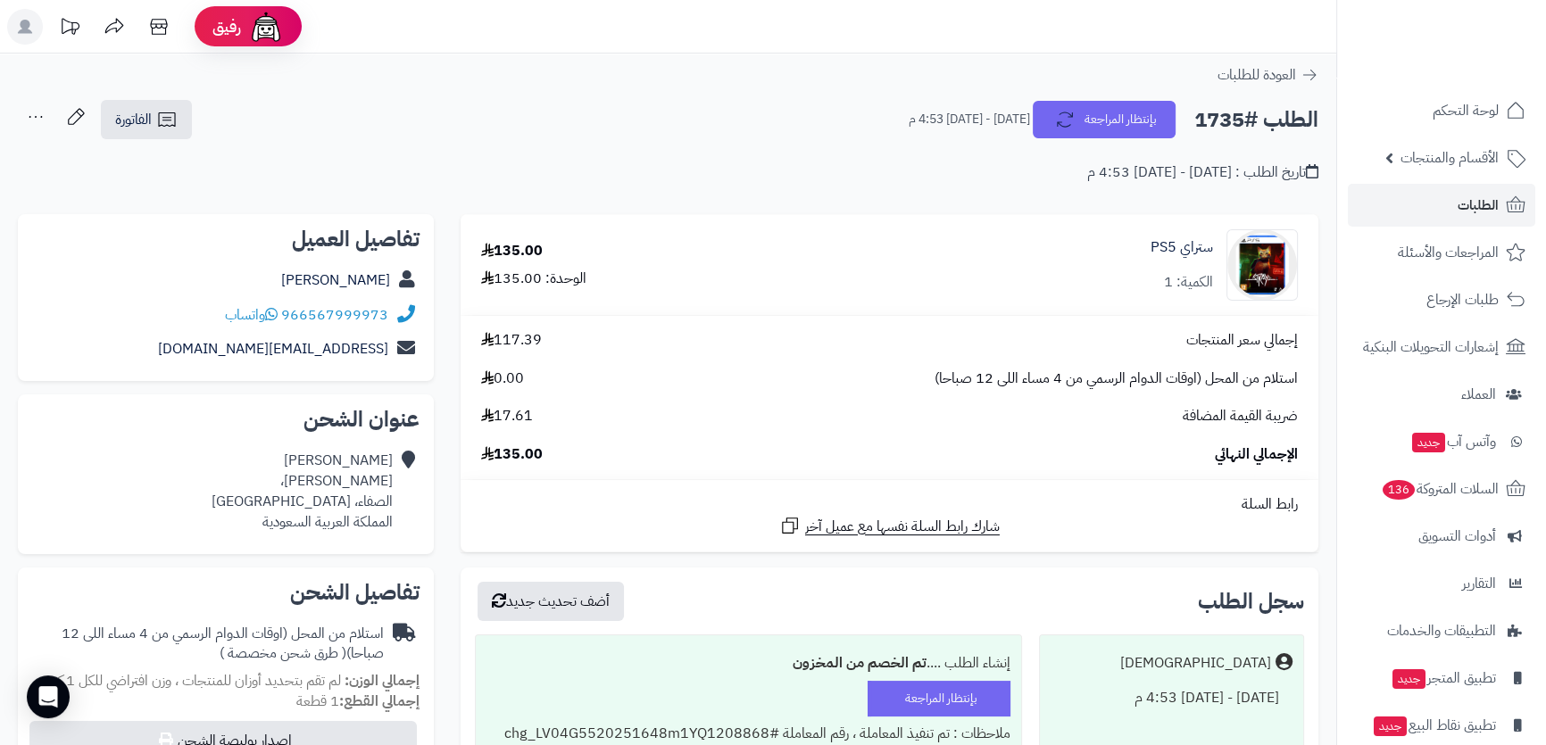
click at [1266, 122] on h2 "الطلب #1735" at bounding box center [1256, 120] width 124 height 37
copy div "الطلب #1735 بإنتظار المراجعة"
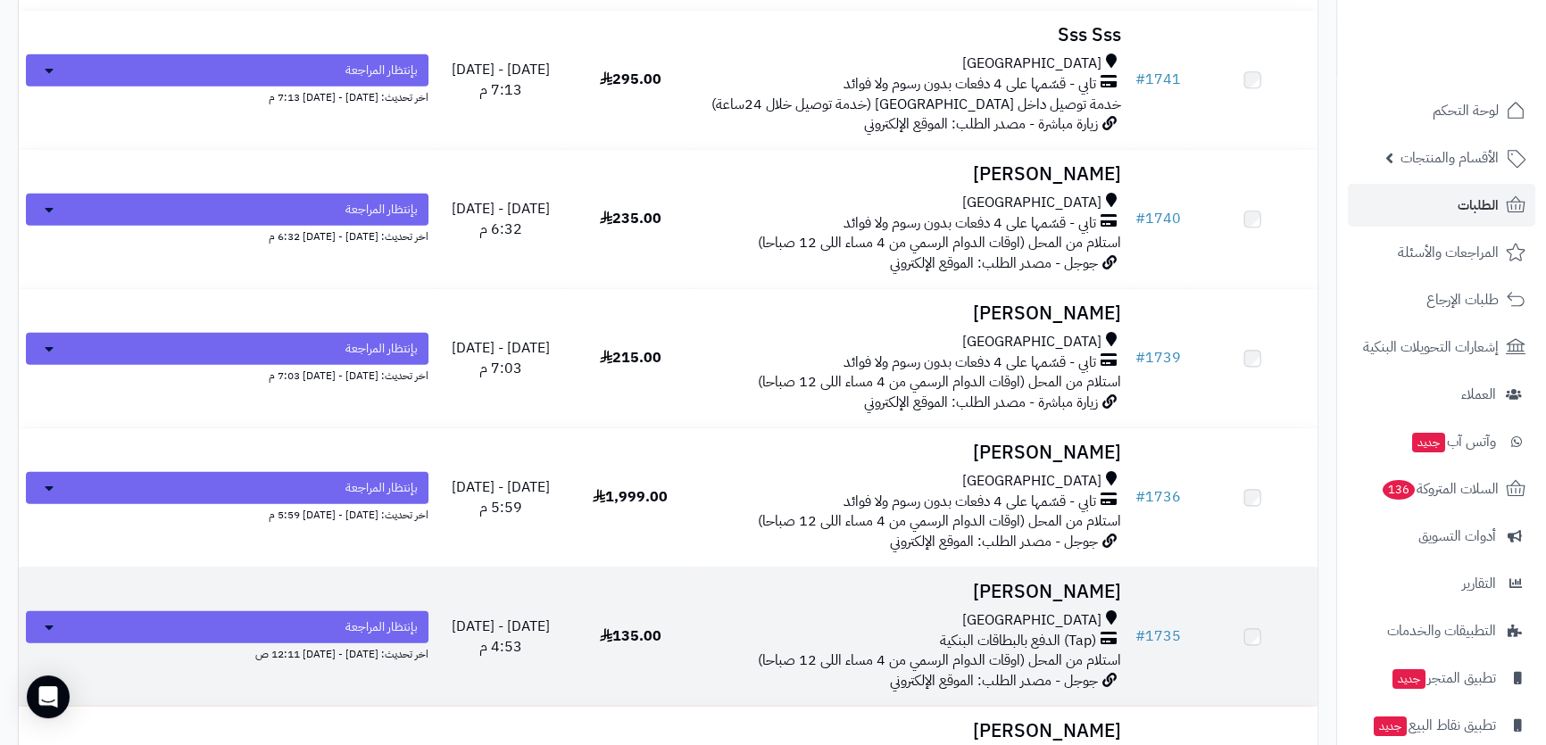
scroll to position [6328, 0]
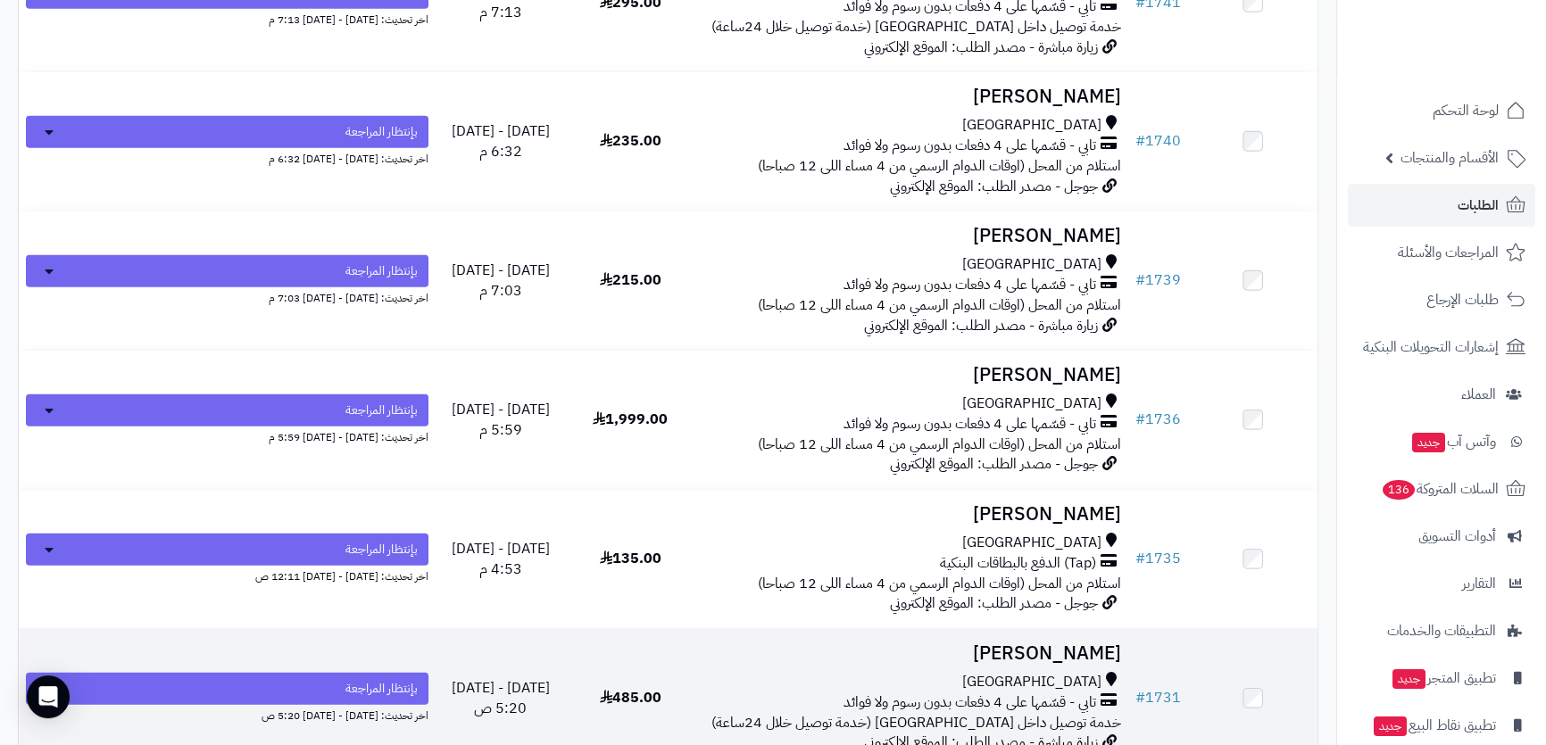
click at [924, 655] on td "ساميه بطاش جدة تابي - قسّمها على 4 دفعات بدون رسوم ولا فوائد خدمة توصيل داخل جد…" at bounding box center [911, 698] width 433 height 138
click at [957, 643] on h3 "ساميه بطاش" at bounding box center [911, 653] width 419 height 21
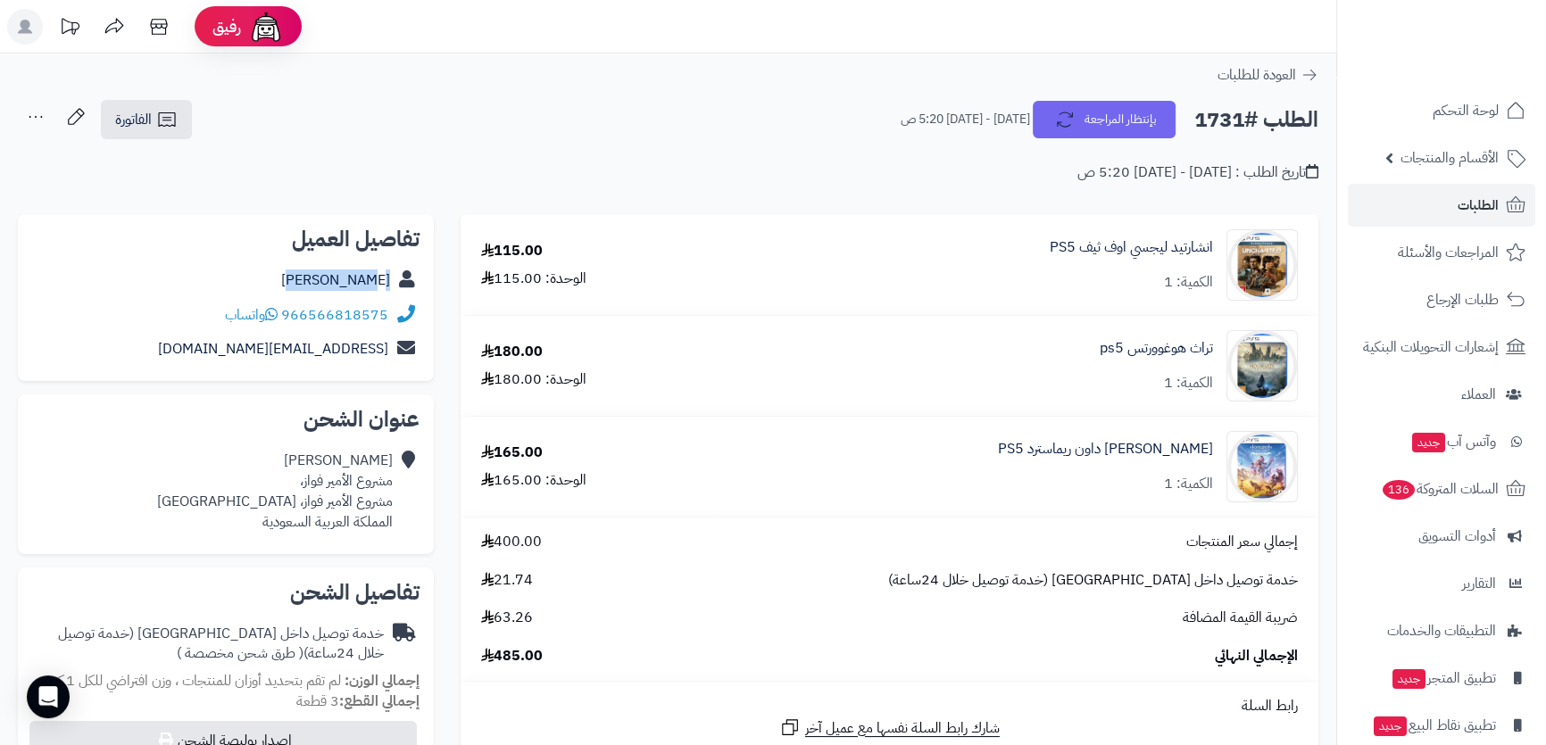
drag, startPoint x: 295, startPoint y: 273, endPoint x: 390, endPoint y: 277, distance: 95.6
click at [390, 277] on div "ساميه بطاش" at bounding box center [225, 280] width 387 height 35
copy link "[PERSON_NAME]"
click at [323, 276] on link "ساميه بطاش" at bounding box center [335, 280] width 109 height 21
click at [350, 485] on div "ساميه بطاش مشروع الأمير فواز، مشروع الأمير فواز، جدة المملكة العربية السعودية" at bounding box center [275, 491] width 236 height 81
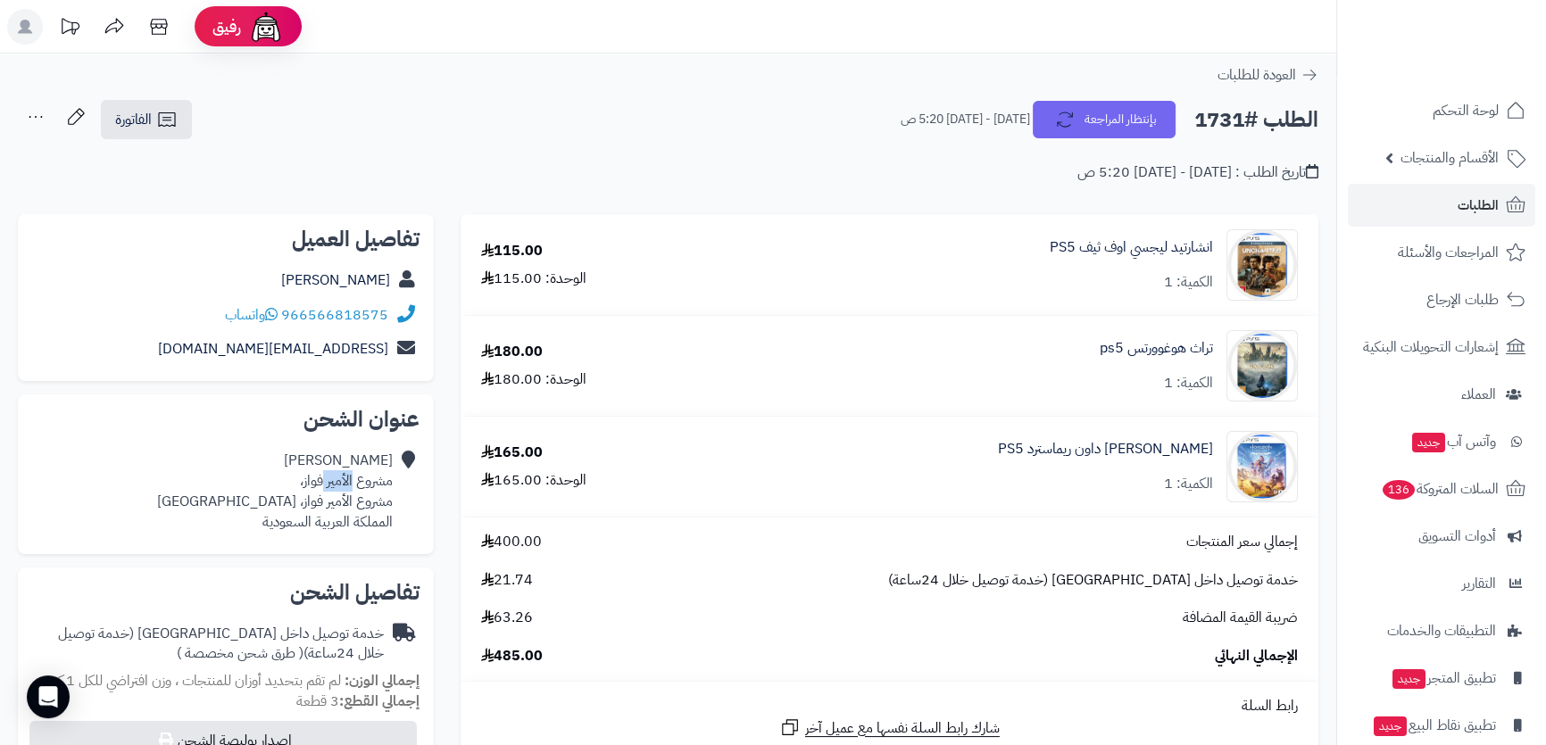
click at [350, 485] on div "ساميه بطاش مشروع الأمير فواز، مشروع الأمير فواز، جدة المملكة العربية السعودية" at bounding box center [275, 491] width 236 height 81
copy div "مشروع الأمير فواز،"
click at [286, 499] on div "ساميه بطاش مشروع الأمير فواز، مشروع الأمير فواز، جدة المملكة العربية السعودية" at bounding box center [275, 491] width 236 height 81
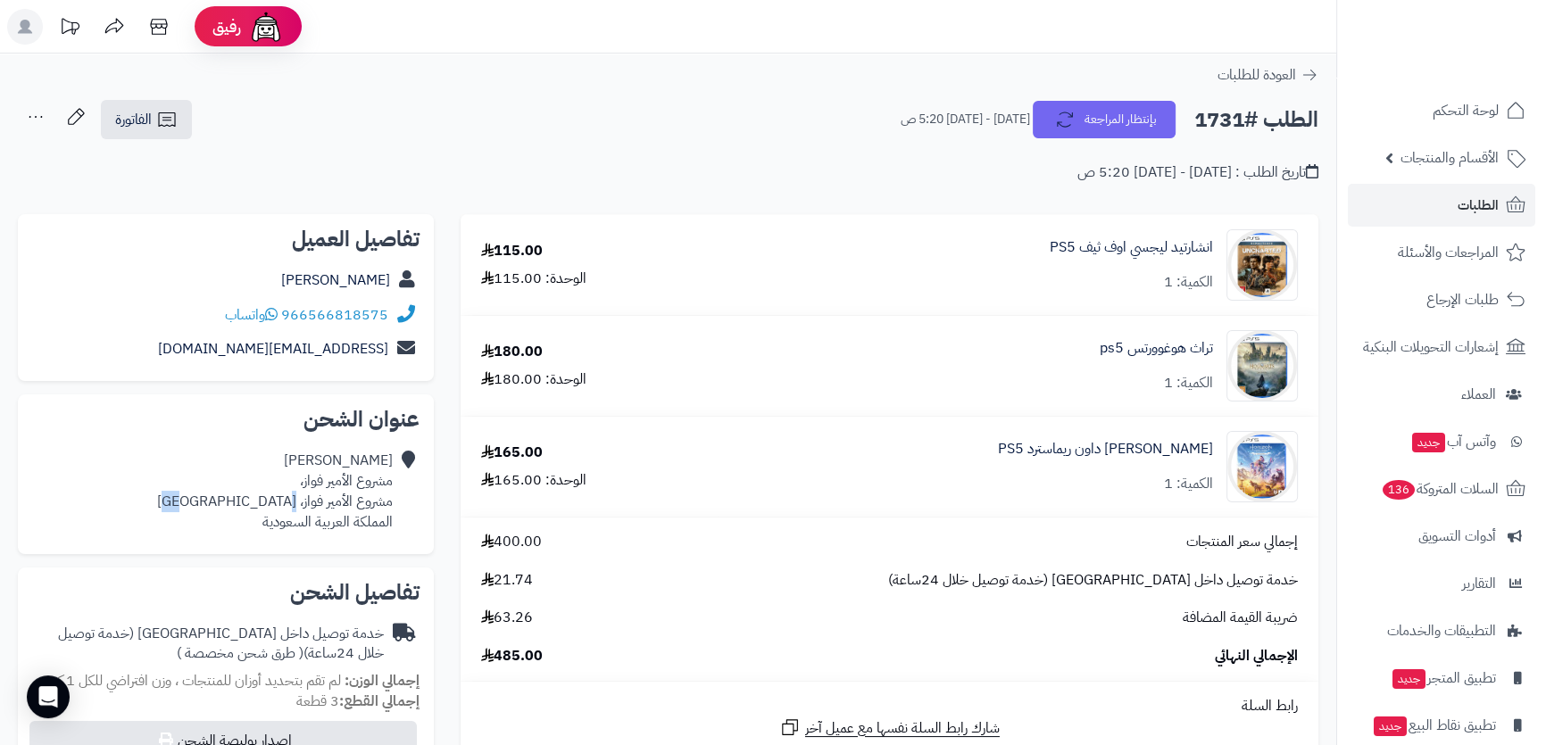
copy div "[GEOGRAPHIC_DATA]"
click at [950, 357] on div "تراث هوغوورتس ps5 الكمية: 1" at bounding box center [1018, 365] width 586 height 71
click at [1170, 374] on div "الكمية: 1" at bounding box center [1188, 383] width 49 height 21
click at [1141, 333] on div "تراث هوغوورتس ps5 الكمية: 1" at bounding box center [1018, 365] width 586 height 71
click at [1149, 340] on link "تراث هوغوورتس ps5" at bounding box center [1156, 348] width 113 height 21
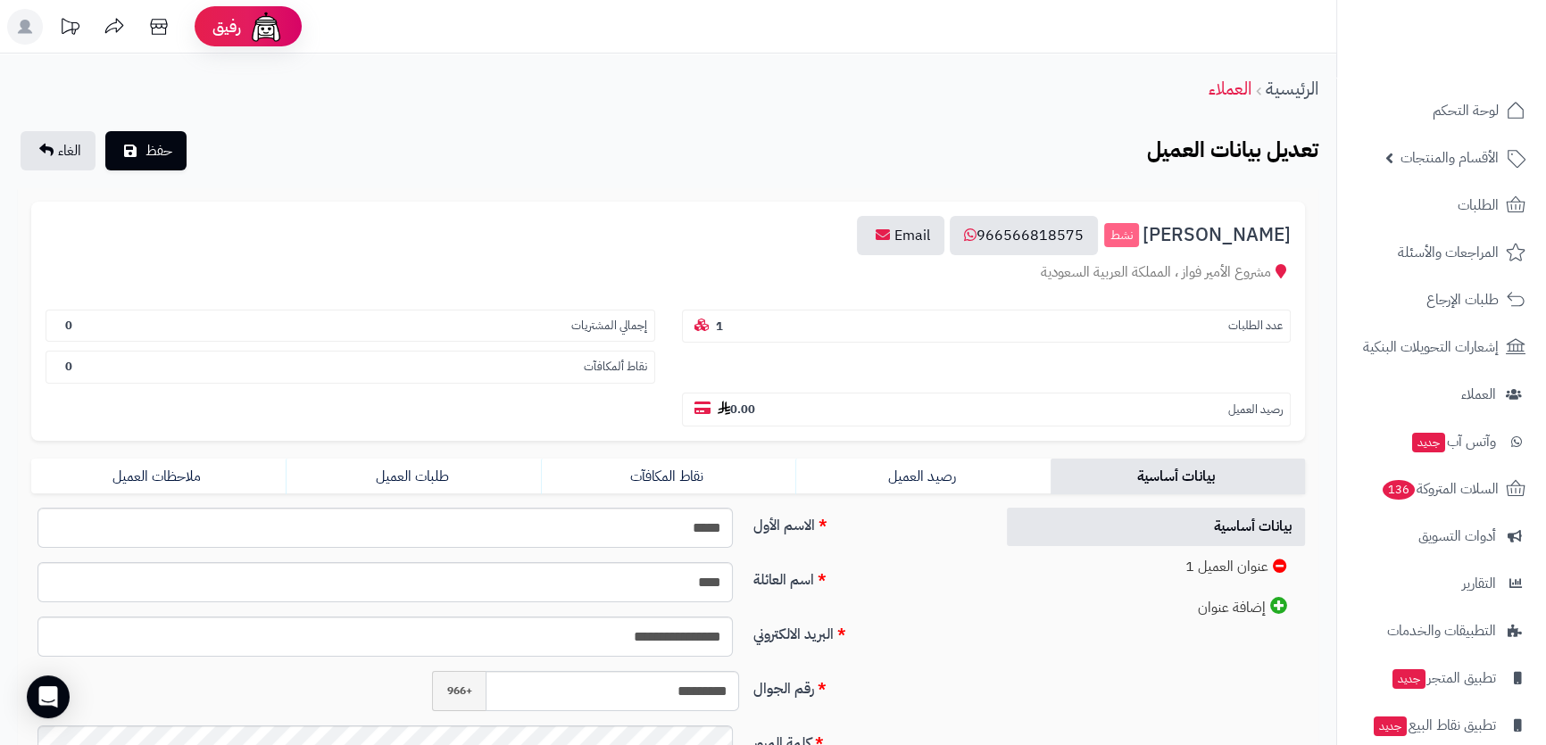
scroll to position [162, 0]
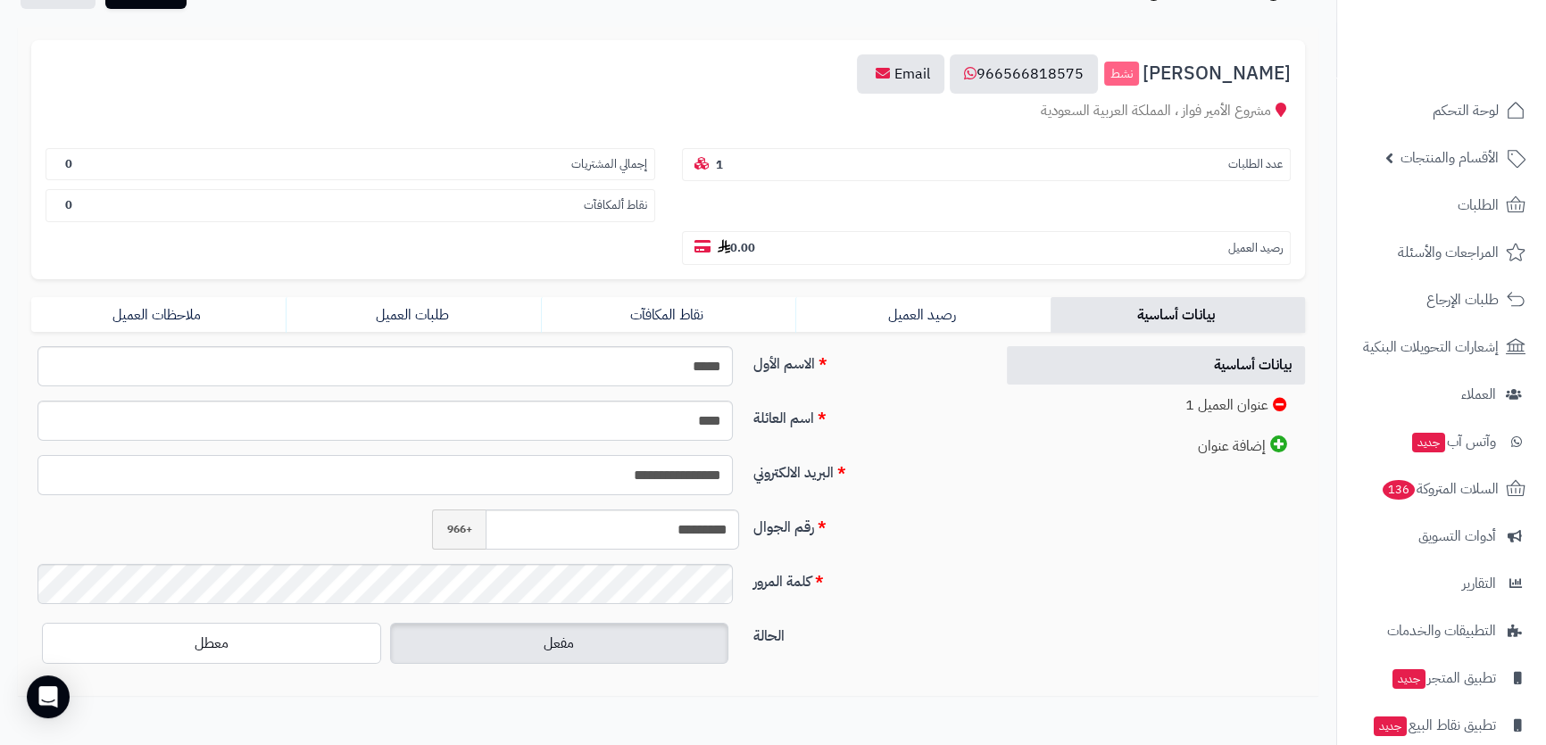
click at [600, 455] on input "**********" at bounding box center [384, 475] width 695 height 40
click at [681, 510] on input "*********" at bounding box center [612, 530] width 253 height 40
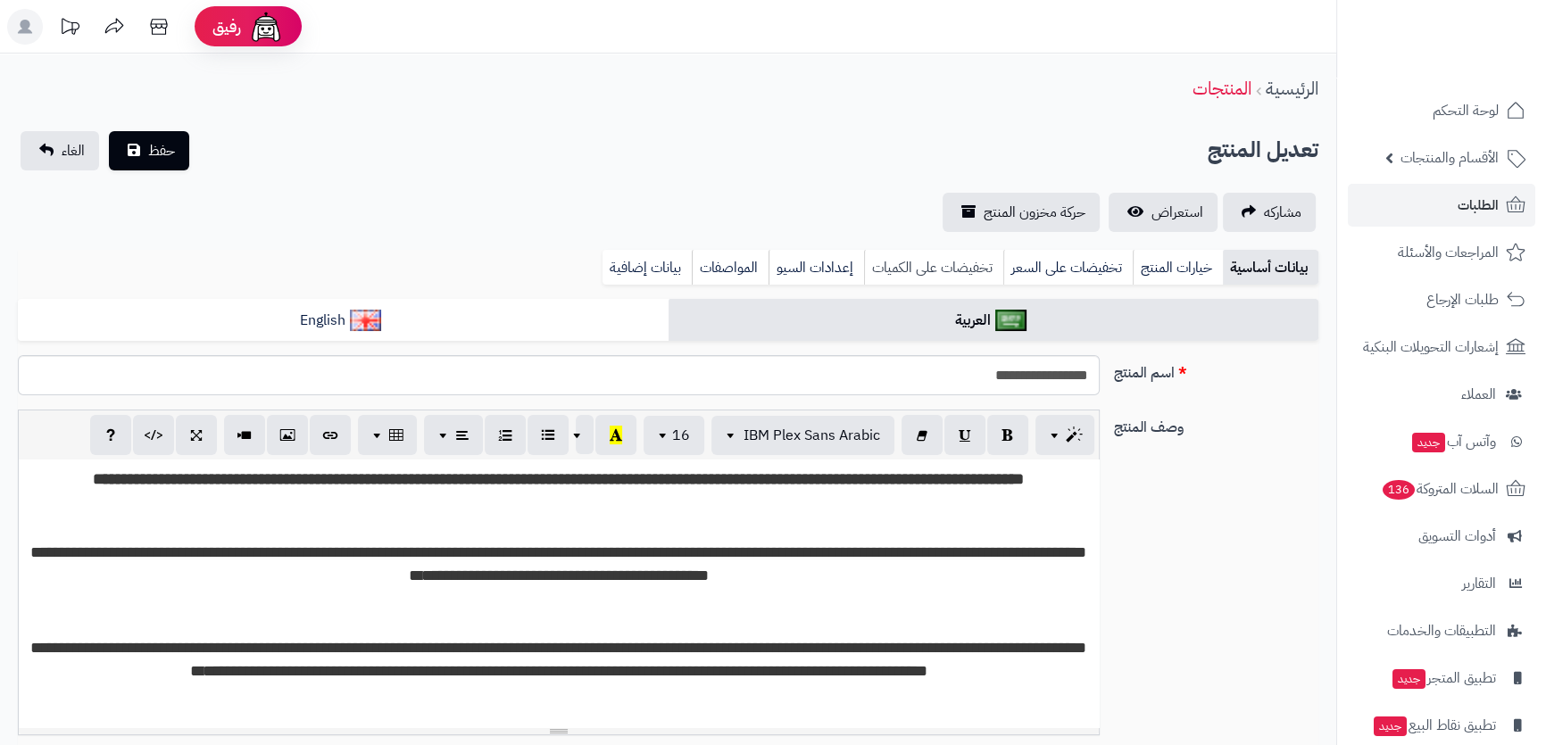
scroll to position [627, 0]
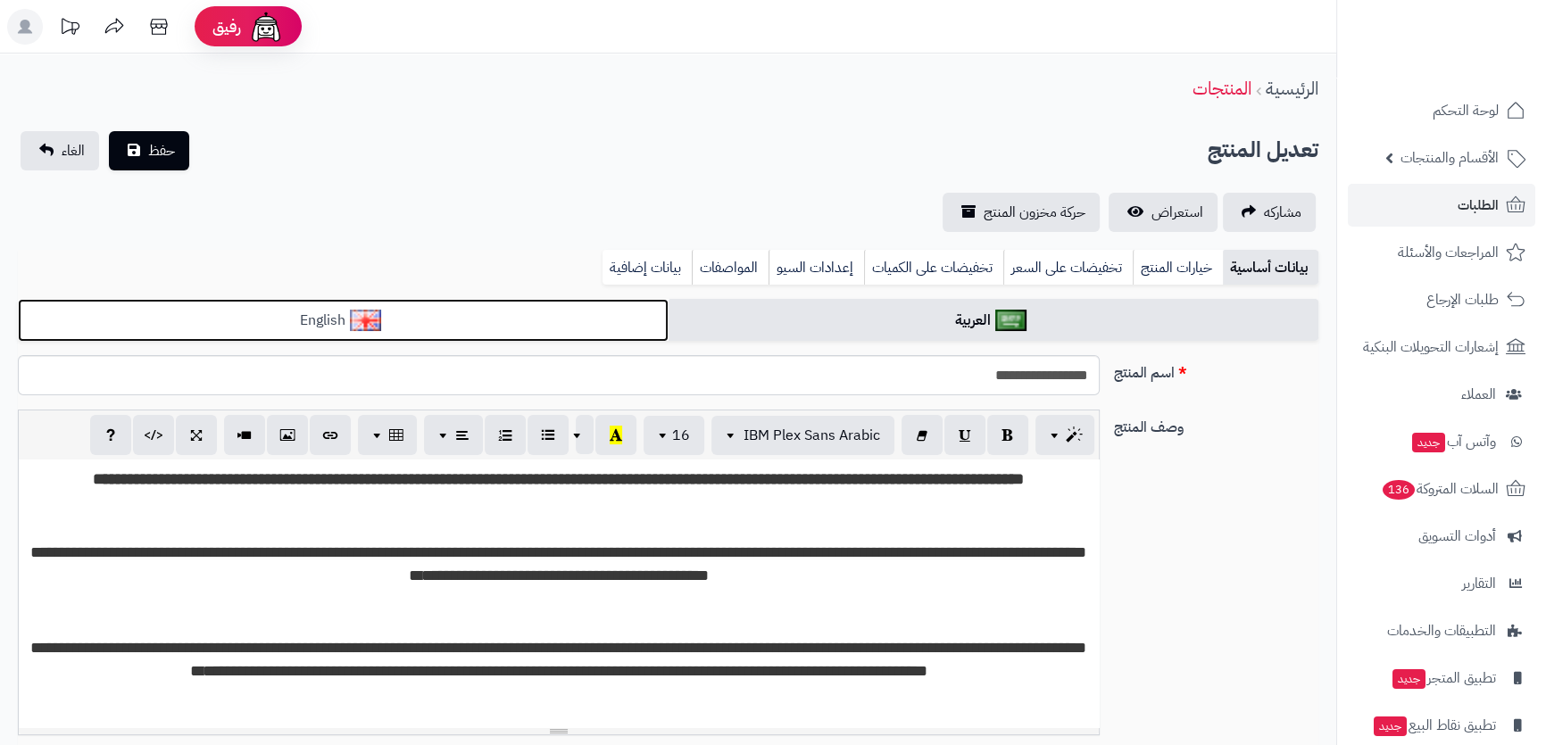
click at [542, 312] on link "English" at bounding box center [343, 321] width 651 height 44
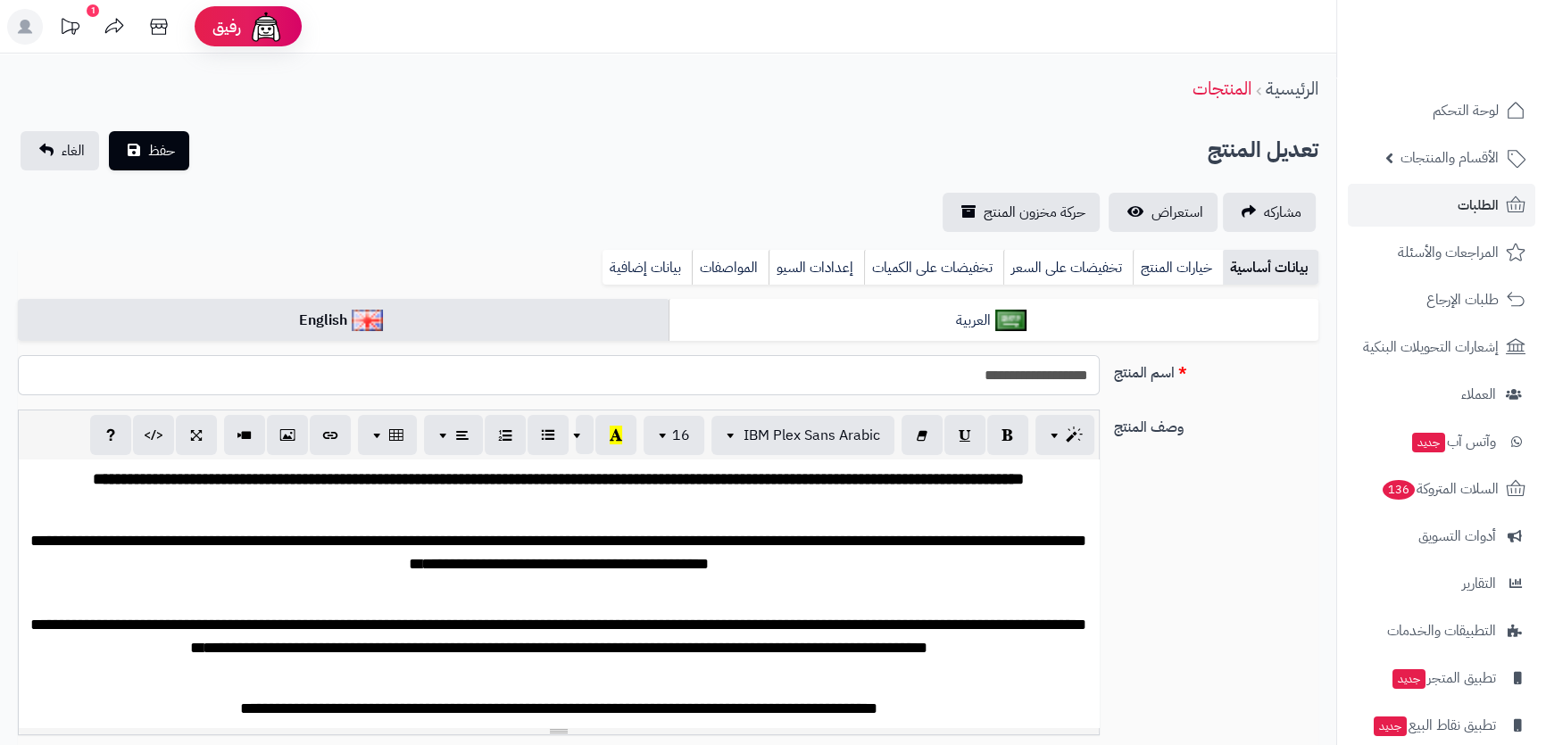
click at [961, 378] on input "**********" at bounding box center [558, 375] width 1081 height 40
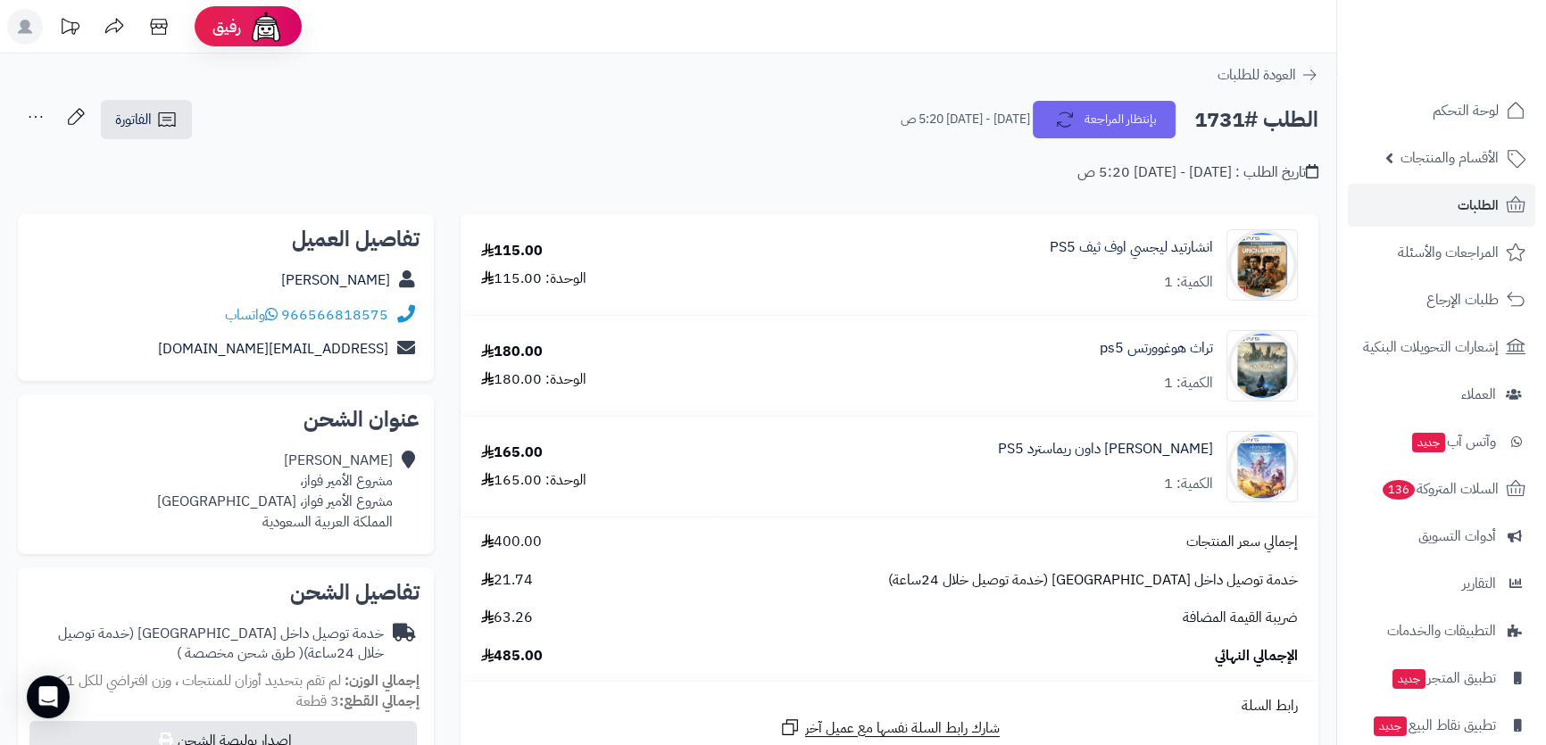
click at [1227, 116] on h2 "الطلب #1731" at bounding box center [1256, 120] width 124 height 37
copy div "الطلب #1731 بإنتظار المراجعة"
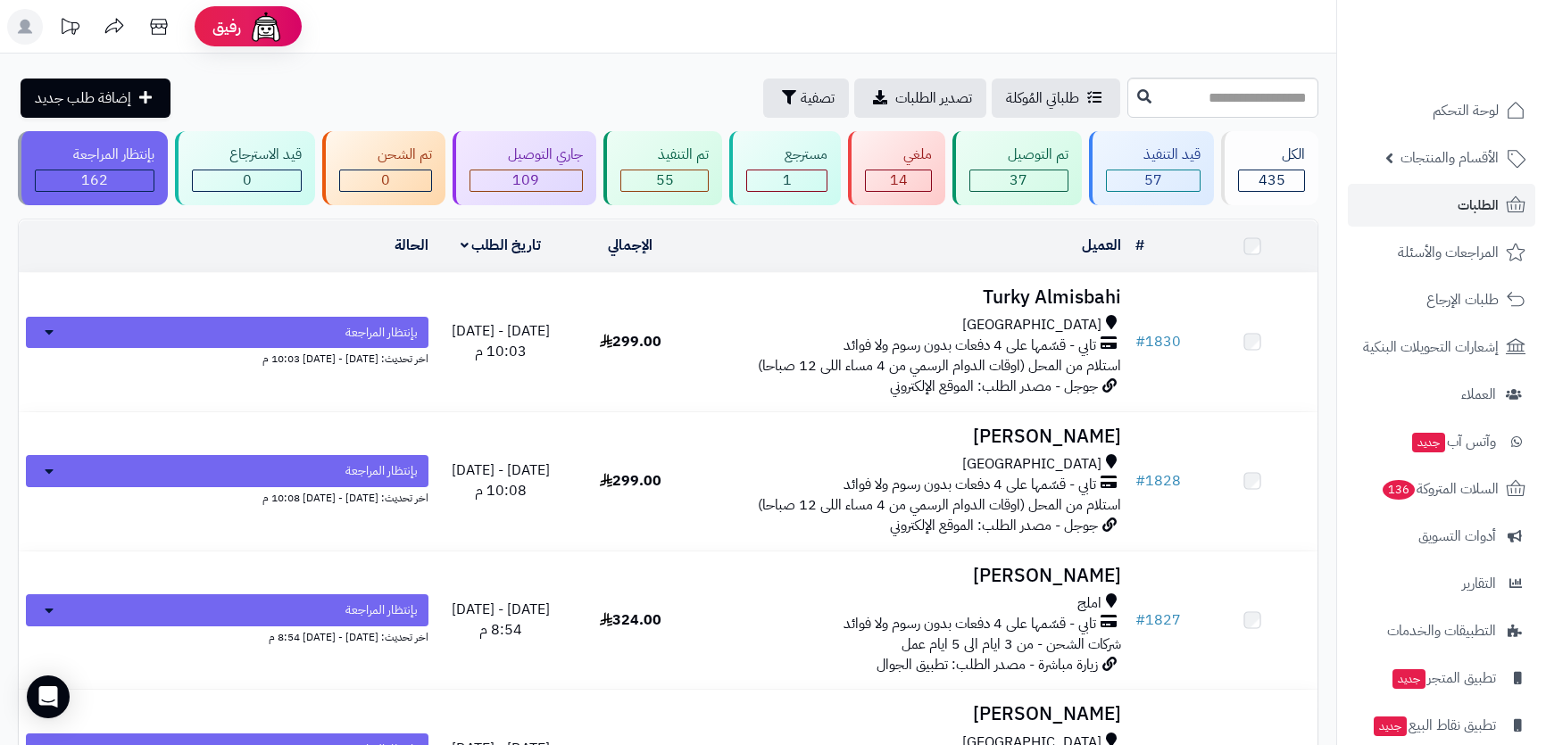
scroll to position [6490, 0]
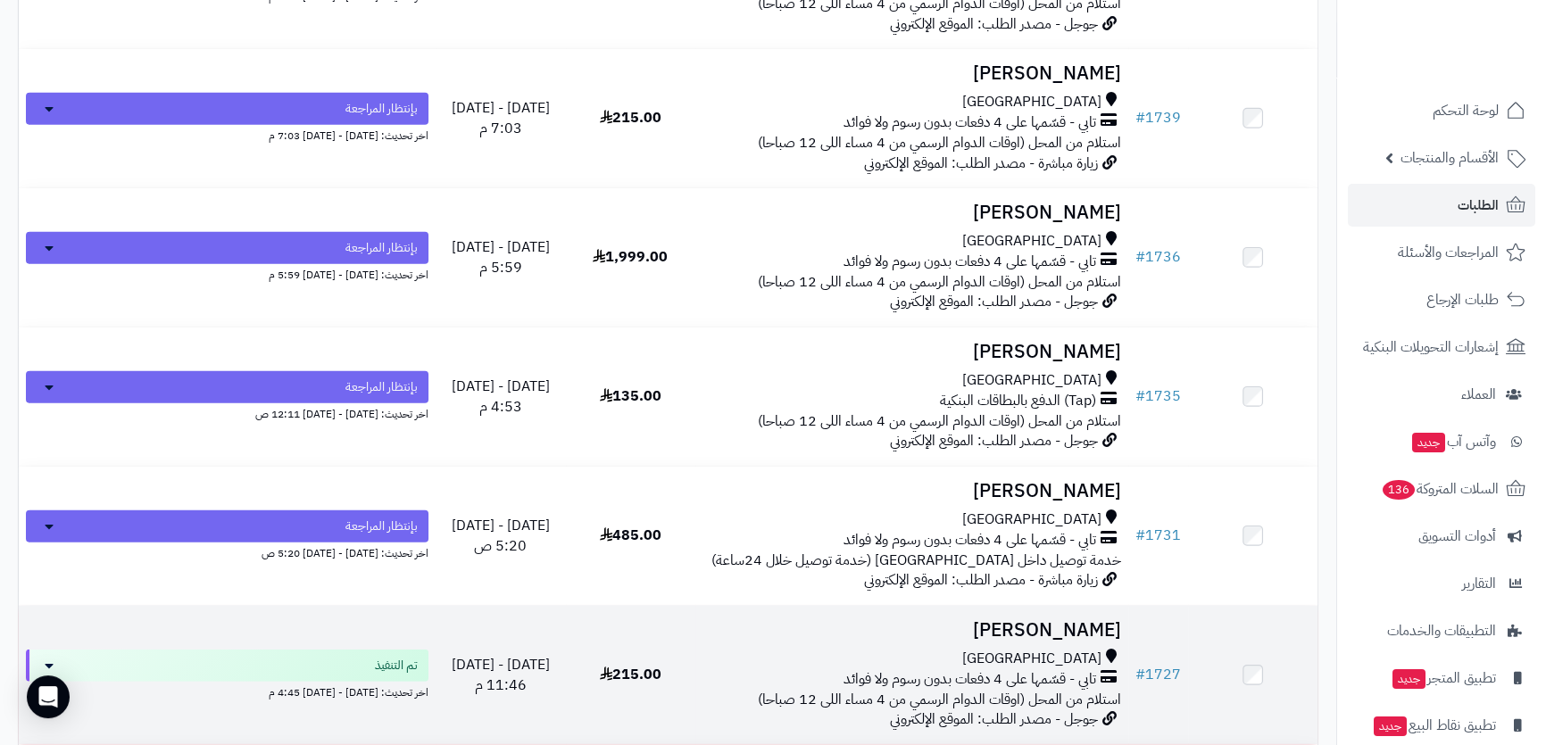
click at [876, 629] on h3 "[PERSON_NAME]" at bounding box center [911, 630] width 419 height 21
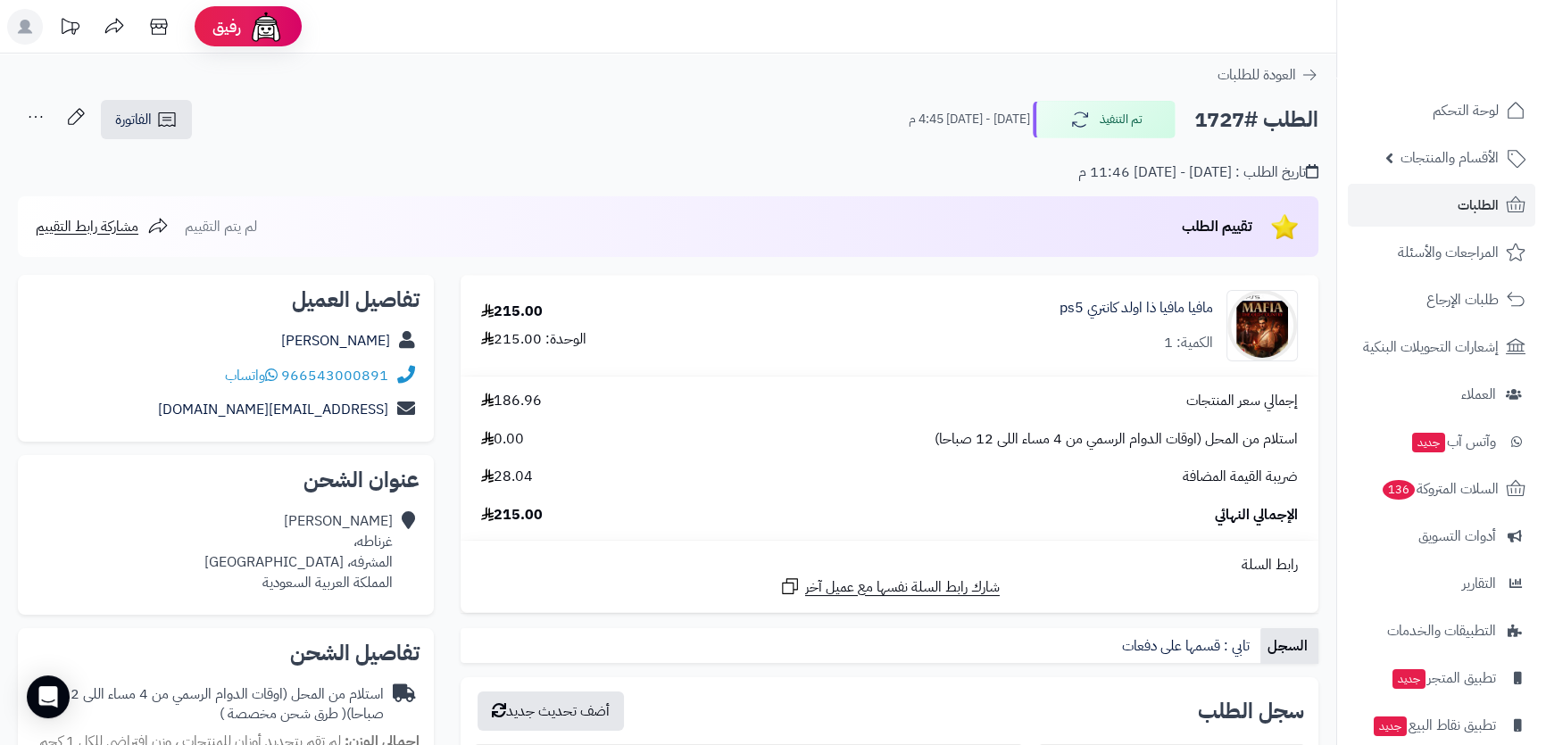
click at [1239, 115] on h2 "الطلب #1727" at bounding box center [1256, 120] width 124 height 37
copy div "الطلب #1727 تم التنفيذ"
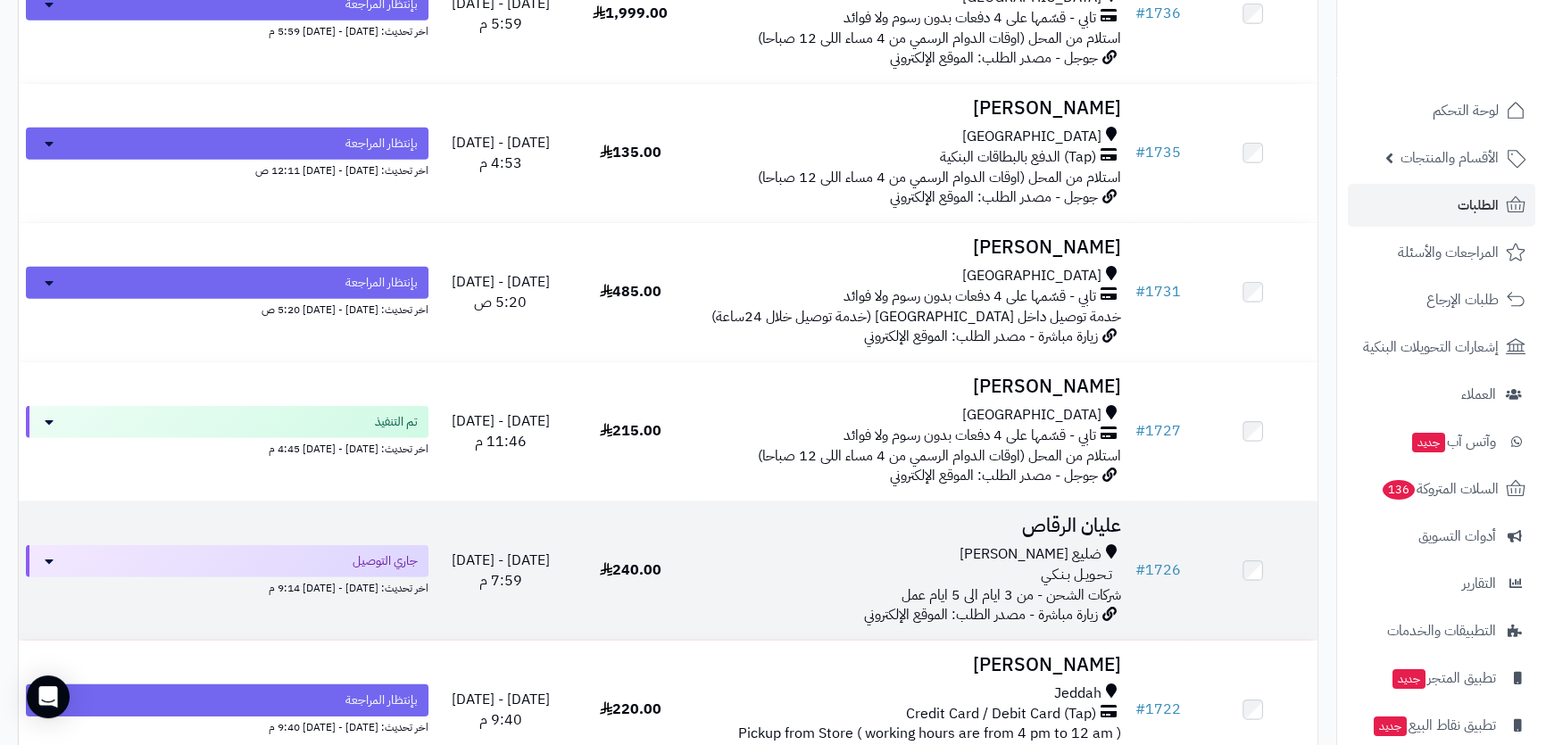
scroll to position [6815, 0]
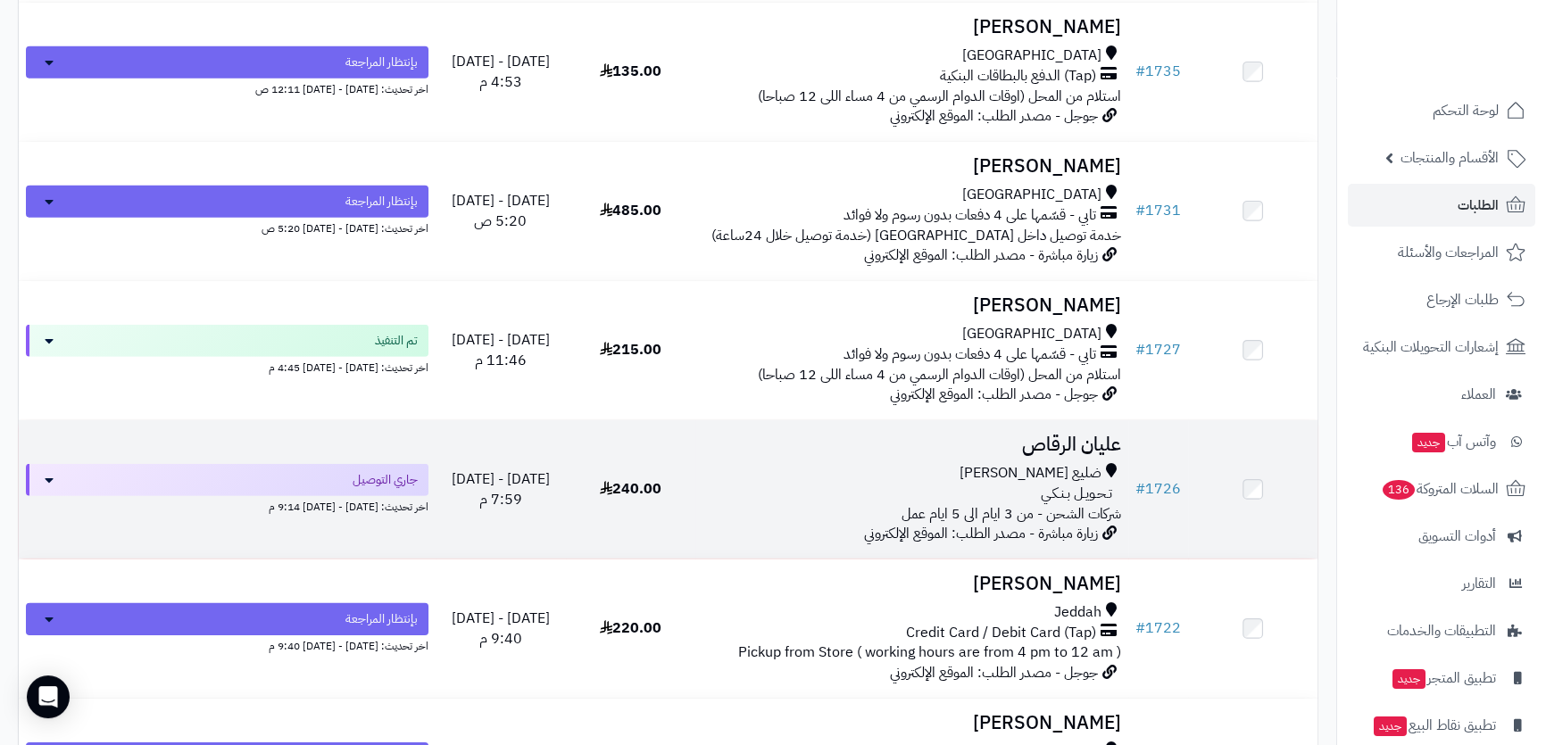
click at [956, 446] on td "عليان الرقاص ضليع رشيد تـحـويـل بـنـكـي شركات الشحن - من 3 ايام الى 5 ايام عمل …" at bounding box center [911, 489] width 433 height 138
click at [937, 449] on td "عليان الرقاص ضليع رشيد تـحـويـل بـنـكـي شركات الشحن - من 3 ايام الى 5 ايام عمل …" at bounding box center [911, 489] width 433 height 138
click at [1041, 435] on h3 "عليان الرقاص" at bounding box center [911, 445] width 419 height 21
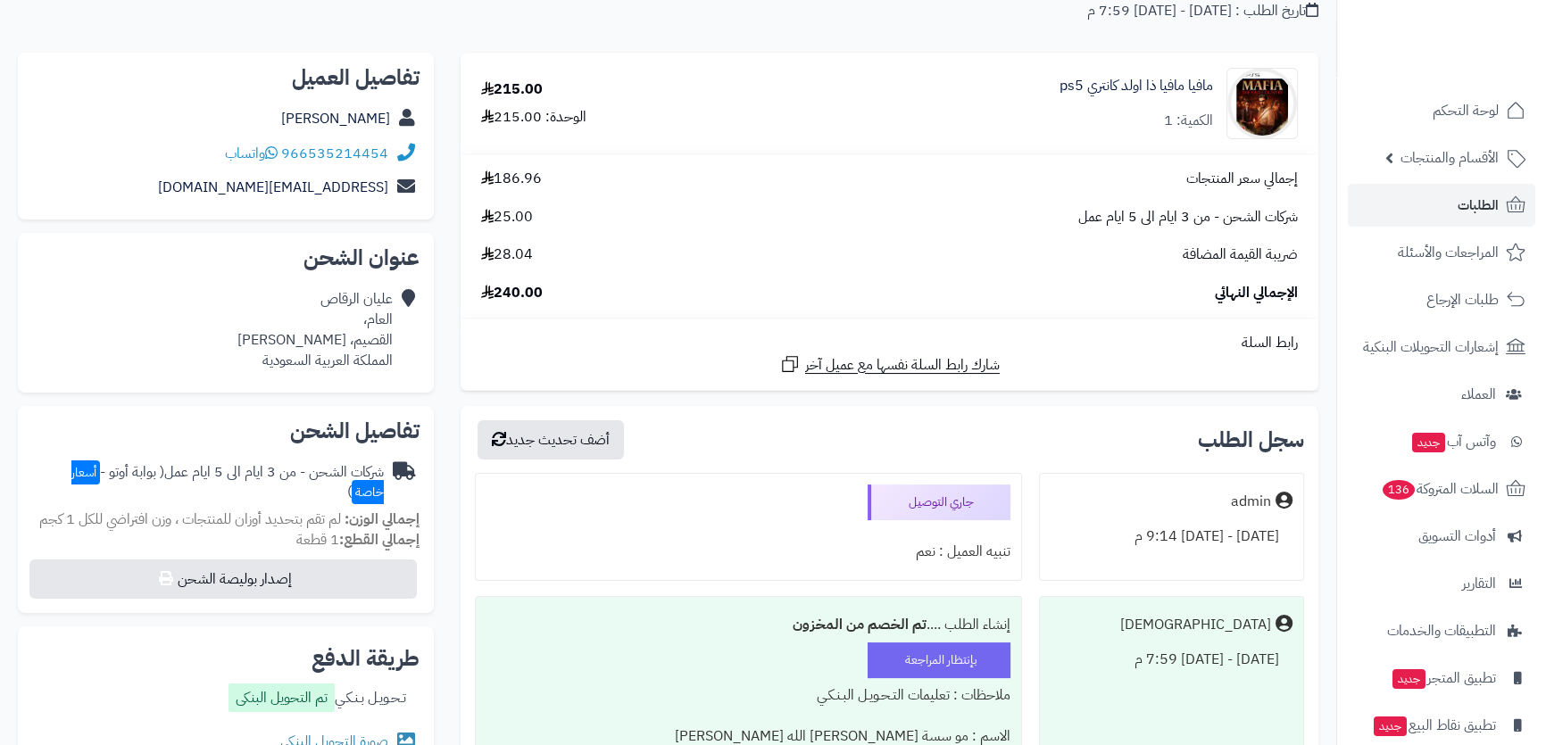
scroll to position [405, 0]
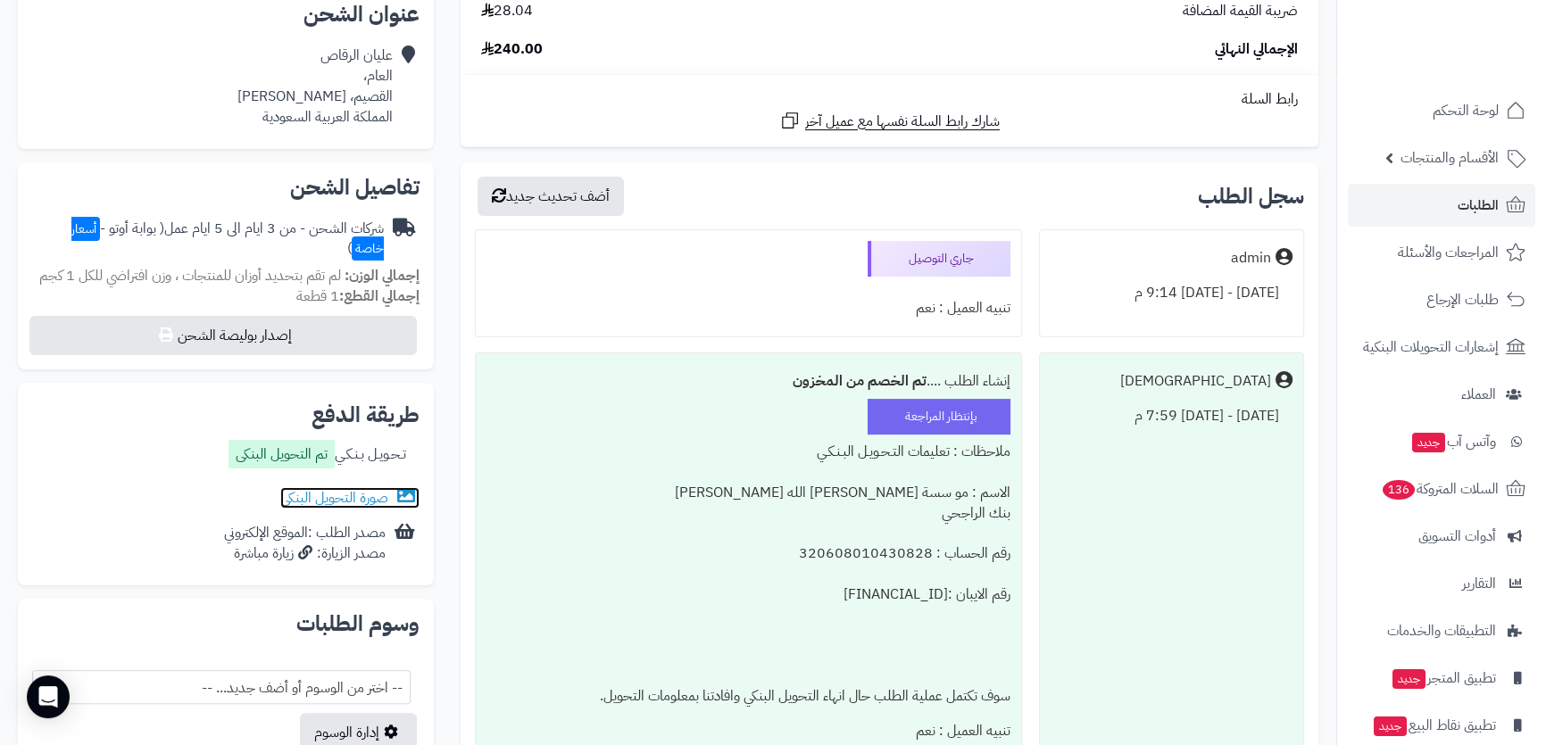
click at [344, 491] on link "صورة التحويل البنكى" at bounding box center [349, 497] width 139 height 21
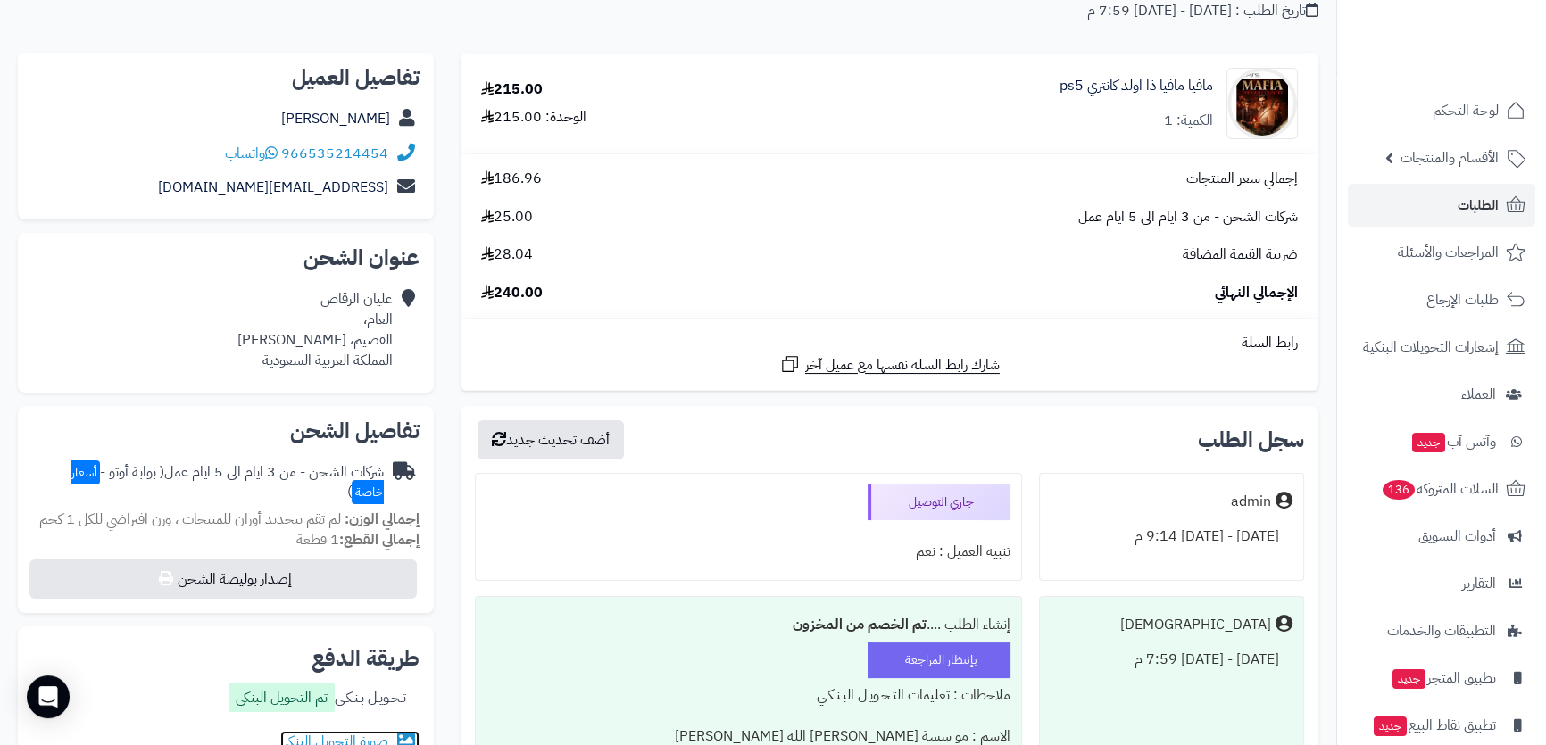
scroll to position [0, 0]
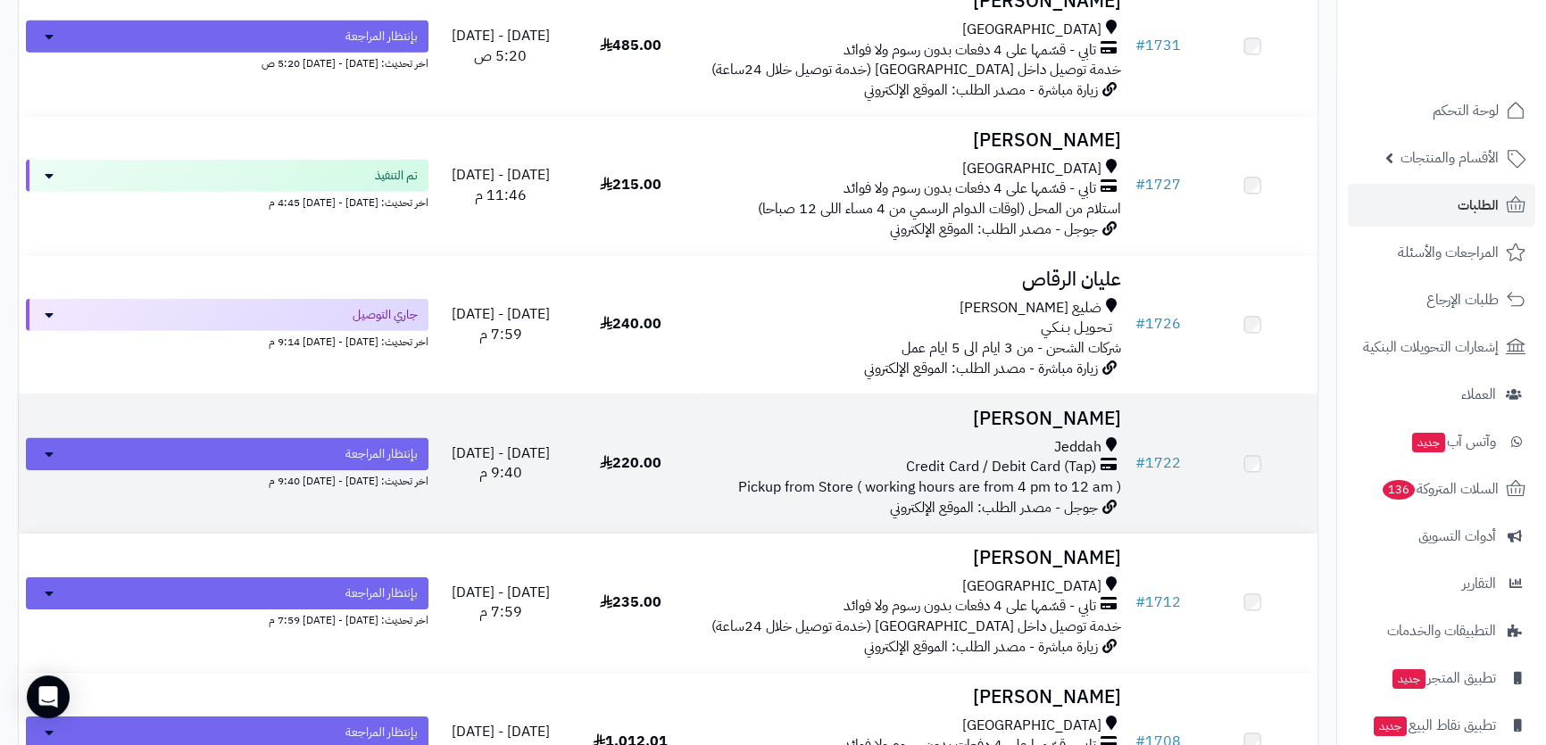
scroll to position [6977, 0]
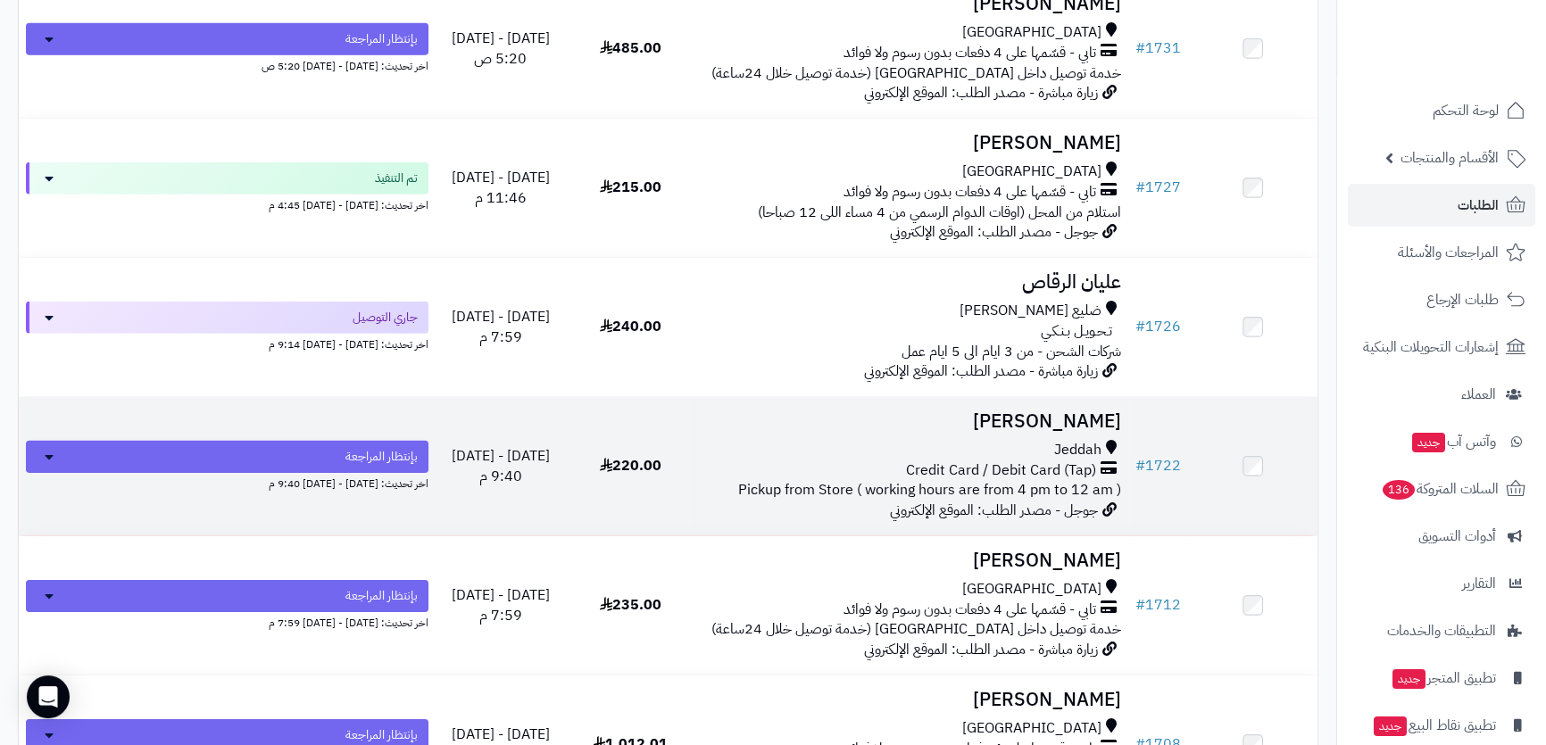
click at [916, 419] on h3 "Amal Rashid" at bounding box center [911, 421] width 419 height 21
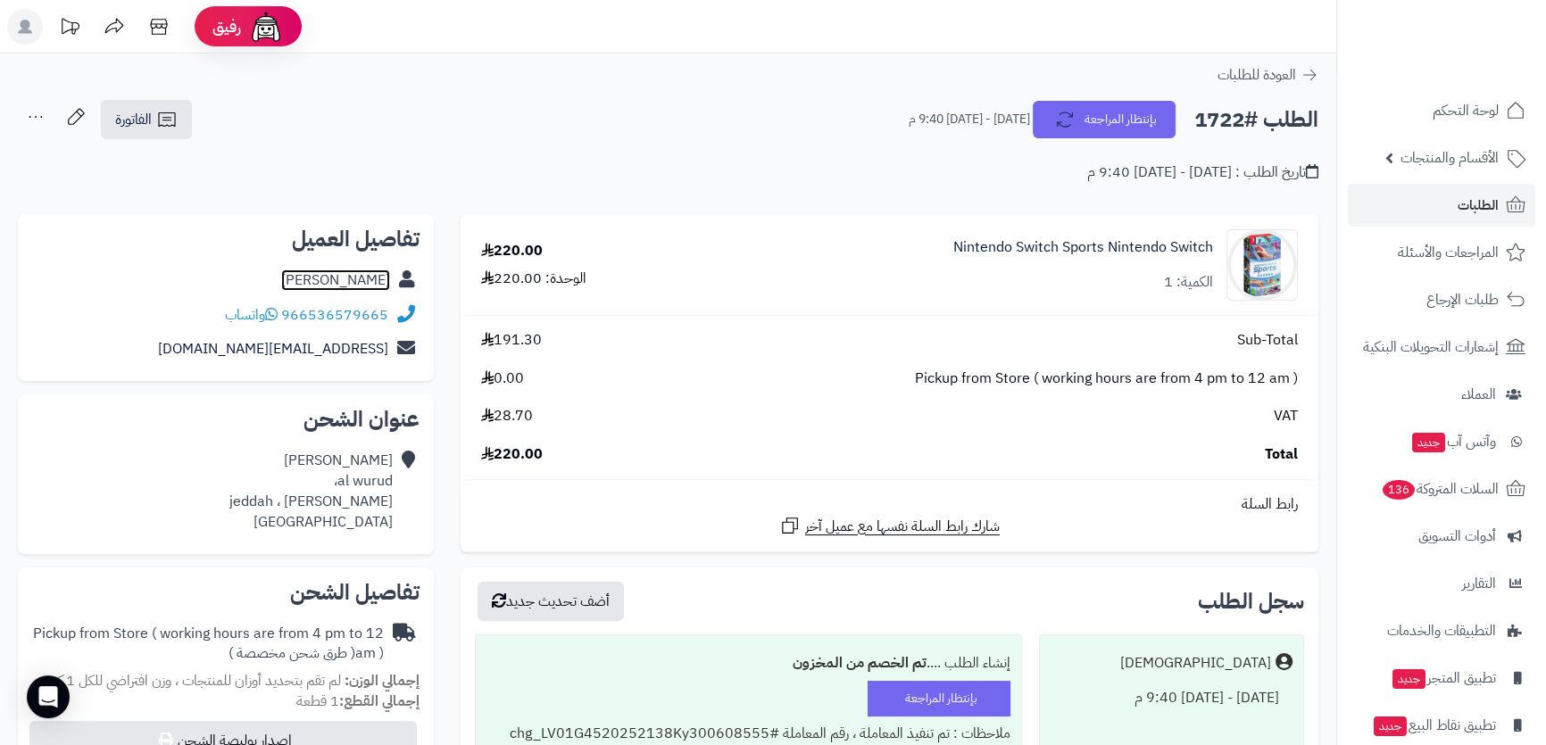
click at [318, 275] on link "[PERSON_NAME]" at bounding box center [335, 280] width 109 height 21
click at [360, 454] on div "[PERSON_NAME]، [PERSON_NAME] ، Jeddah [GEOGRAPHIC_DATA]" at bounding box center [310, 491] width 163 height 81
click at [361, 483] on div "[PERSON_NAME]، [PERSON_NAME] ، Jeddah [GEOGRAPHIC_DATA]" at bounding box center [310, 491] width 163 height 81
drag, startPoint x: 361, startPoint y: 483, endPoint x: 357, endPoint y: 500, distance: 17.5
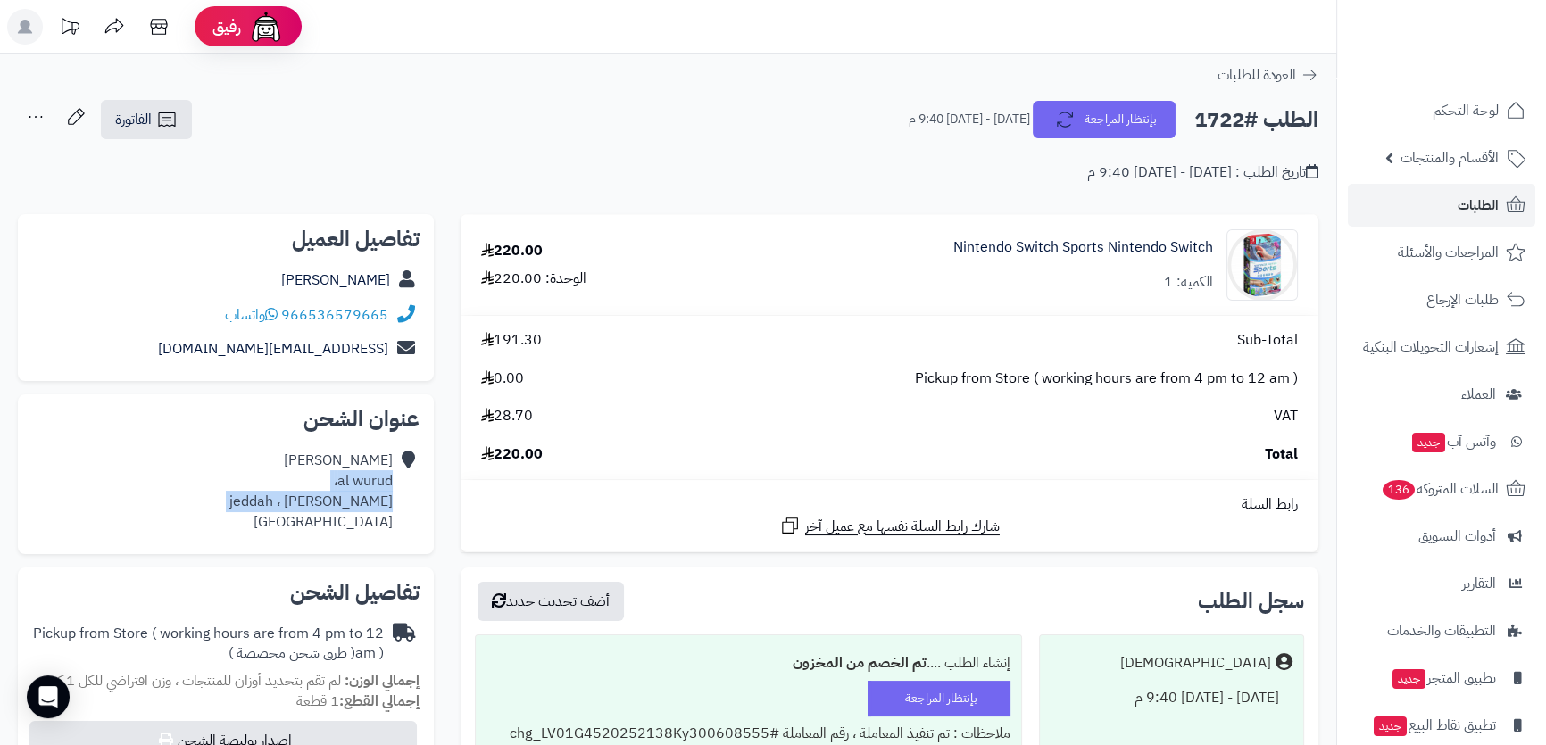
click at [357, 500] on div "[PERSON_NAME]، [PERSON_NAME] ، Jeddah [GEOGRAPHIC_DATA]" at bounding box center [310, 491] width 163 height 81
copy div "al wurud، [PERSON_NAME] ، [GEOGRAPHIC_DATA]"
click at [1241, 125] on h2 "الطلب #1722" at bounding box center [1256, 120] width 124 height 37
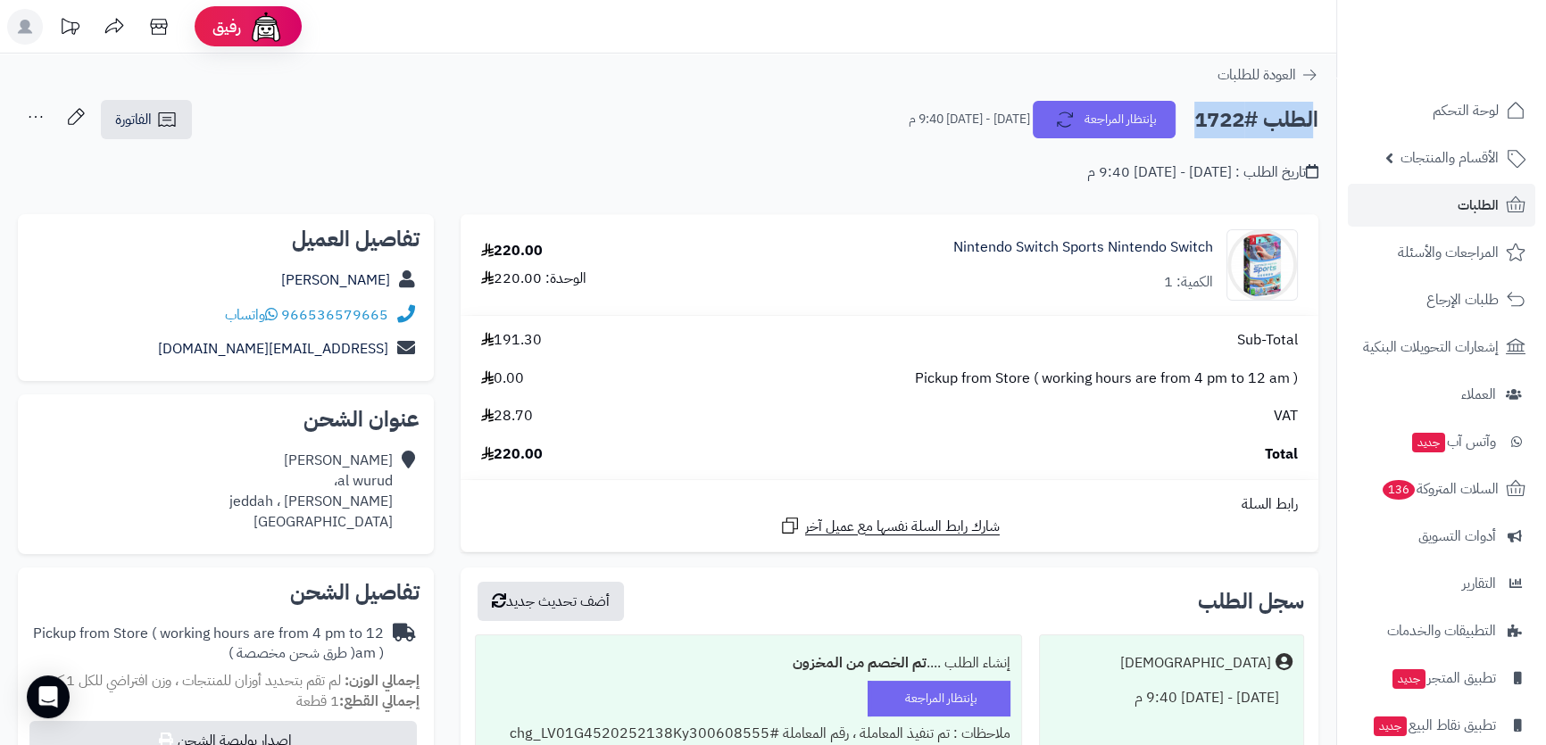
copy div "الطلب #1722 بإنتظار المراجعة"
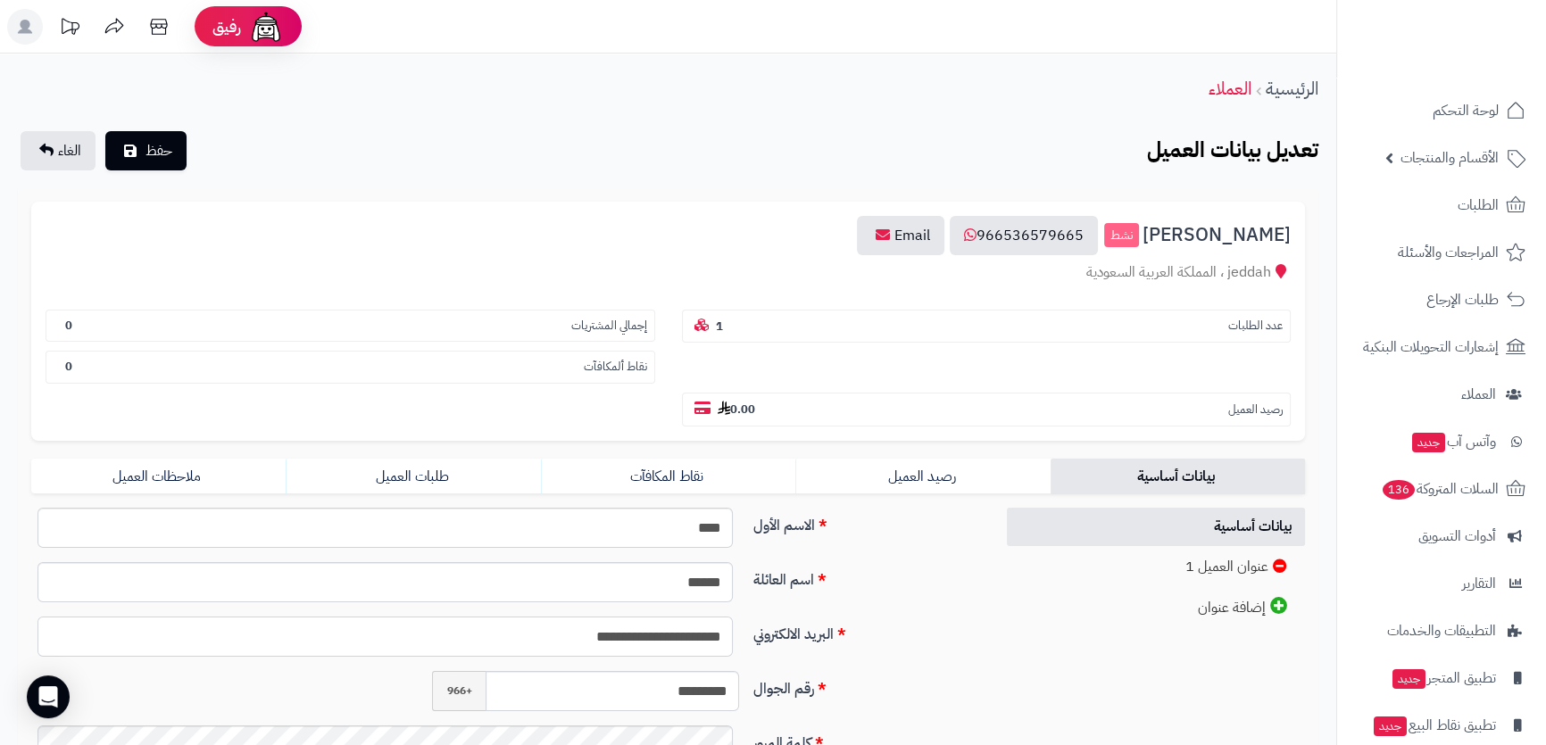
click at [638, 617] on input "**********" at bounding box center [384, 637] width 695 height 40
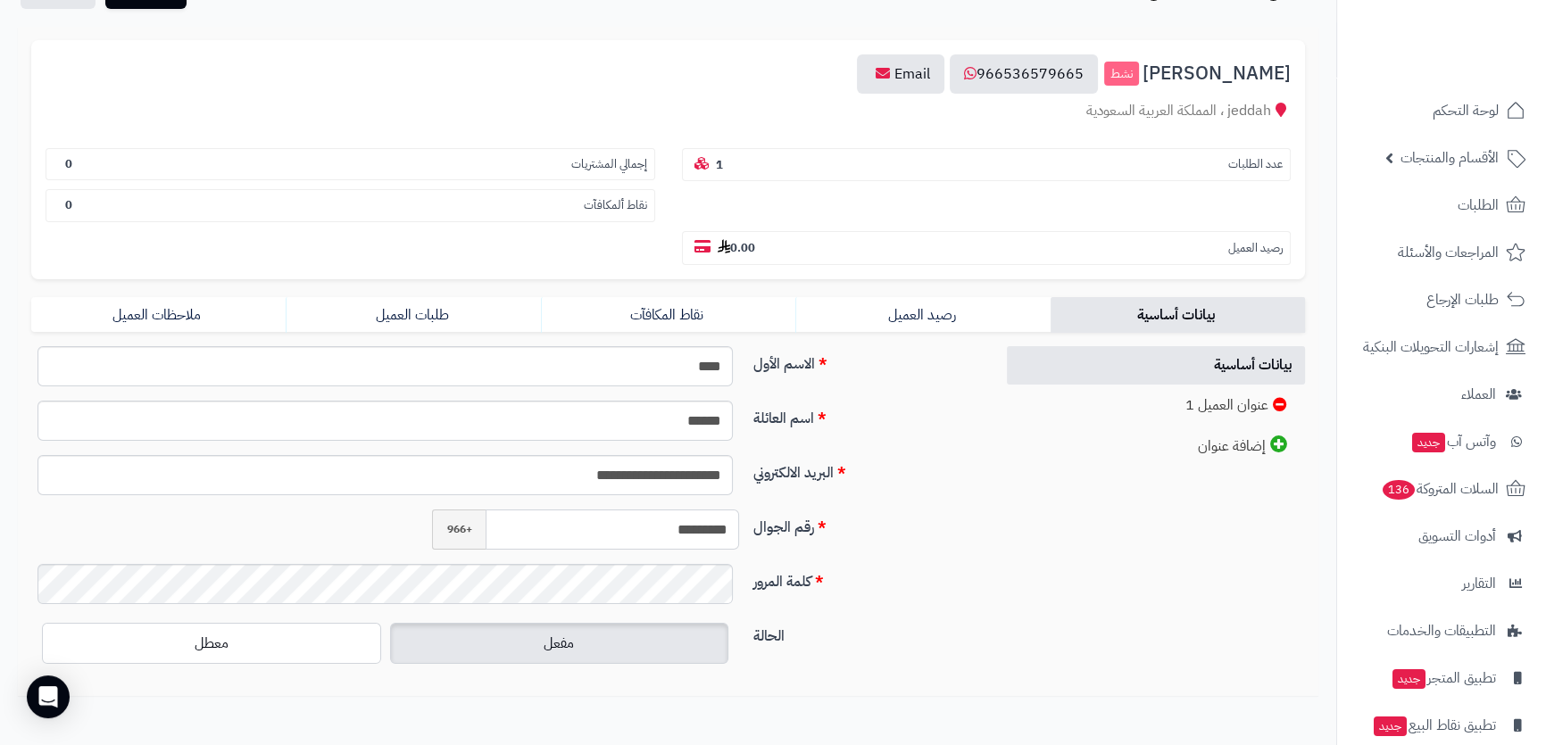
click at [651, 510] on input "*********" at bounding box center [612, 530] width 253 height 40
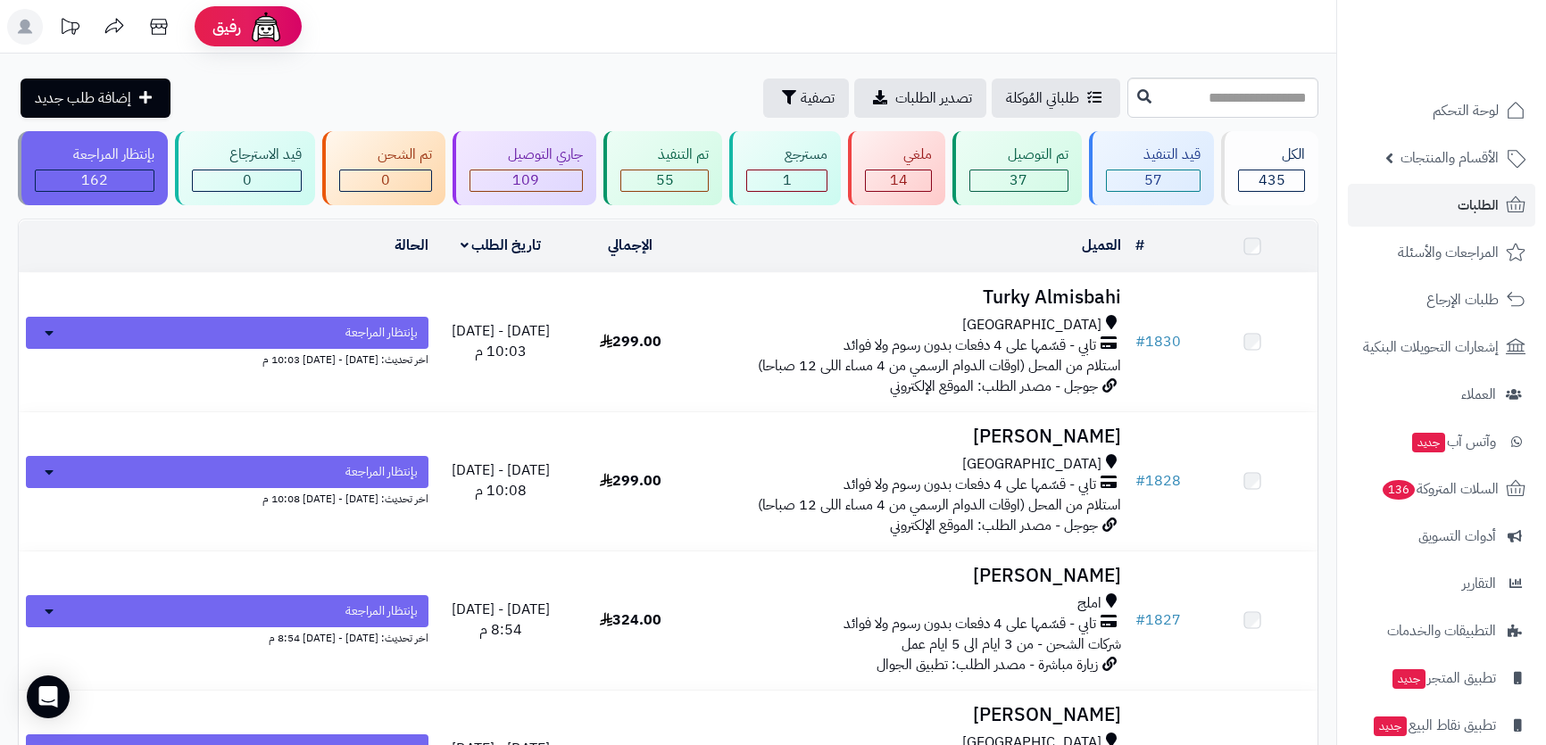
scroll to position [7383, 0]
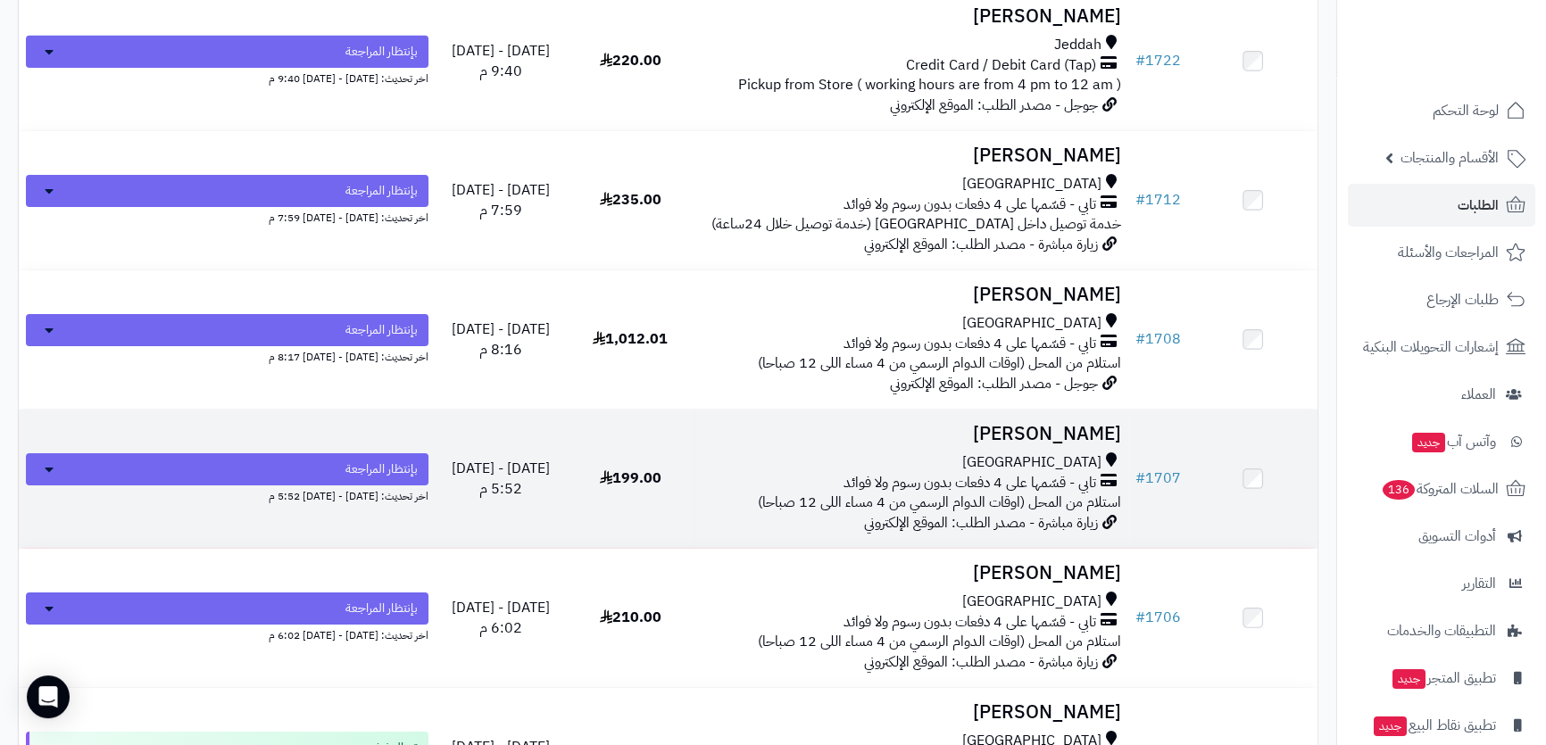
click at [972, 452] on div "جدة" at bounding box center [911, 462] width 419 height 21
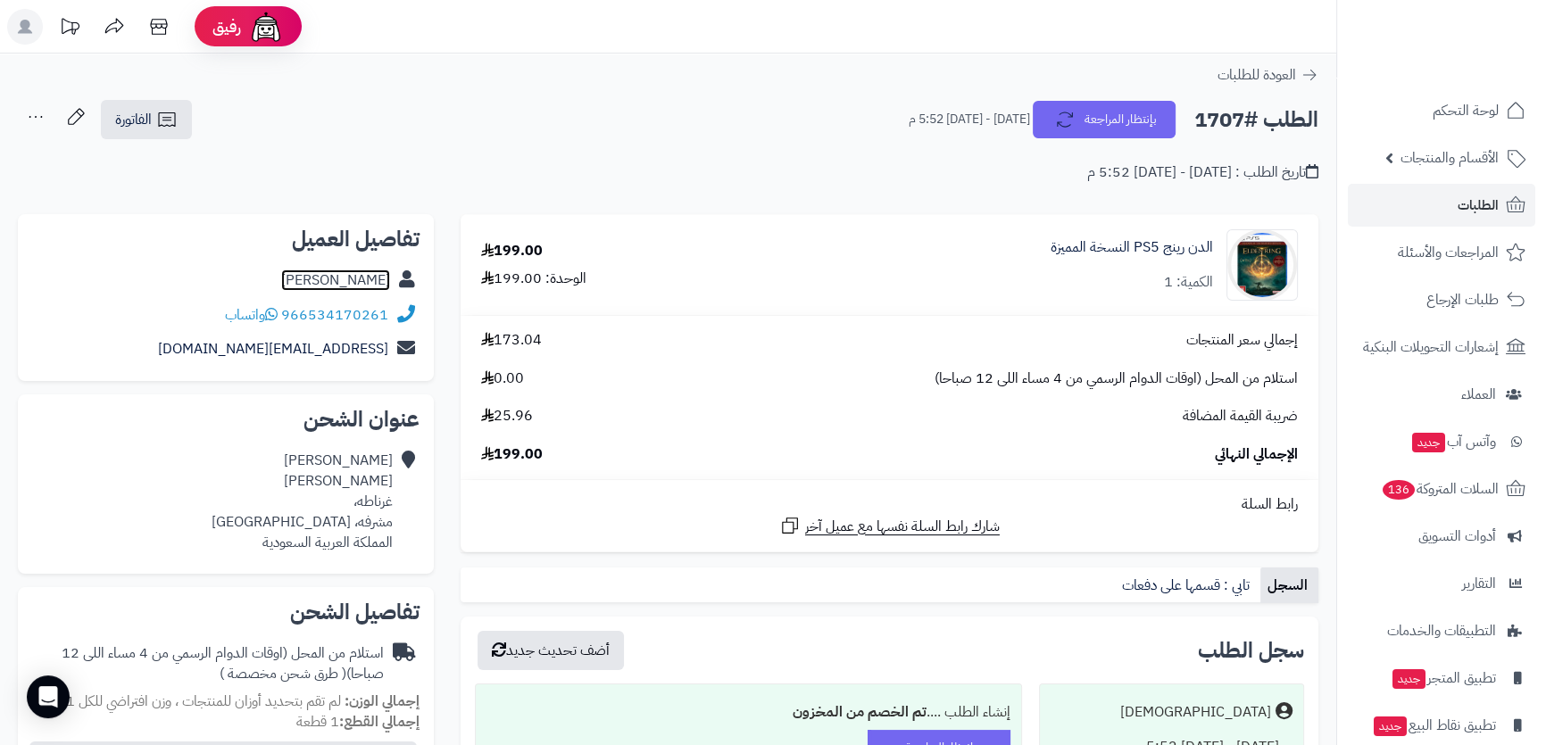
click at [347, 273] on link "[PERSON_NAME]" at bounding box center [335, 280] width 109 height 21
click at [368, 519] on div "محمد ياسين غرناطه، مشرفه، جدة المملكة العربية السعودية" at bounding box center [302, 502] width 181 height 102
copy div "مشرفه"
click at [1133, 234] on div "الدن رينج PS5 النسخة المميزة الكمية: 1" at bounding box center [1033, 264] width 555 height 71
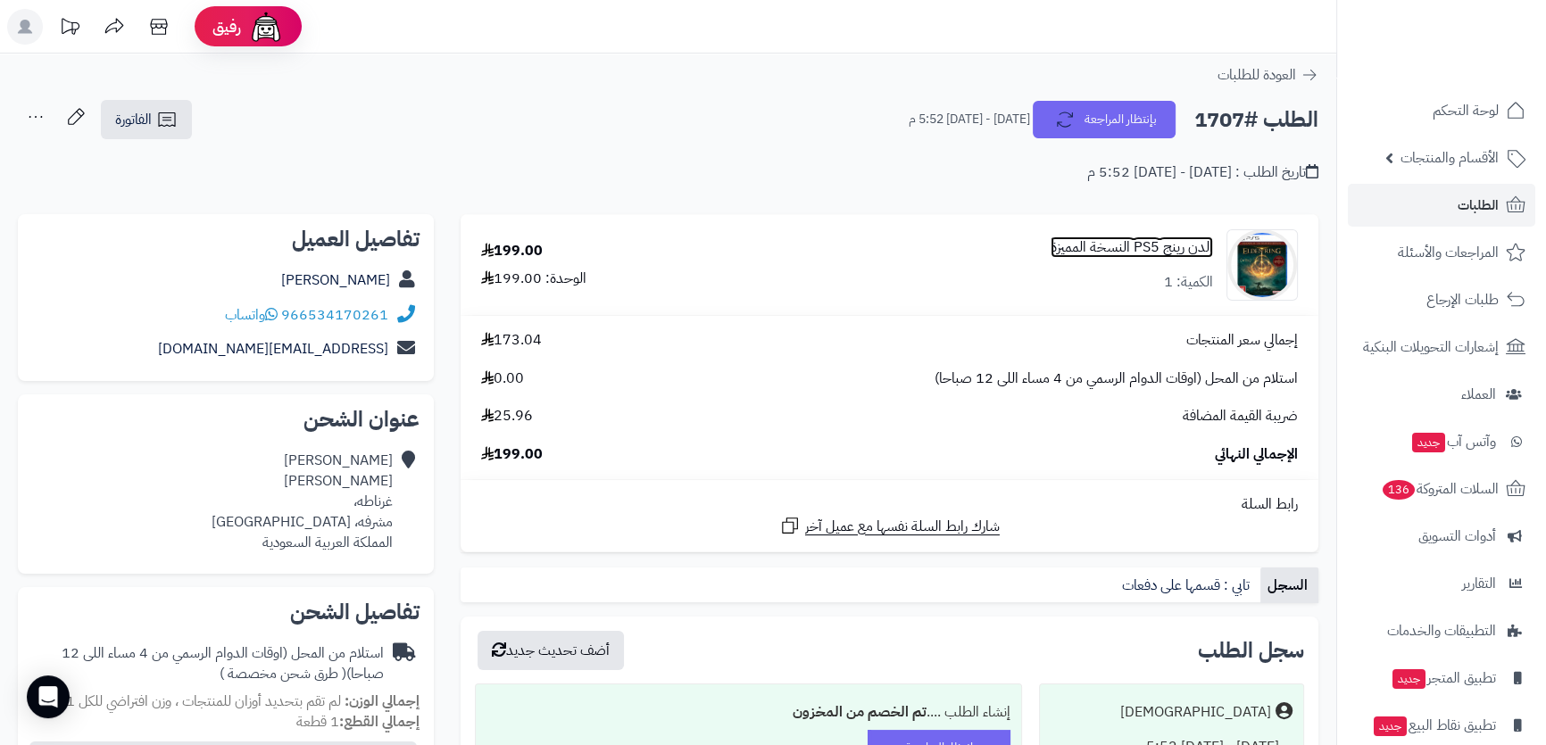
click at [1128, 246] on link "الدن رينج PS5 النسخة المميزة" at bounding box center [1131, 247] width 162 height 21
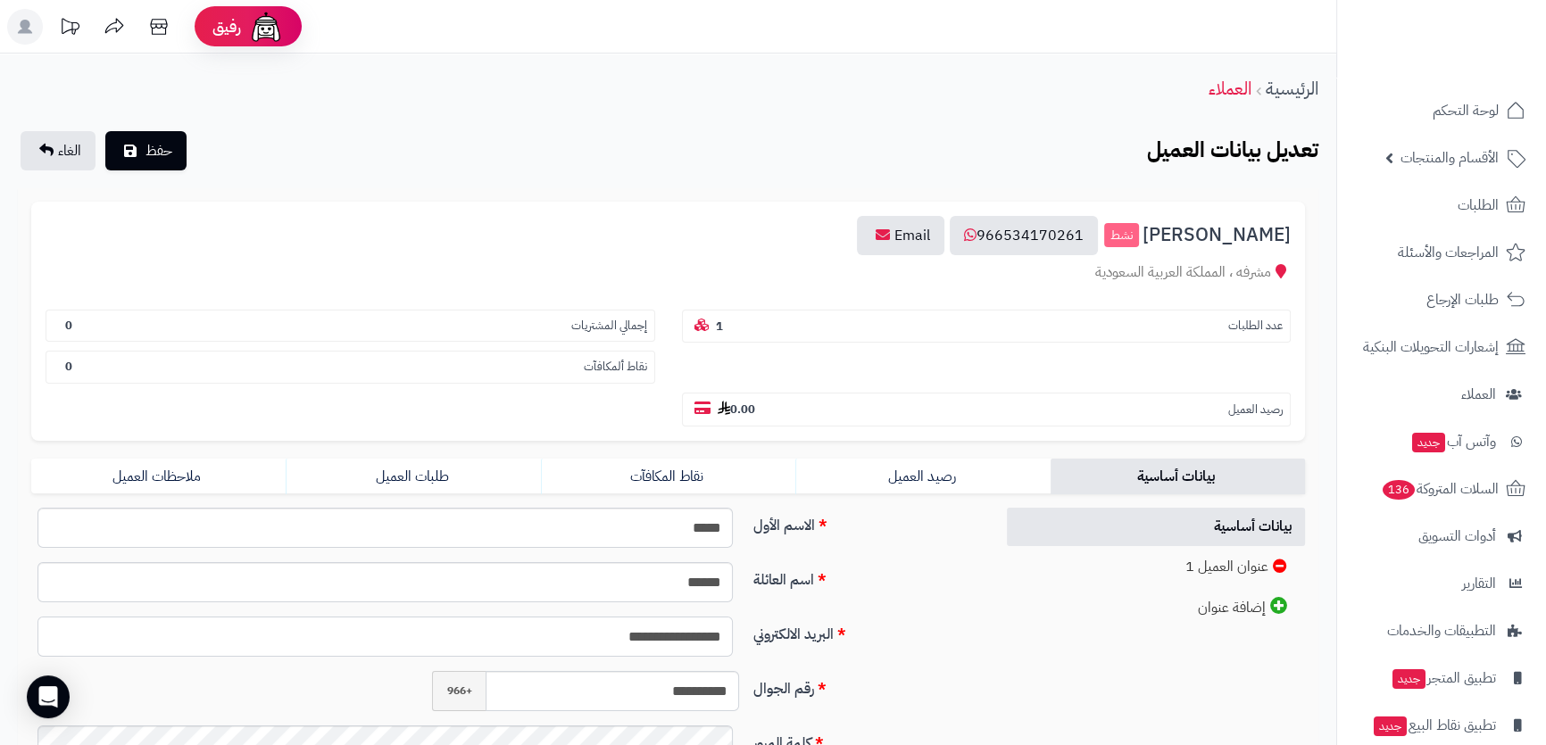
click at [629, 617] on input "**********" at bounding box center [384, 637] width 695 height 40
click at [628, 617] on input "**********" at bounding box center [384, 637] width 695 height 40
click at [635, 671] on input "**********" at bounding box center [612, 691] width 253 height 40
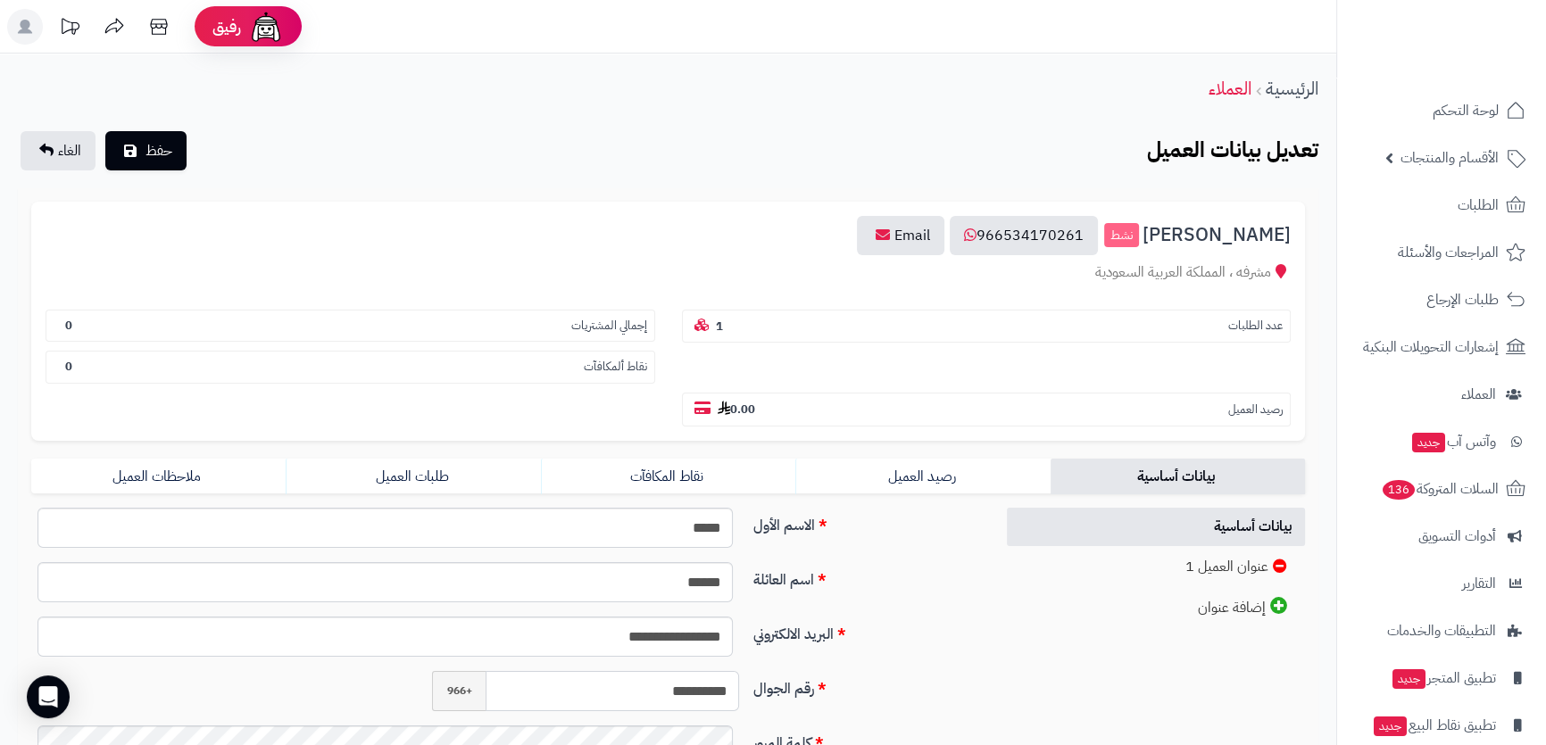
click at [635, 671] on input "**********" at bounding box center [612, 691] width 253 height 40
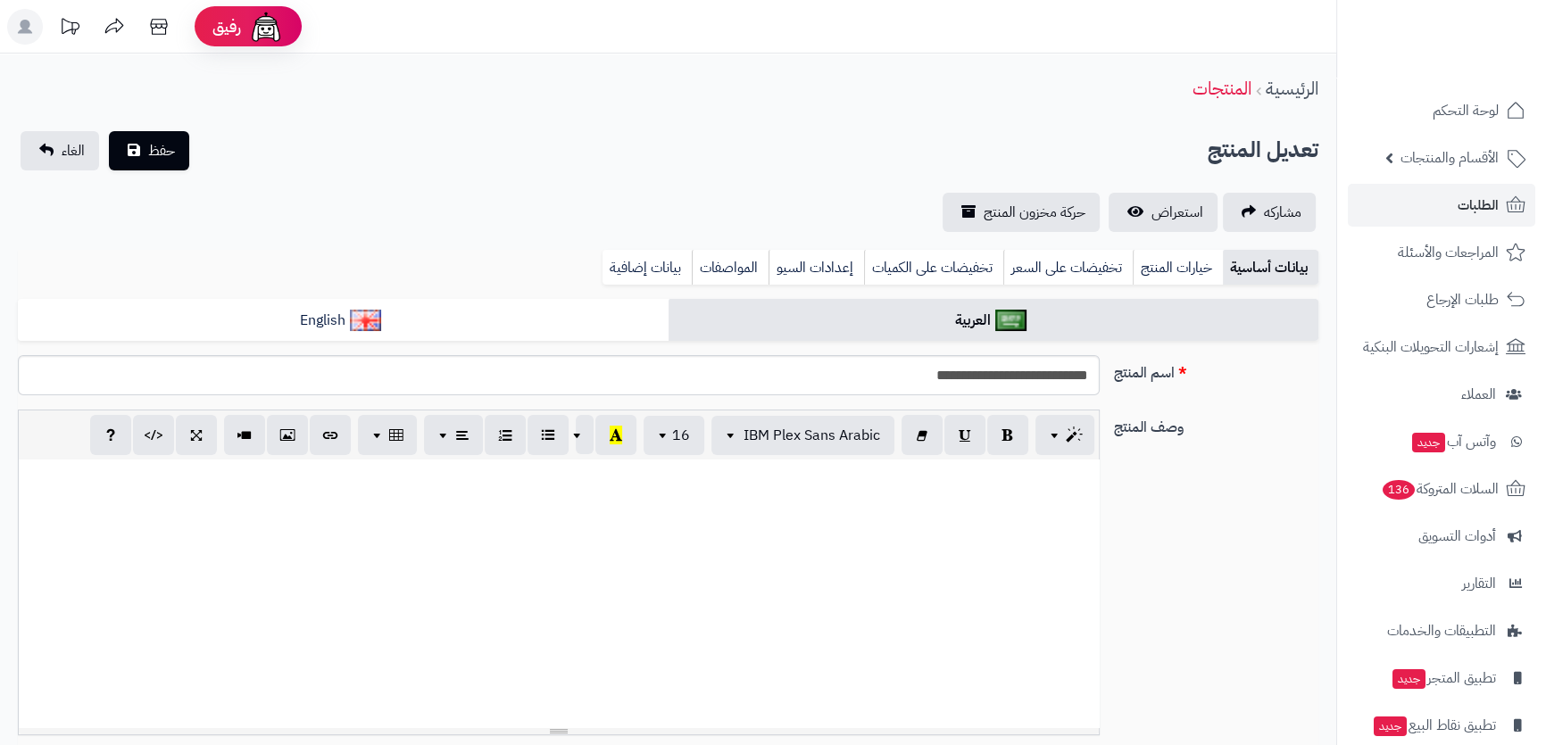
scroll to position [627, 0]
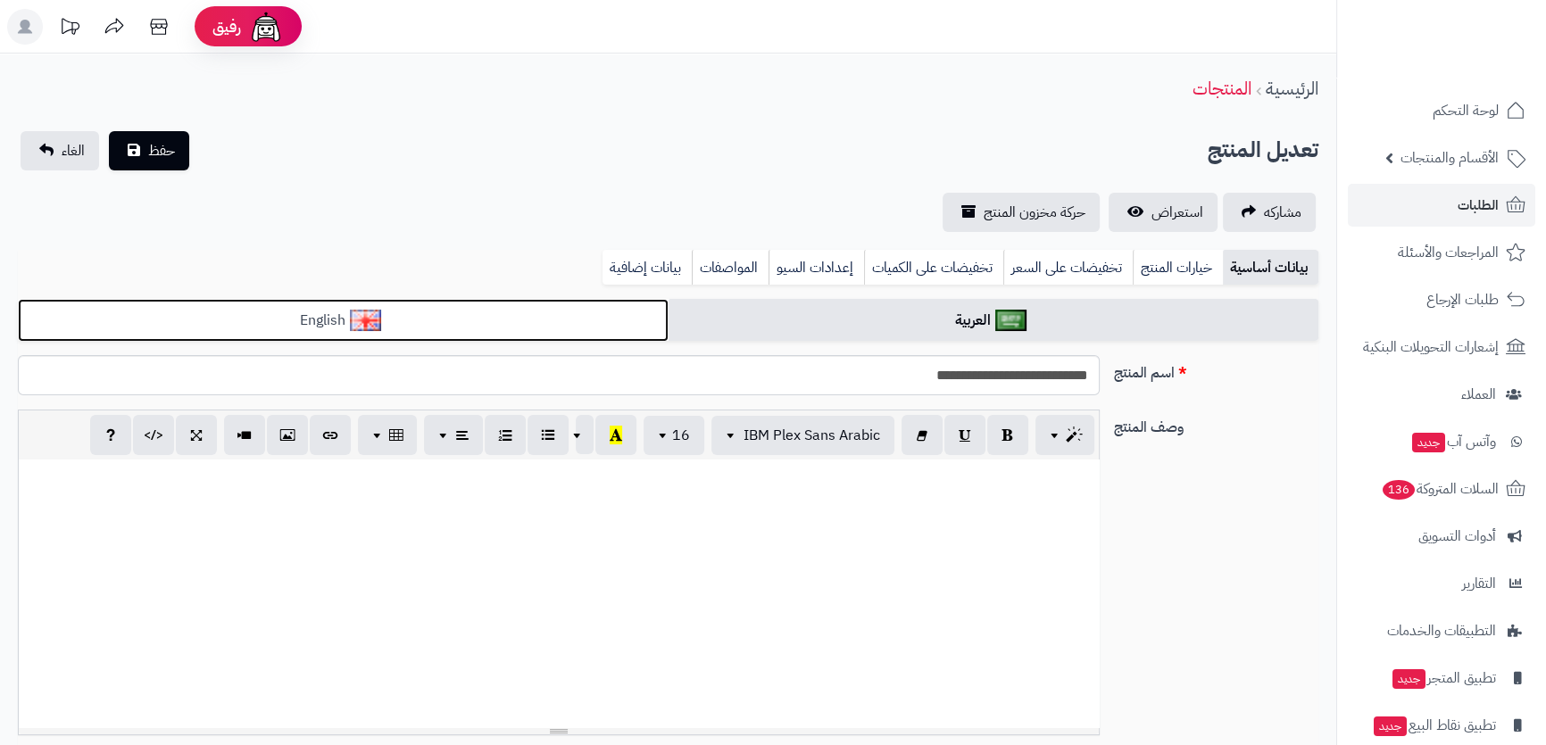
click at [553, 327] on link "English" at bounding box center [343, 321] width 651 height 44
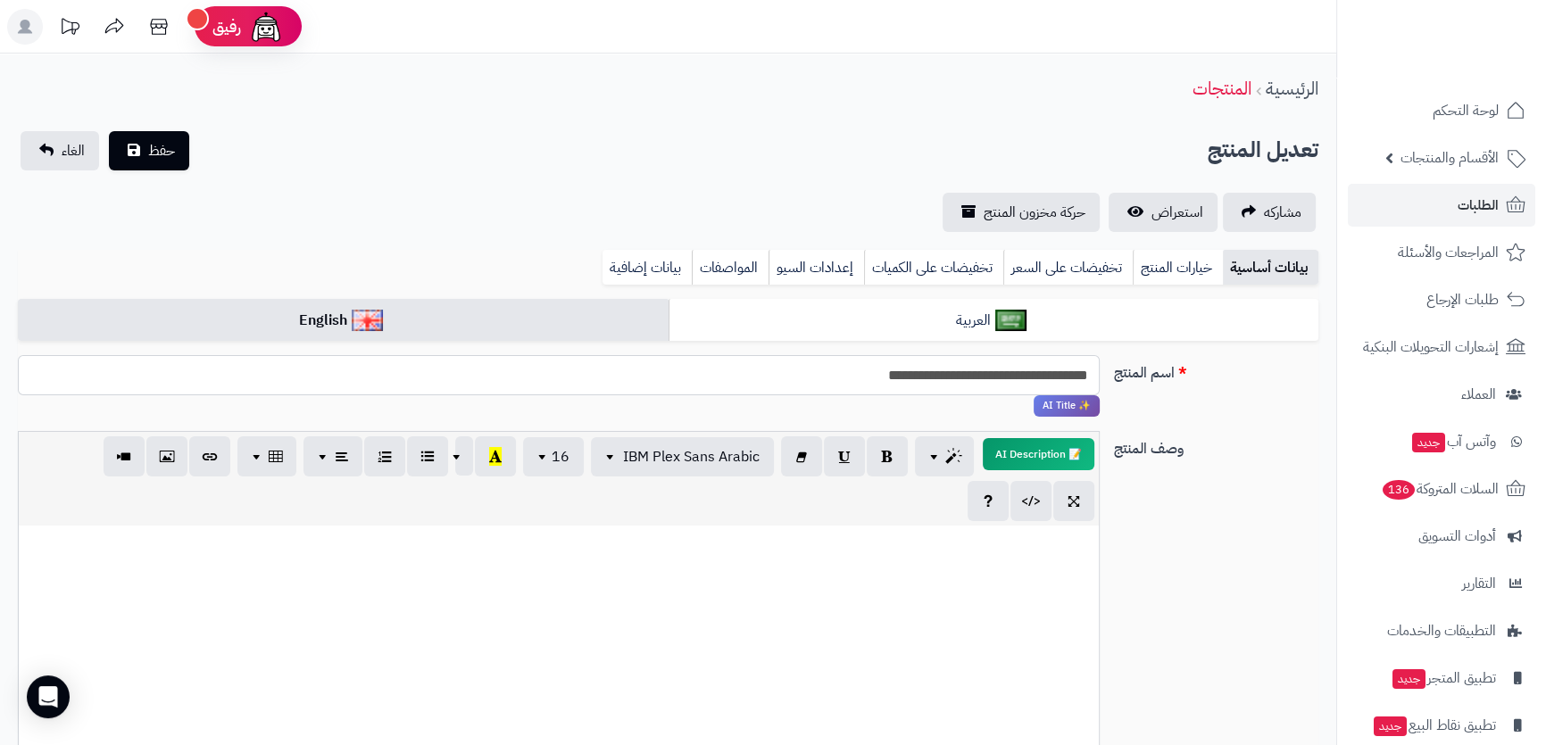
drag, startPoint x: 858, startPoint y: 377, endPoint x: 885, endPoint y: 362, distance: 31.1
click at [885, 362] on input "**********" at bounding box center [558, 375] width 1081 height 40
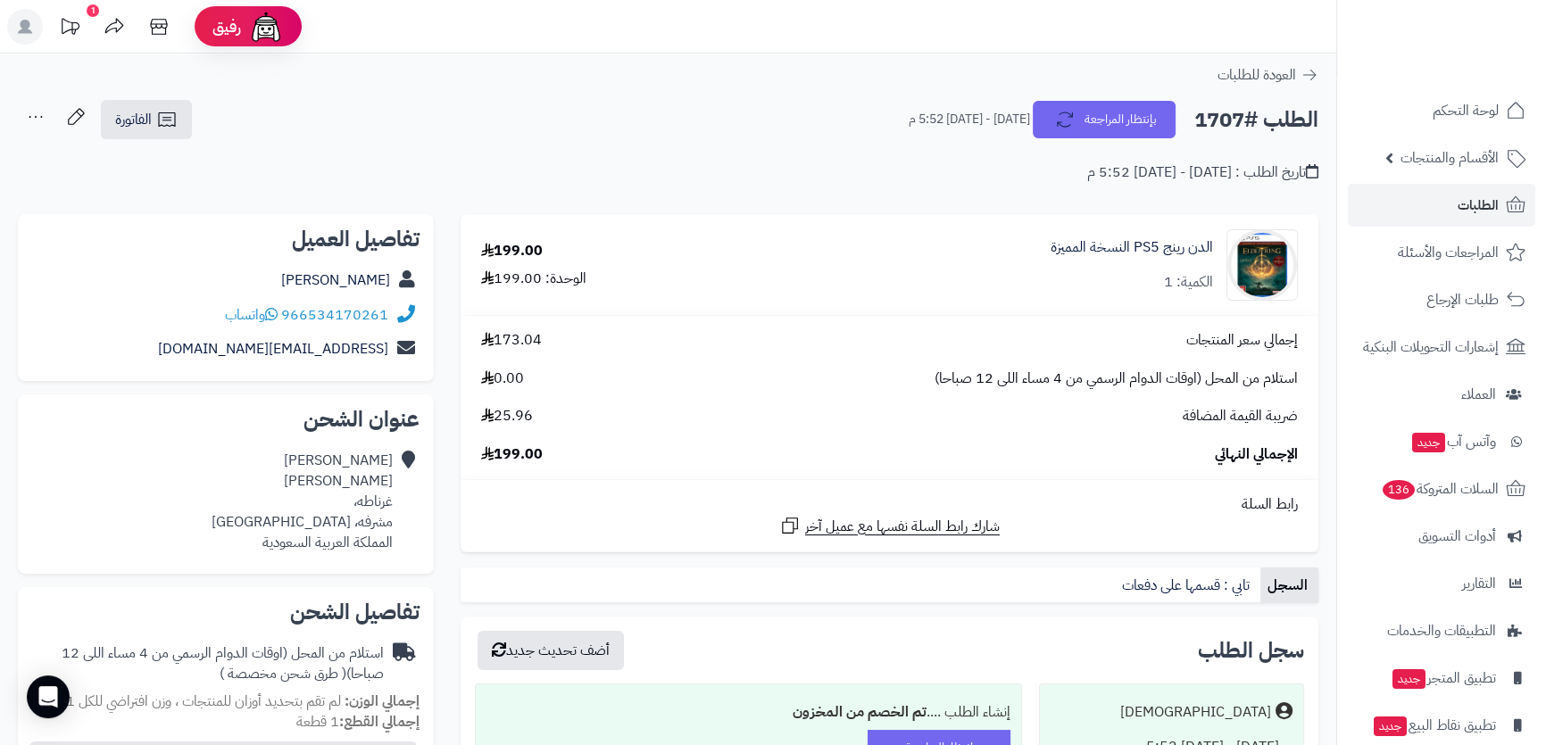
click at [1216, 122] on h2 "الطلب #1707" at bounding box center [1256, 120] width 124 height 37
copy div "الطلب #1707 بإنتظار المراجعة"
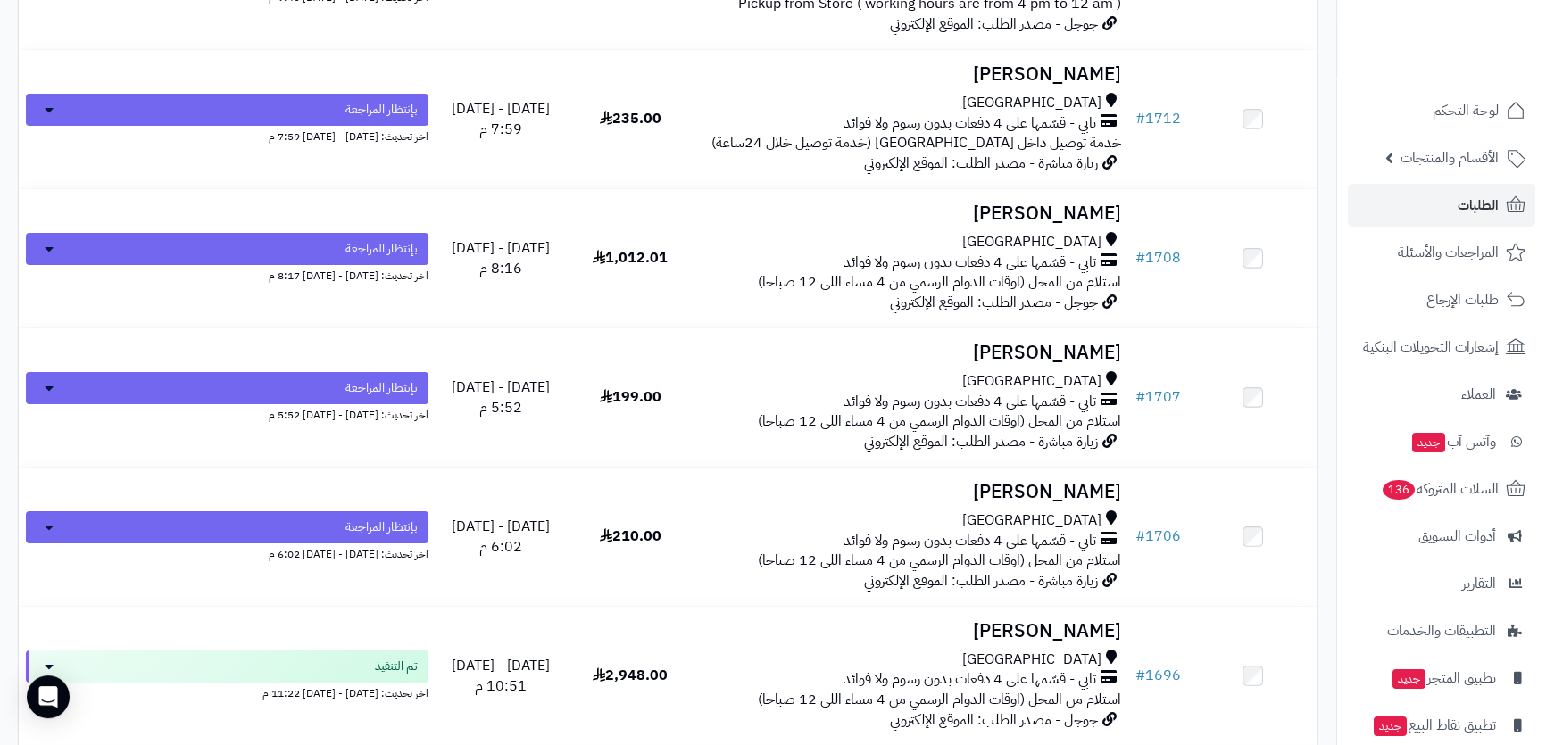
scroll to position [7545, 0]
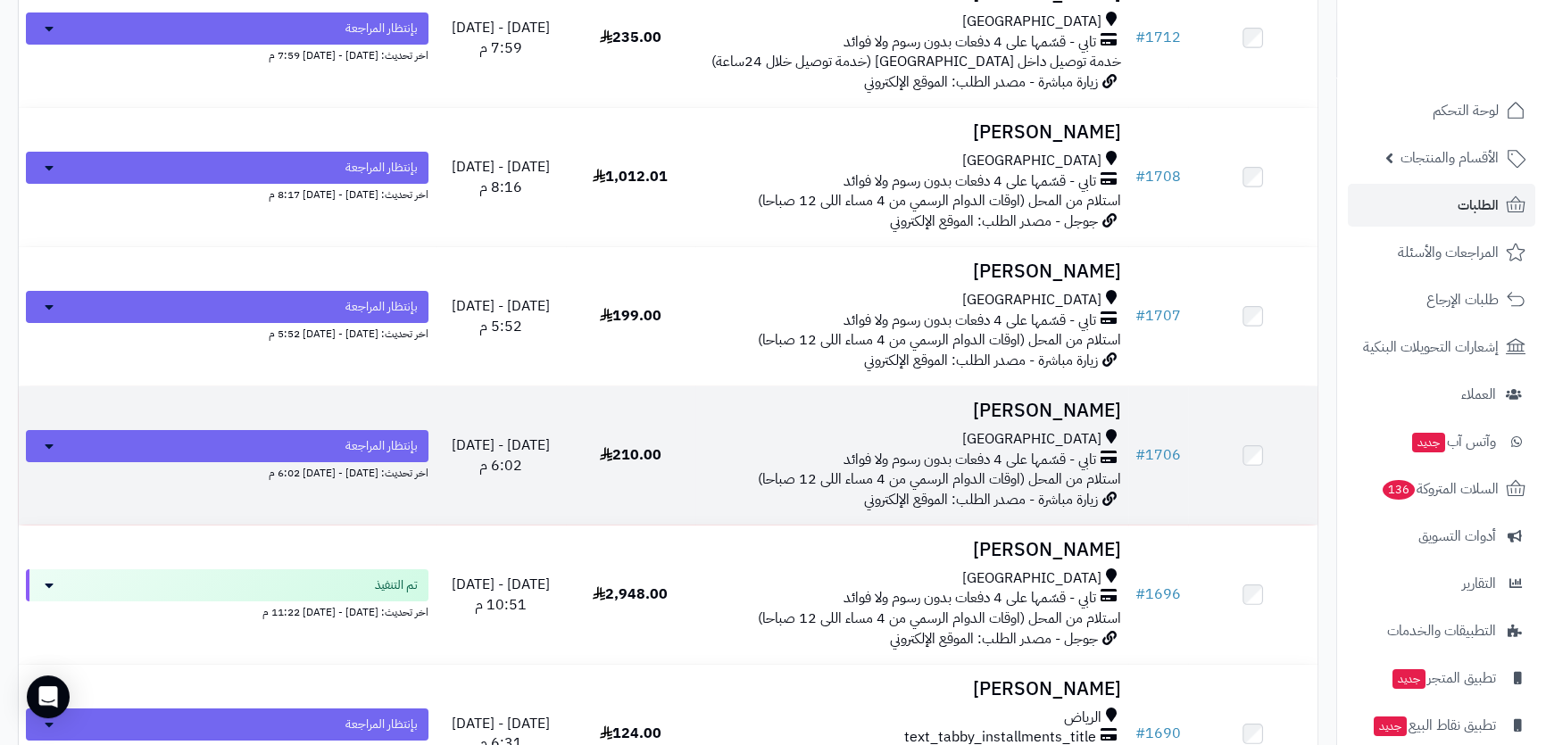
click at [970, 418] on td "هادي الخماش جدة تابي - قسّمها على 4 دفعات بدون رسوم ولا فوائد استلام من المحل (…" at bounding box center [911, 455] width 433 height 138
click at [970, 429] on div "[GEOGRAPHIC_DATA]" at bounding box center [911, 439] width 419 height 21
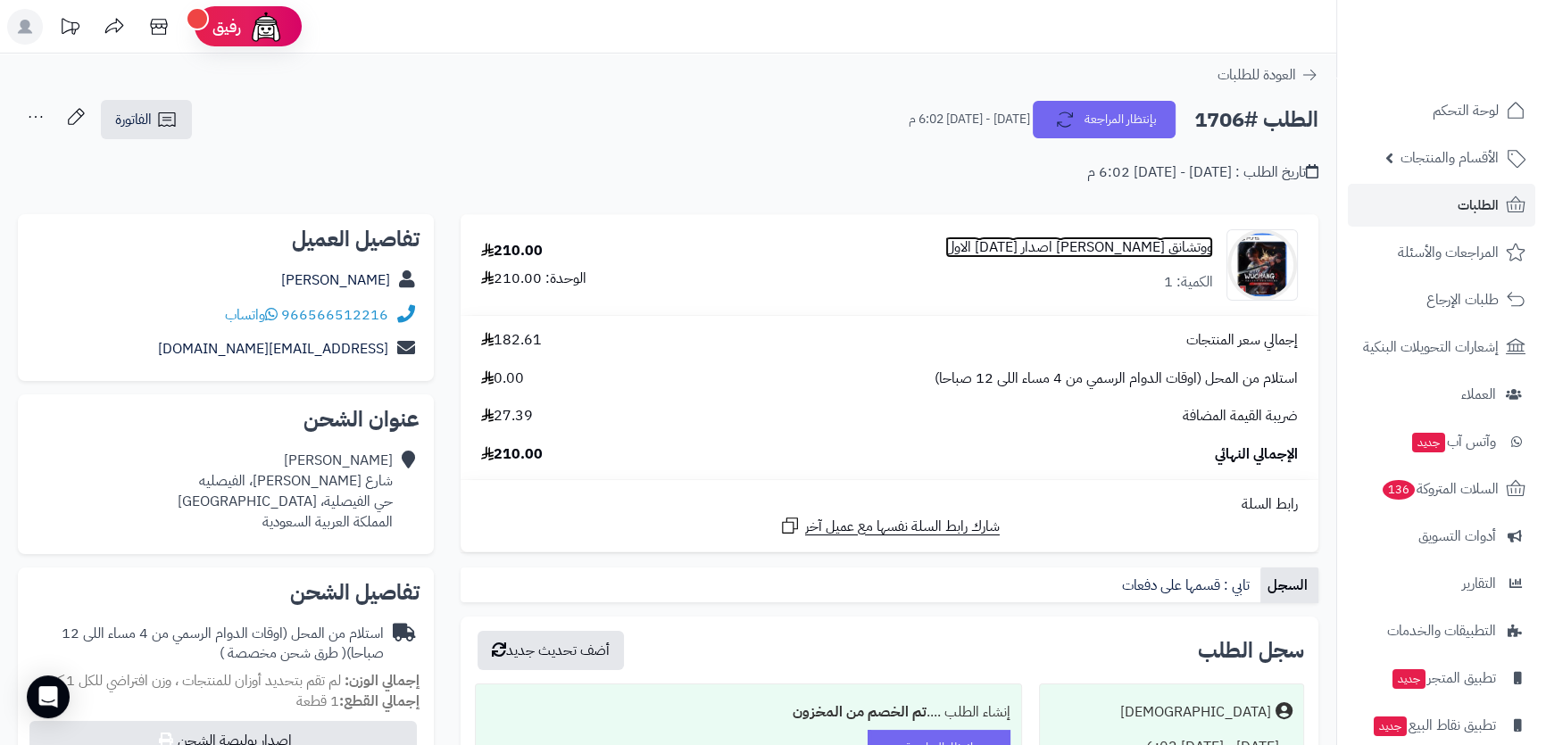
click at [1058, 240] on link "ووتشانق فولين فيترز اصدار اليوم الاول" at bounding box center [1079, 247] width 268 height 21
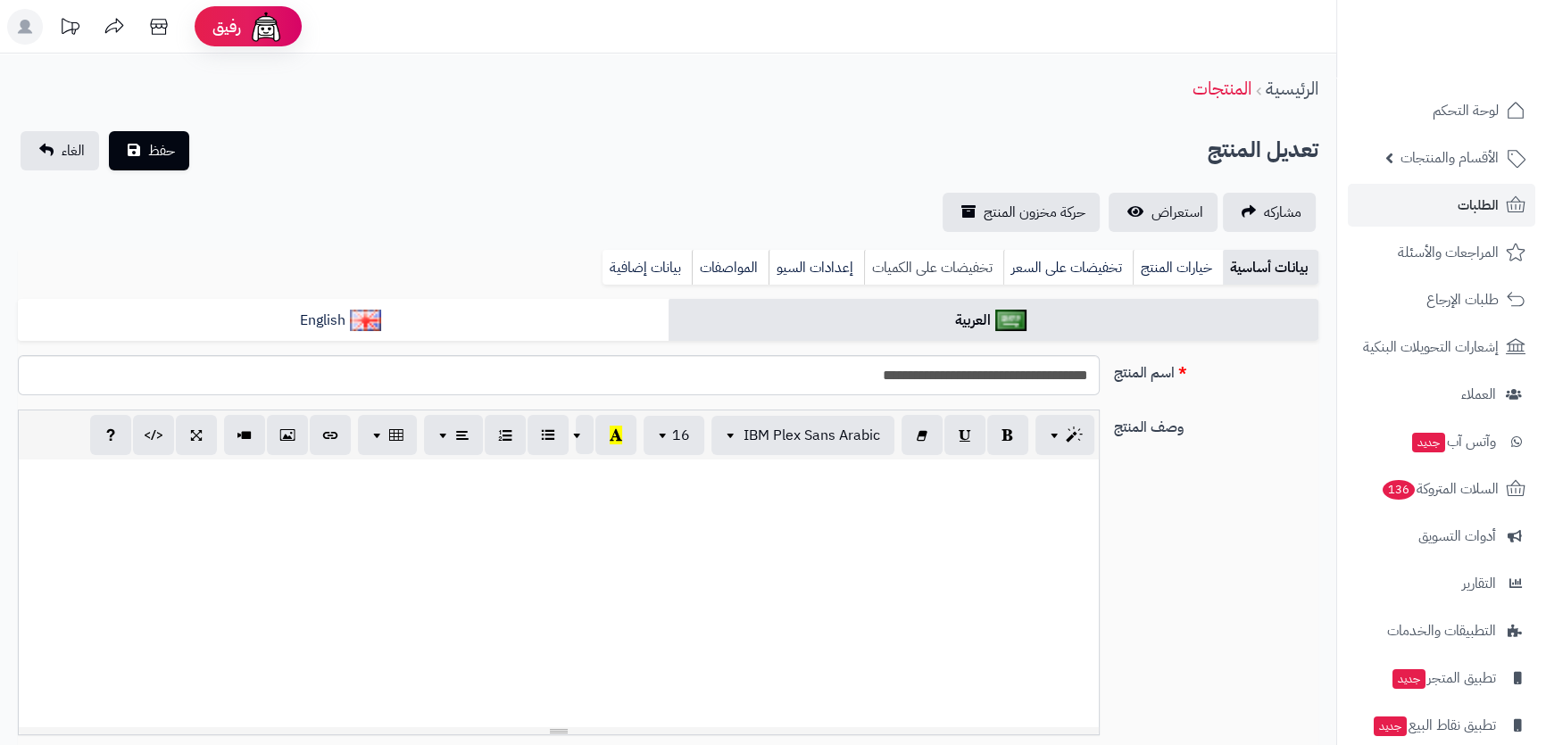
scroll to position [627, 0]
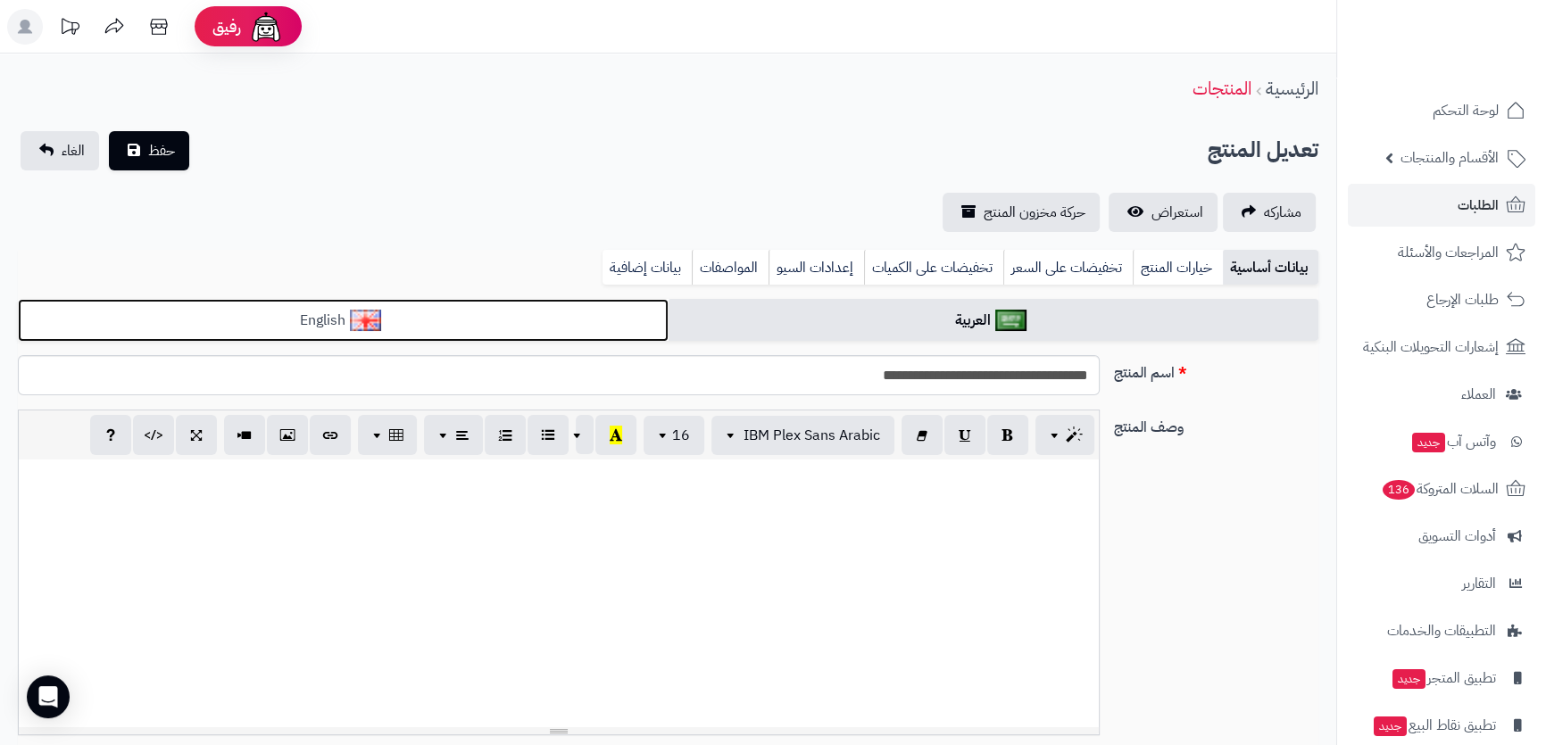
click at [577, 307] on link "English" at bounding box center [343, 321] width 651 height 44
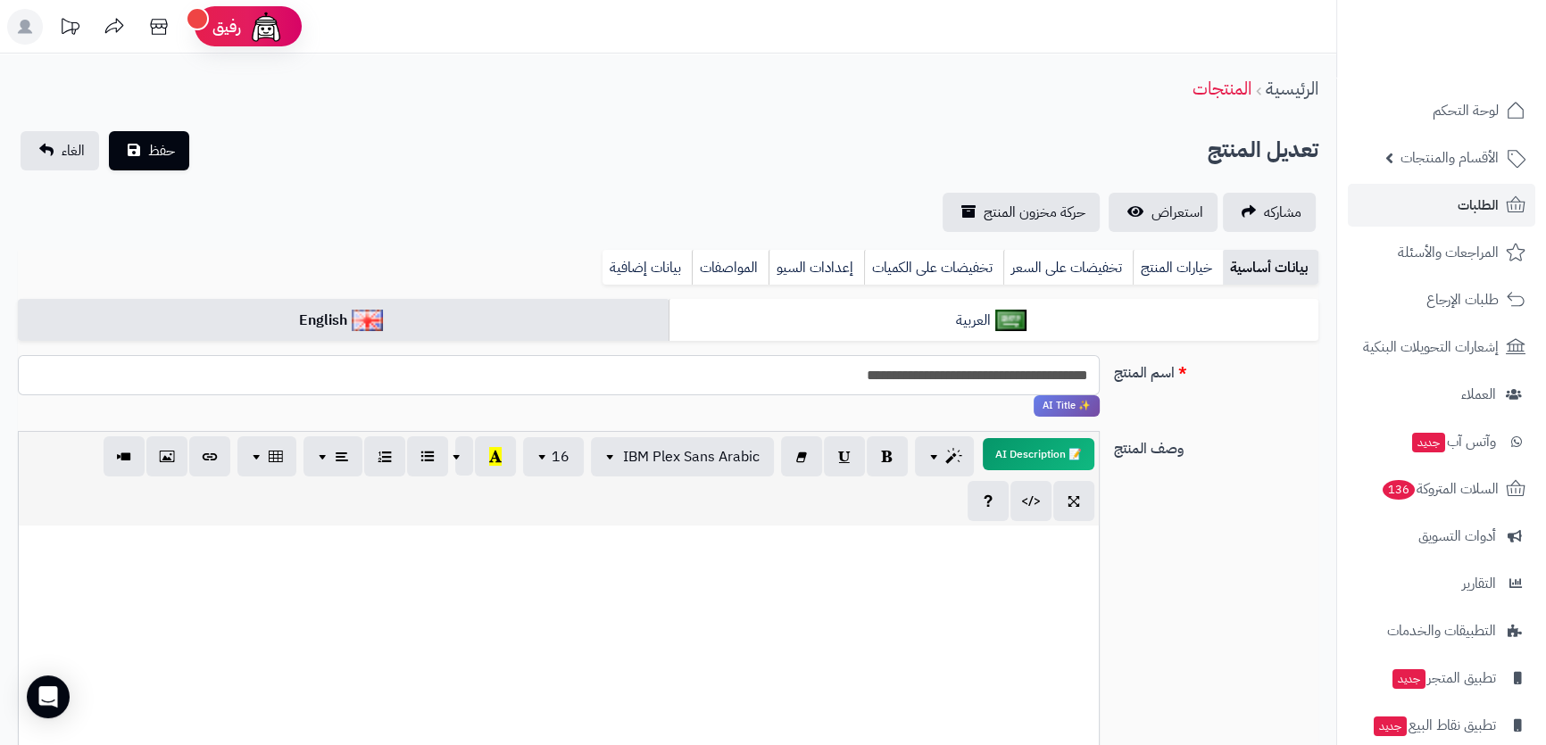
drag, startPoint x: 772, startPoint y: 369, endPoint x: 866, endPoint y: 375, distance: 93.9
click at [866, 375] on input "**********" at bounding box center [558, 375] width 1081 height 40
click at [1428, 207] on link "الطلبات" at bounding box center [1441, 205] width 187 height 43
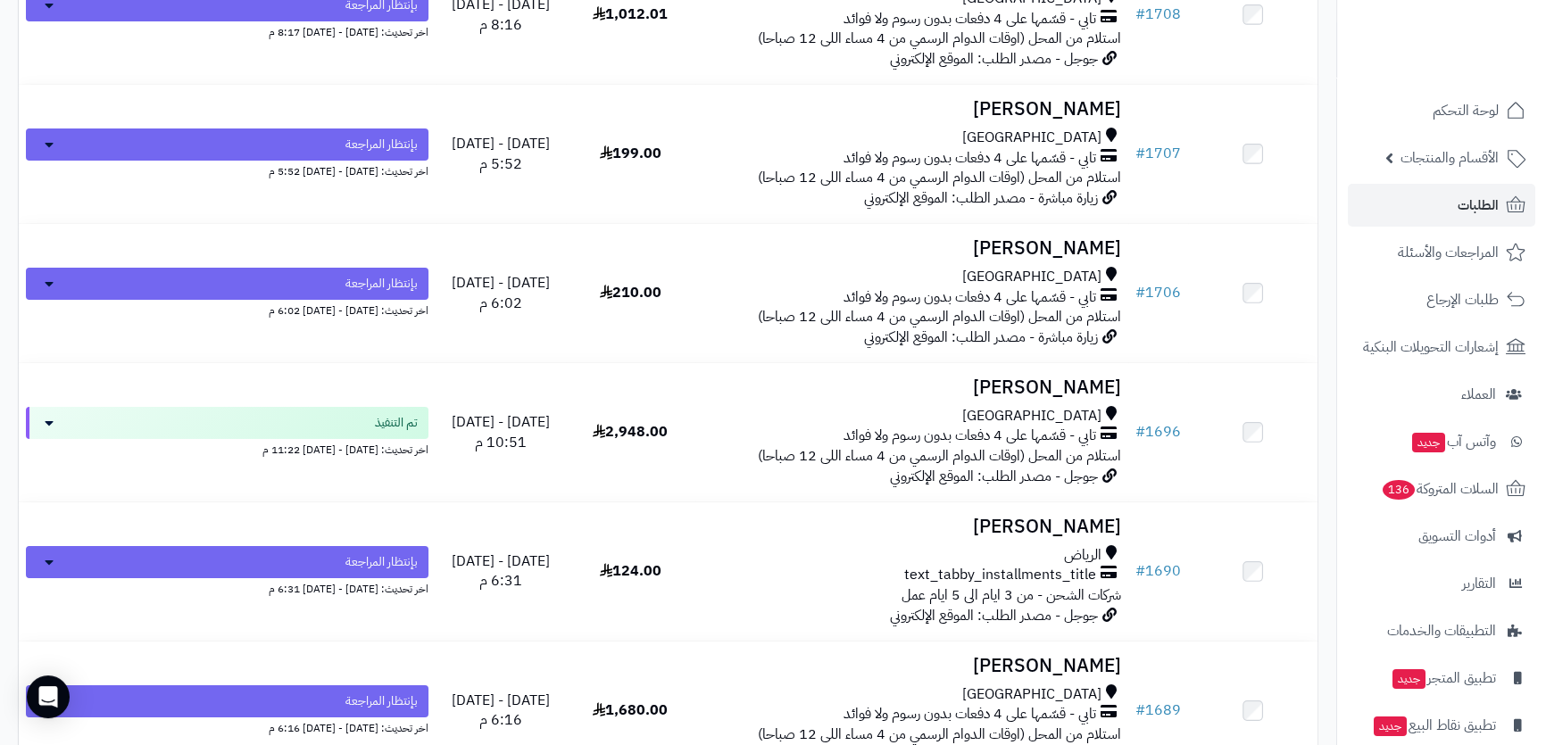
scroll to position [7870, 0]
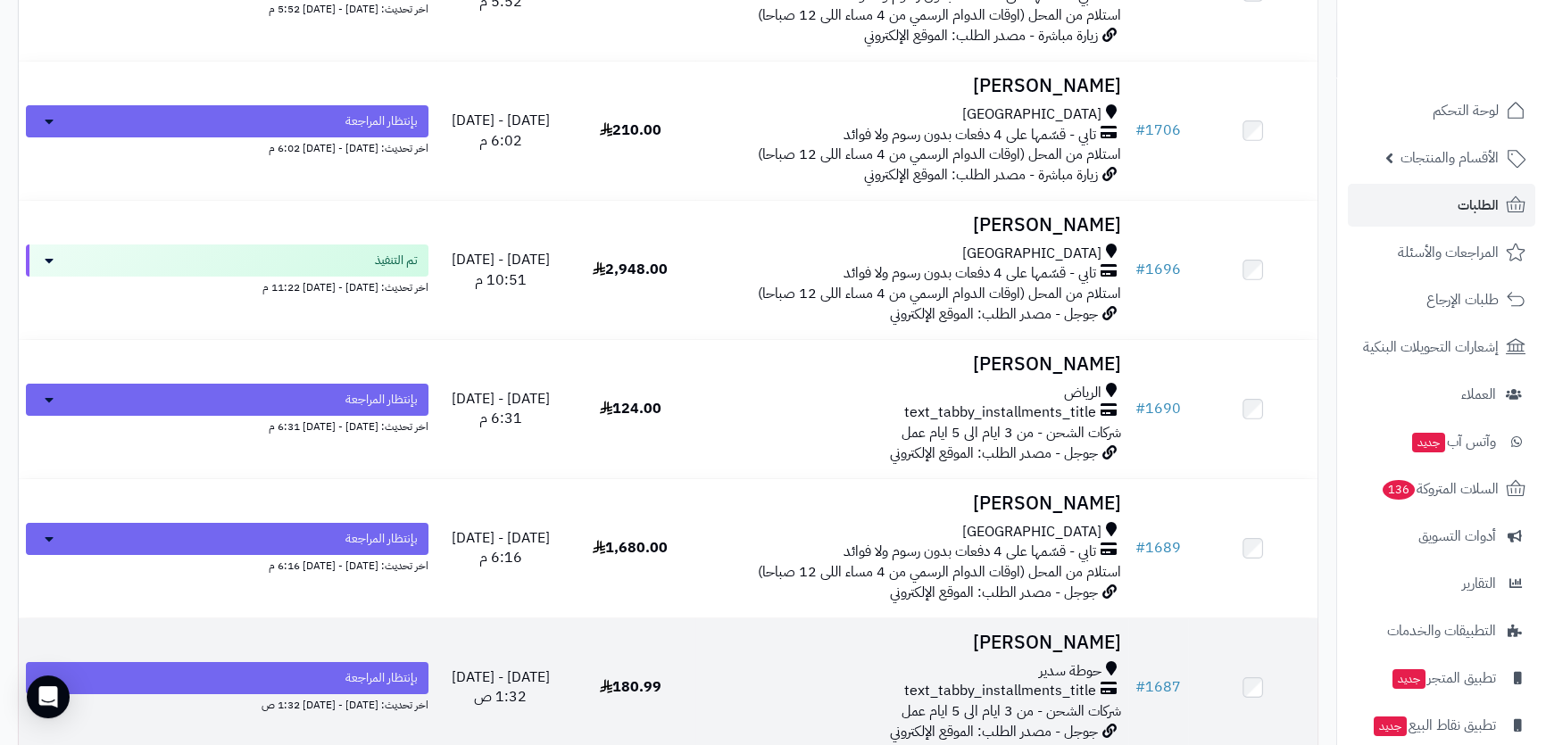
click at [889, 661] on div "حوطة سدير" at bounding box center [911, 671] width 419 height 21
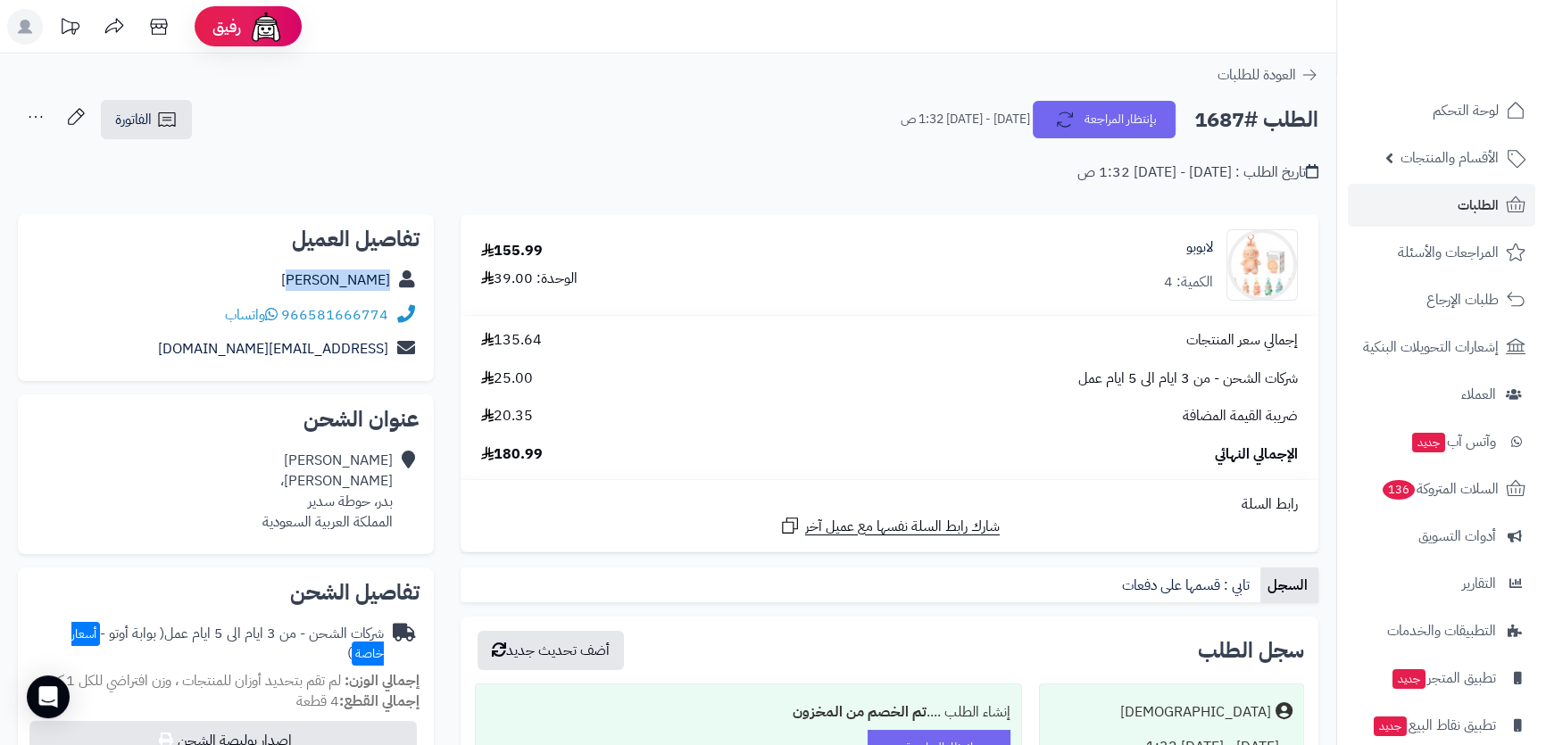
drag, startPoint x: 270, startPoint y: 278, endPoint x: 399, endPoint y: 281, distance: 129.5
click at [399, 281] on div "[PERSON_NAME]" at bounding box center [225, 280] width 387 height 35
copy div "[PERSON_NAME]"
click at [366, 454] on div "[PERSON_NAME] [PERSON_NAME]، [PERSON_NAME]، حوطة سدير المملكة العربية السعودية" at bounding box center [327, 491] width 130 height 81
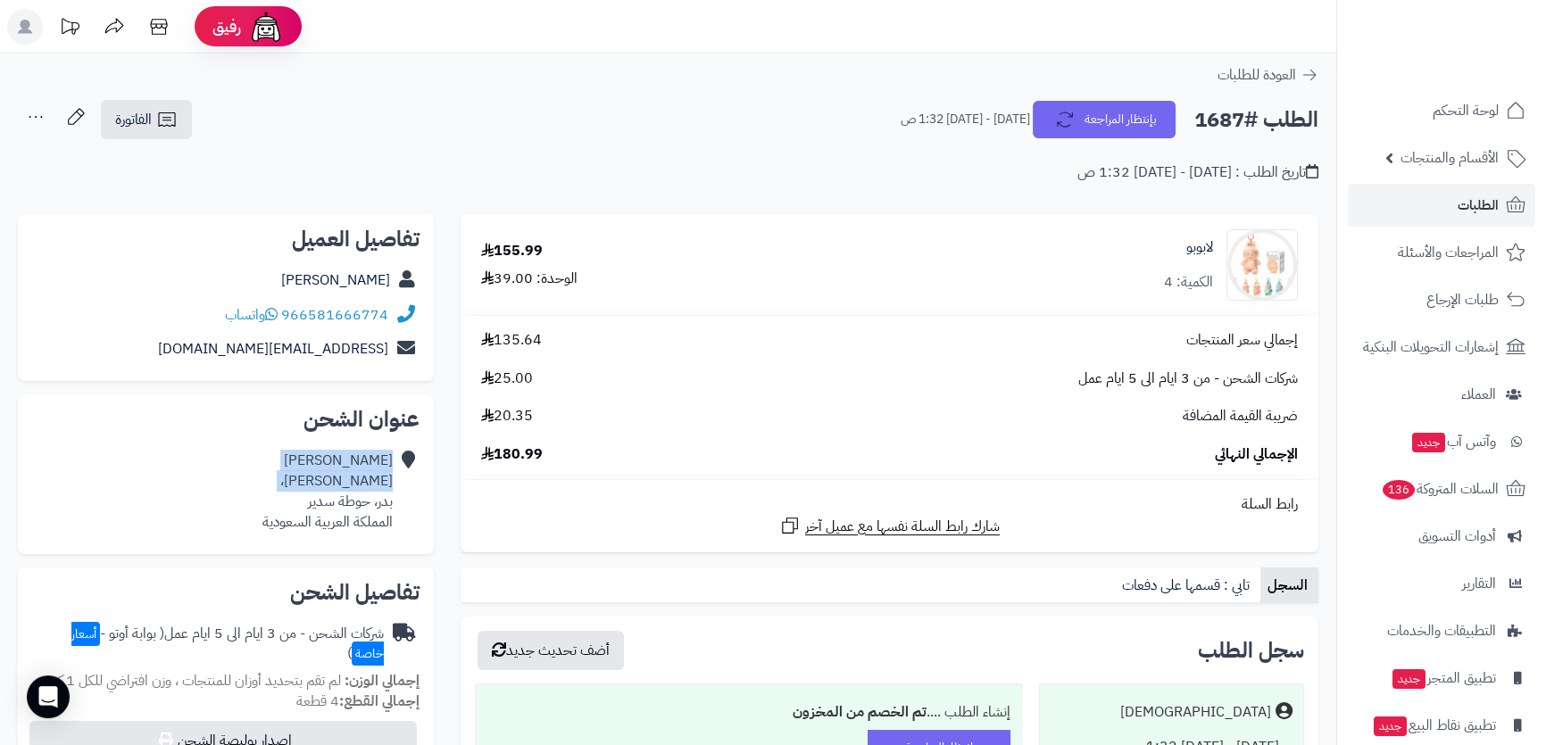
drag, startPoint x: 366, startPoint y: 454, endPoint x: 367, endPoint y: 482, distance: 27.7
click at [367, 482] on div "[PERSON_NAME] [PERSON_NAME]، [PERSON_NAME]، حوطة سدير المملكة العربية السعودية" at bounding box center [327, 491] width 130 height 81
copy div "[PERSON_NAME] [PERSON_NAME]،"
click at [350, 487] on div "[PERSON_NAME] [PERSON_NAME]، [PERSON_NAME]، حوطة سدير المملكة العربية السعودية" at bounding box center [327, 491] width 130 height 81
click at [350, 482] on div "[PERSON_NAME] [PERSON_NAME]، [PERSON_NAME]، حوطة سدير المملكة العربية السعودية" at bounding box center [327, 491] width 130 height 81
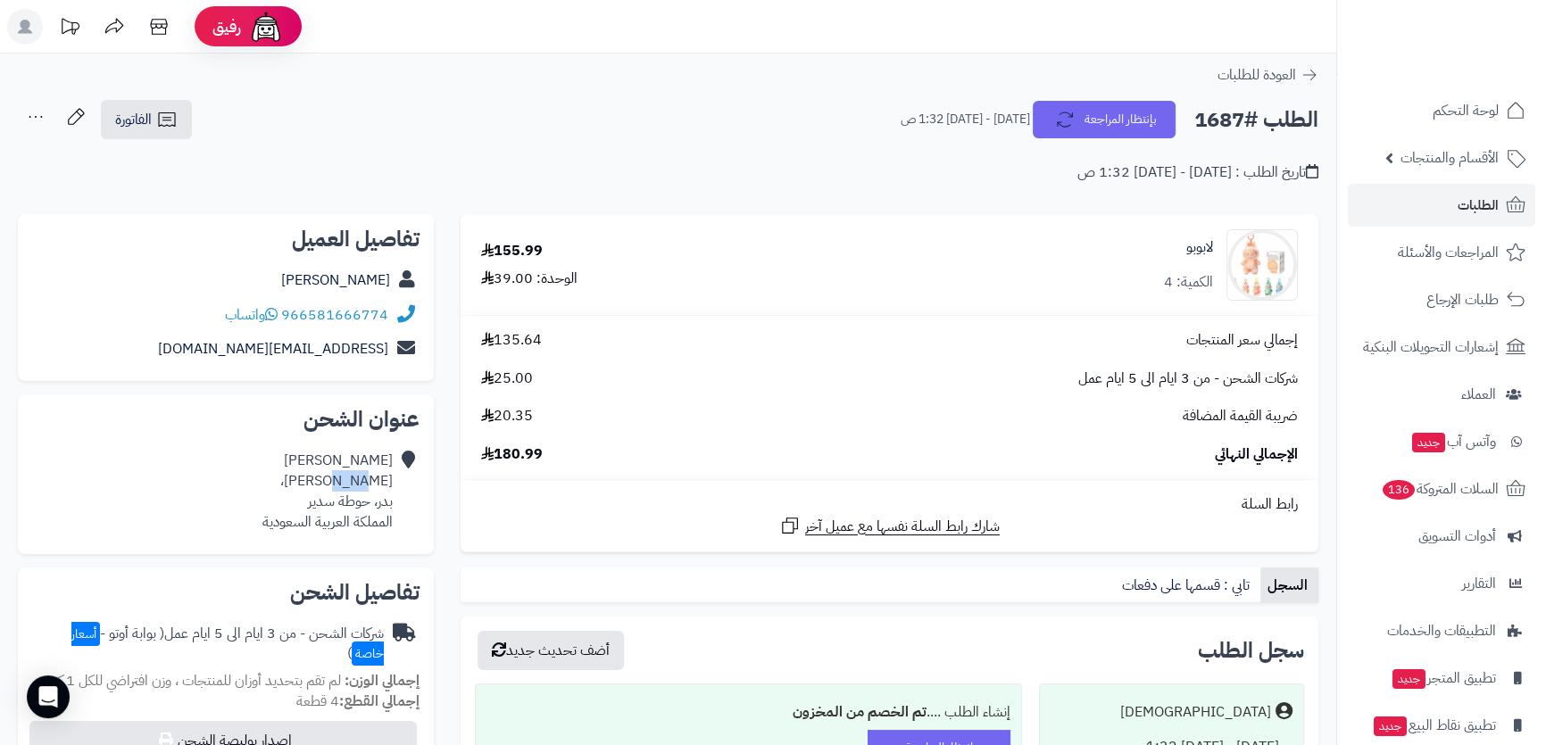
click at [350, 482] on div "[PERSON_NAME] [PERSON_NAME]، [PERSON_NAME]، حوطة سدير المملكة العربية السعودية" at bounding box center [327, 491] width 130 height 81
drag, startPoint x: 350, startPoint y: 482, endPoint x: 348, endPoint y: 500, distance: 17.9
click at [348, 500] on div "[PERSON_NAME] [PERSON_NAME]، [PERSON_NAME]، حوطة سدير المملكة العربية السعودية" at bounding box center [327, 491] width 130 height 81
copy div "[PERSON_NAME]، [PERSON_NAME]، حوطة سدير"
drag, startPoint x: 225, startPoint y: 339, endPoint x: 391, endPoint y: 342, distance: 166.0
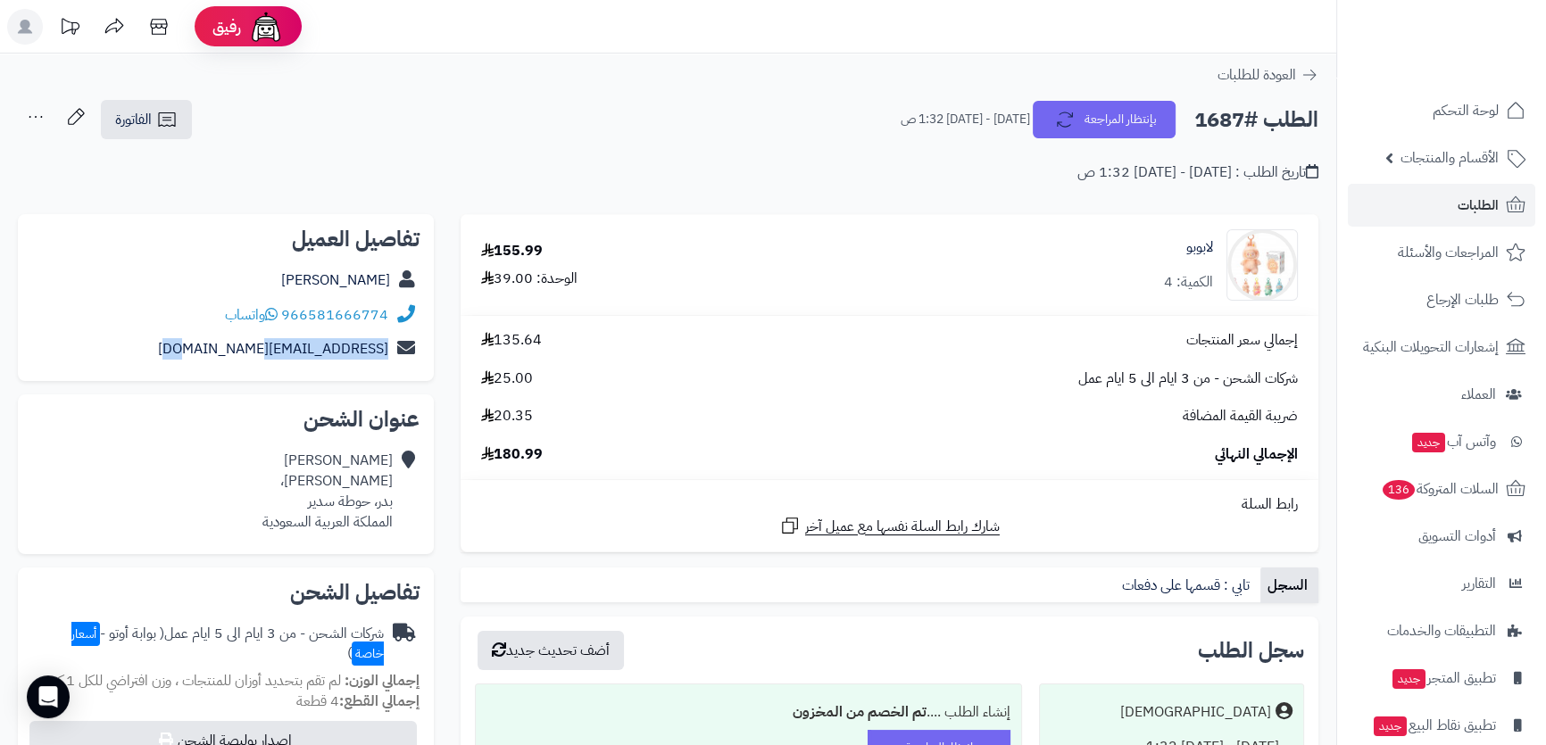
click at [391, 342] on div "[EMAIL_ADDRESS][DOMAIN_NAME]" at bounding box center [225, 349] width 387 height 35
copy div "[EMAIL_ADDRESS][DOMAIN_NAME]"
click at [1208, 124] on h2 "الطلب #1687" at bounding box center [1256, 120] width 124 height 37
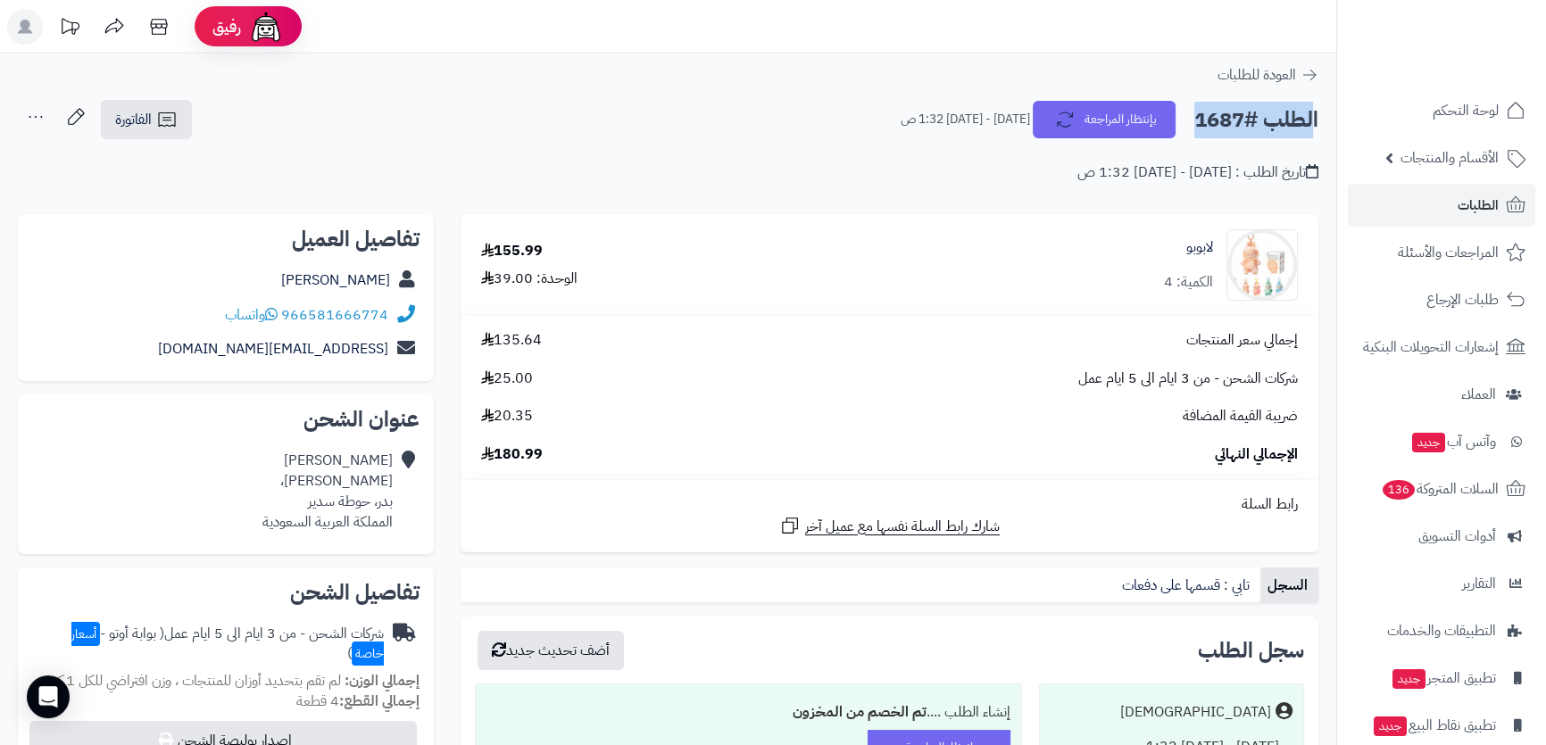
copy div "الطلب #1687 بإنتظار المراجعة"
